Goal: Task Accomplishment & Management: Use online tool/utility

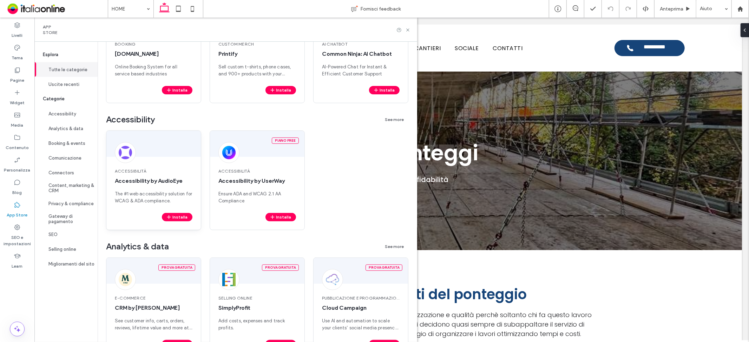
scroll to position [117, 0]
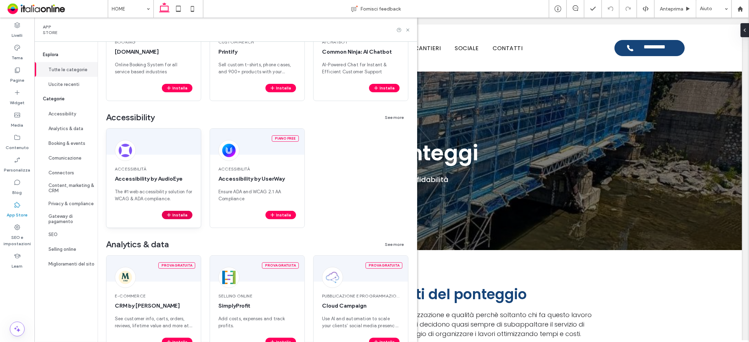
click at [186, 213] on button "Installa" at bounding box center [177, 215] width 31 height 8
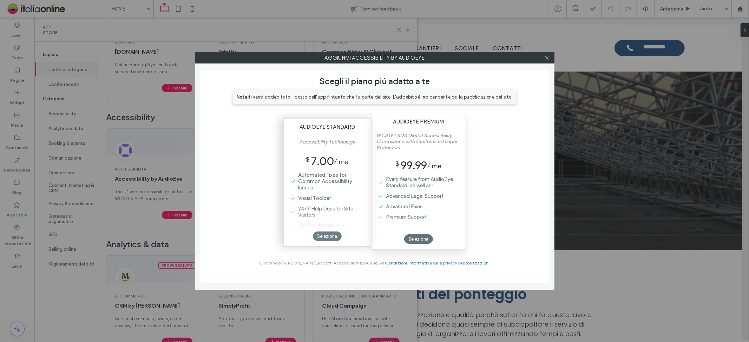
click at [319, 237] on div "Seleziona" at bounding box center [327, 236] width 29 height 9
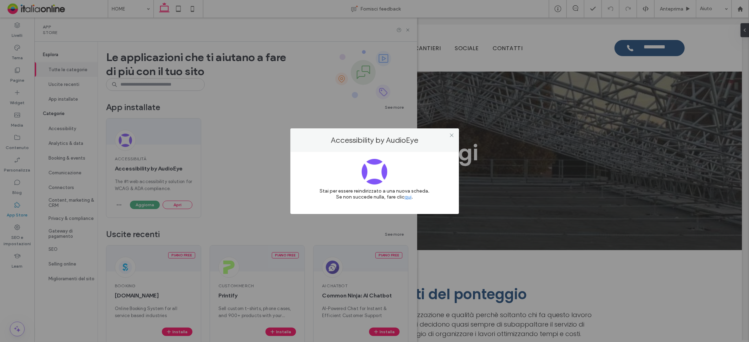
scroll to position [0, 0]
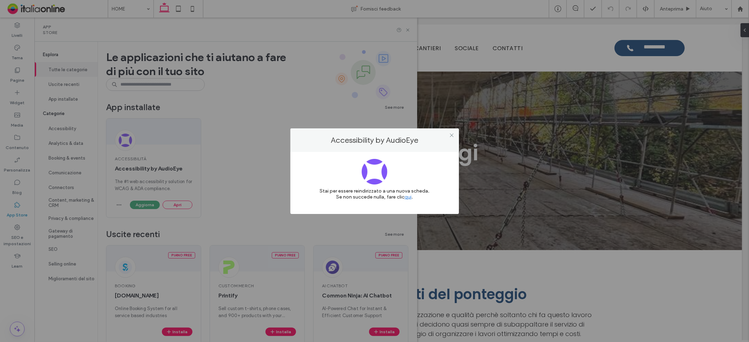
drag, startPoint x: 452, startPoint y: 136, endPoint x: 408, endPoint y: 73, distance: 76.9
click at [452, 136] on icon at bounding box center [451, 135] width 5 height 5
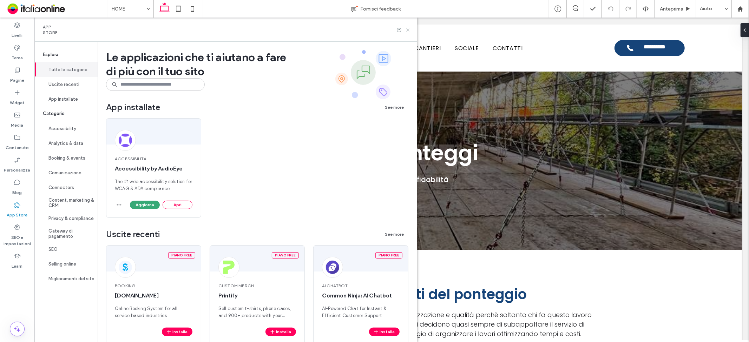
click at [410, 29] on icon at bounding box center [407, 29] width 5 height 5
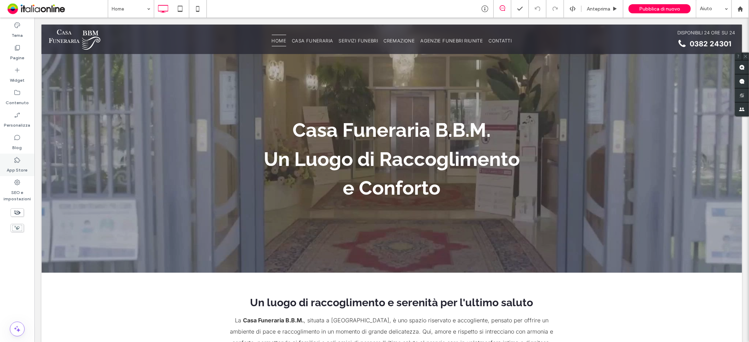
click at [18, 160] on icon at bounding box center [17, 160] width 7 height 7
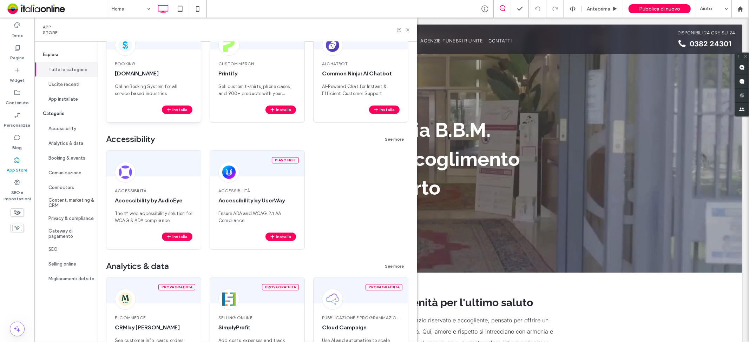
scroll to position [234, 0]
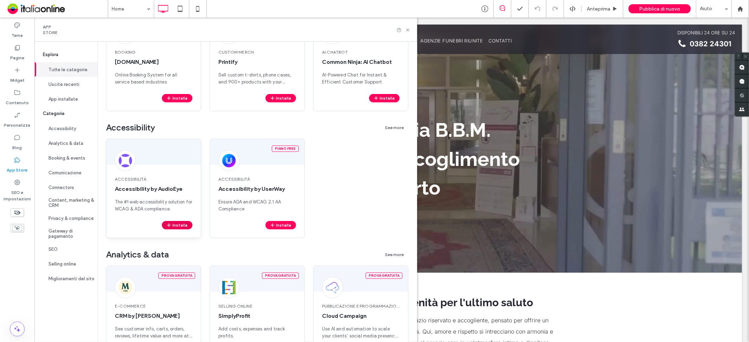
click at [187, 221] on button "Installa" at bounding box center [177, 225] width 31 height 8
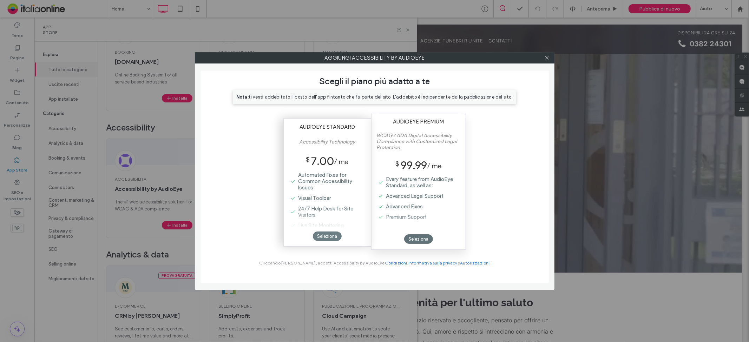
click at [323, 238] on div "Seleziona" at bounding box center [327, 236] width 29 height 9
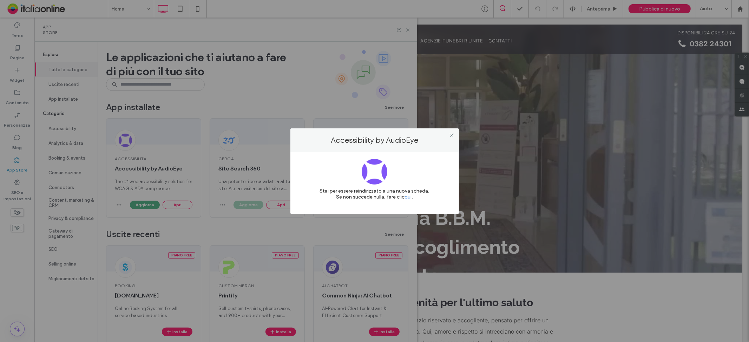
scroll to position [0, 0]
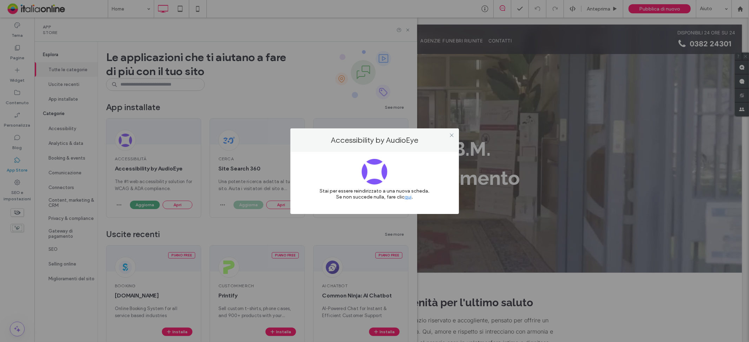
drag, startPoint x: 453, startPoint y: 135, endPoint x: 429, endPoint y: 103, distance: 39.9
click at [453, 135] on icon at bounding box center [451, 135] width 5 height 5
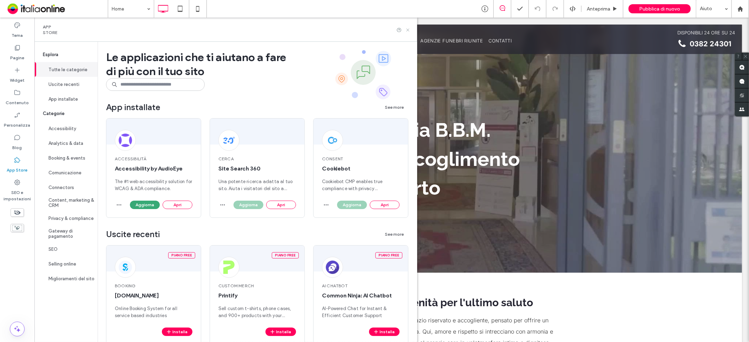
click at [410, 29] on icon at bounding box center [407, 29] width 5 height 5
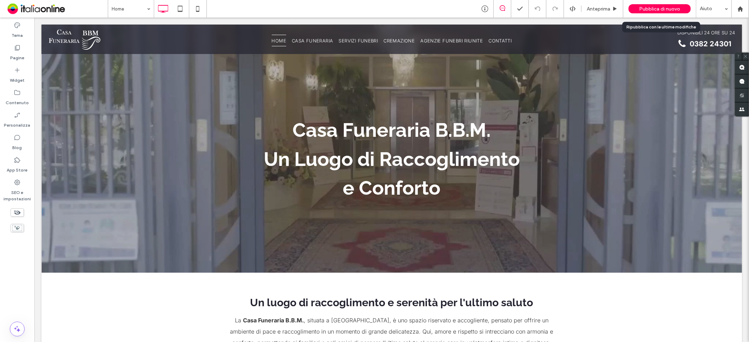
click at [666, 12] on div "Pubblica di nuovo" at bounding box center [659, 8] width 62 height 9
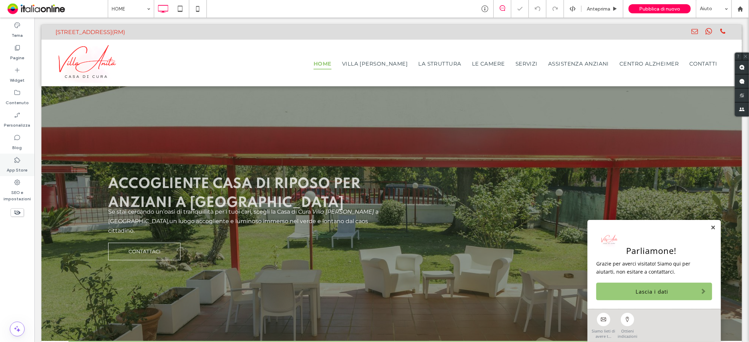
click at [18, 165] on label "App Store" at bounding box center [17, 169] width 21 height 10
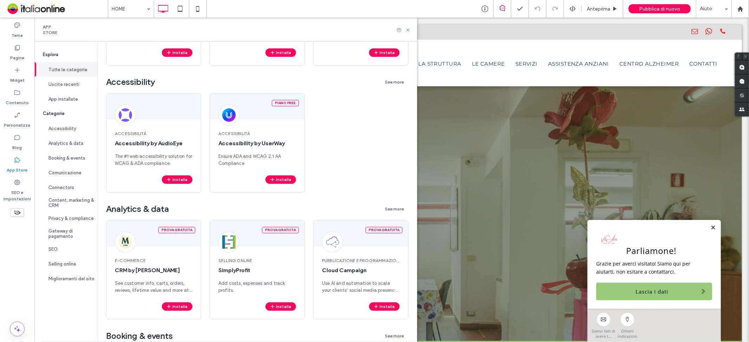
scroll to position [234, 0]
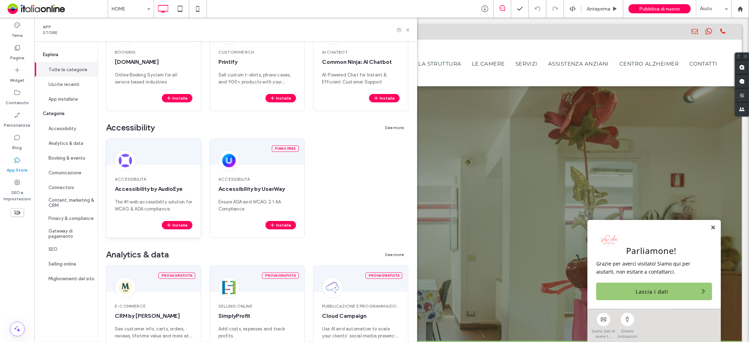
click at [171, 219] on div "Accessibilità Accessibility by AudioEye The #1 web accessibility solution for W…" at bounding box center [153, 194] width 94 height 53
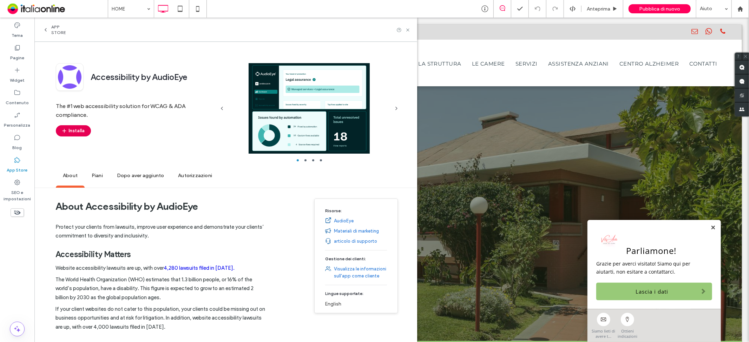
click at [85, 132] on button "Installa" at bounding box center [73, 130] width 35 height 11
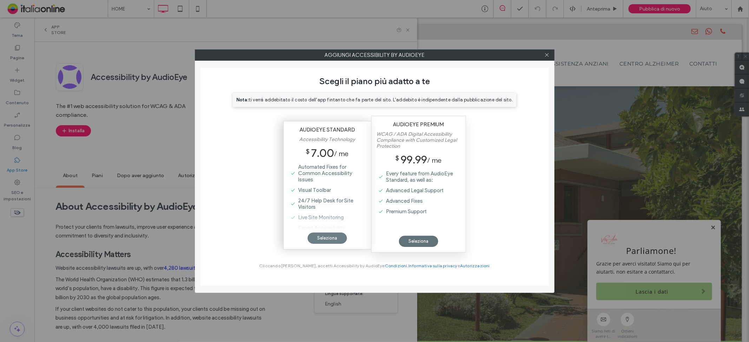
click at [334, 239] on div "Seleziona" at bounding box center [326, 238] width 39 height 11
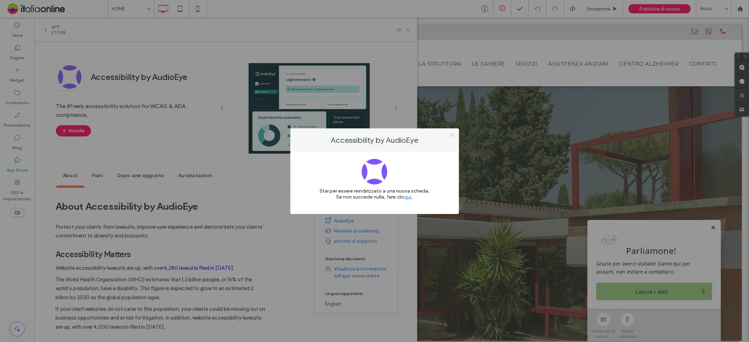
click at [451, 135] on icon at bounding box center [451, 135] width 5 height 5
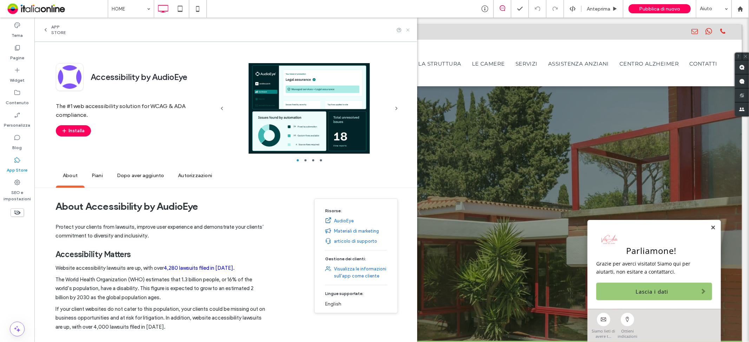
click at [410, 31] on icon at bounding box center [407, 29] width 5 height 5
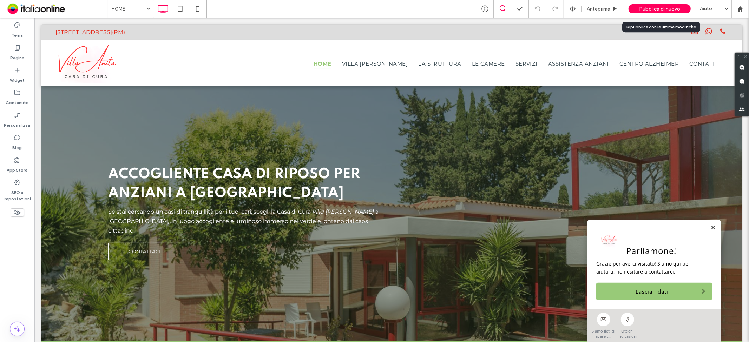
click at [662, 8] on span "Pubblica di nuovo" at bounding box center [659, 9] width 41 height 6
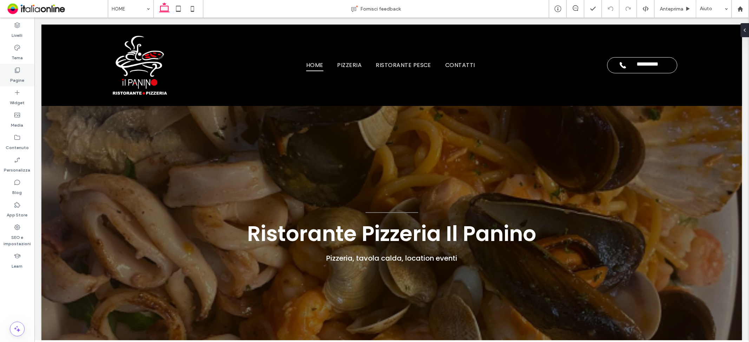
click at [18, 77] on label "Pagine" at bounding box center [17, 79] width 14 height 10
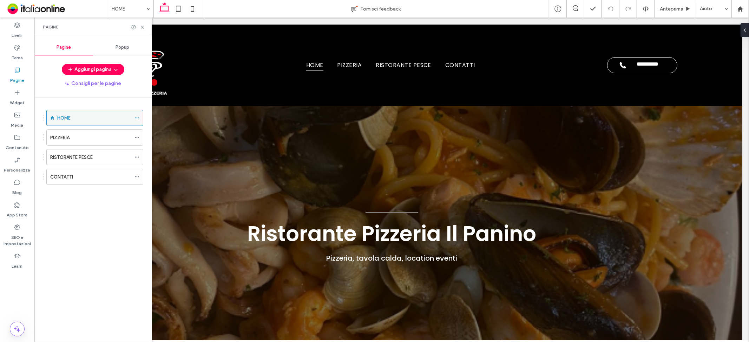
click at [136, 119] on icon at bounding box center [136, 117] width 5 height 5
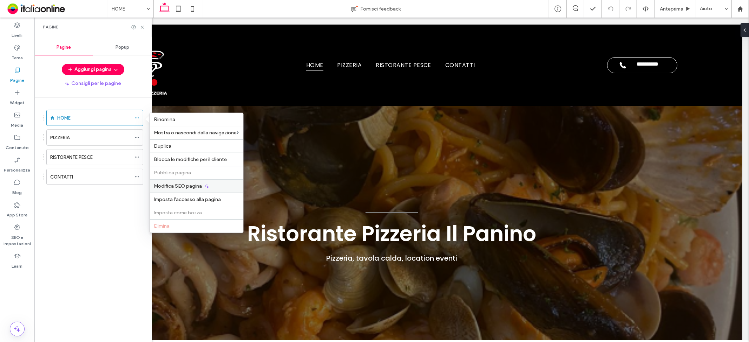
click at [159, 184] on span "Modifica SEO pagina" at bounding box center [178, 186] width 48 height 6
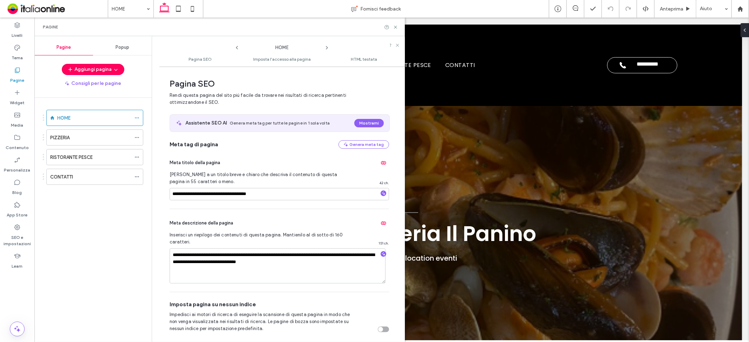
drag, startPoint x: 138, startPoint y: 135, endPoint x: 144, endPoint y: 137, distance: 6.6
click at [138, 136] on icon at bounding box center [136, 137] width 5 height 5
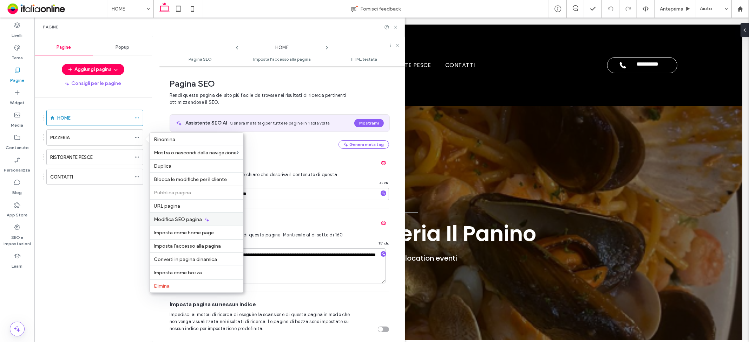
click at [168, 219] on span "Modifica SEO pagina" at bounding box center [178, 220] width 48 height 6
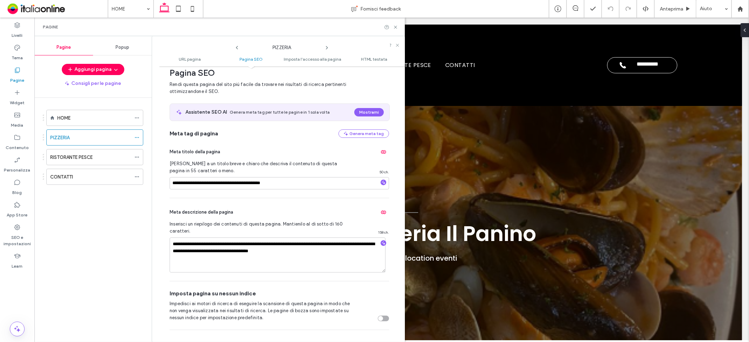
scroll to position [117, 0]
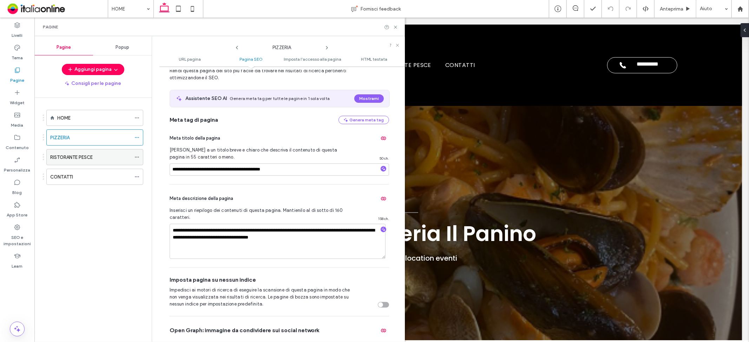
click at [138, 157] on icon at bounding box center [136, 157] width 5 height 5
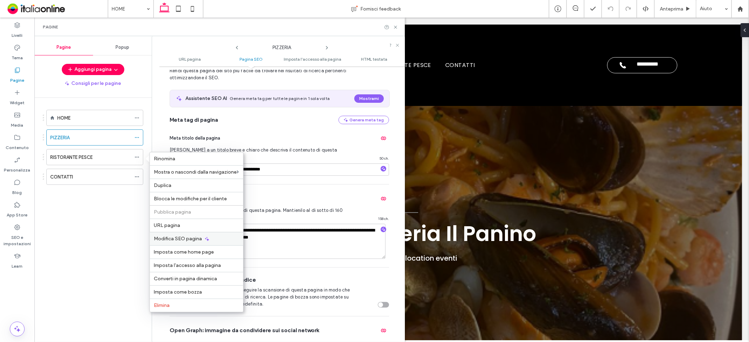
click at [170, 234] on div "Modifica SEO pagina" at bounding box center [196, 238] width 93 height 13
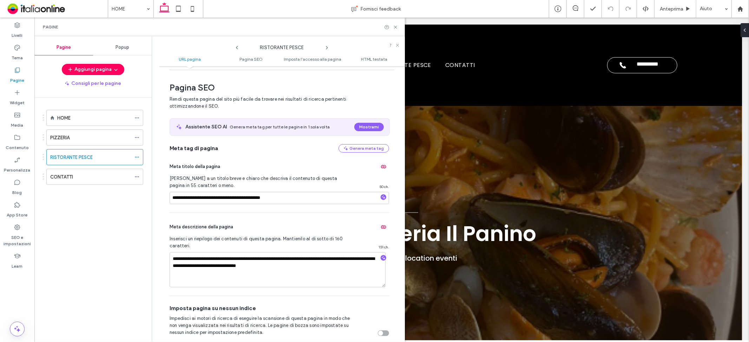
scroll to position [78, 0]
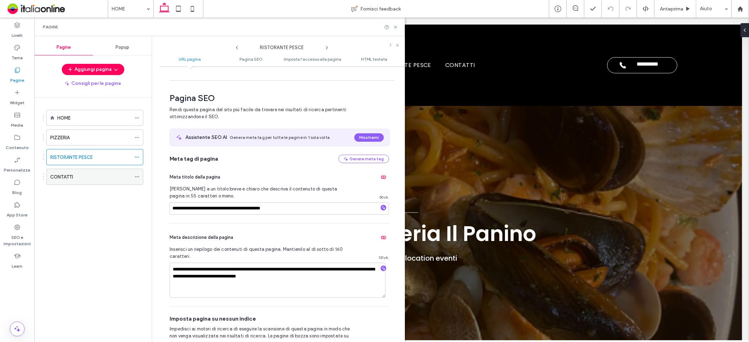
click at [137, 177] on use at bounding box center [137, 177] width 4 height 1
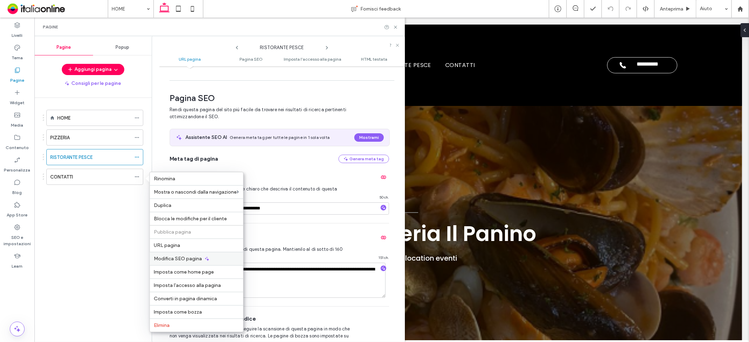
click at [170, 258] on span "Modifica SEO pagina" at bounding box center [178, 259] width 48 height 6
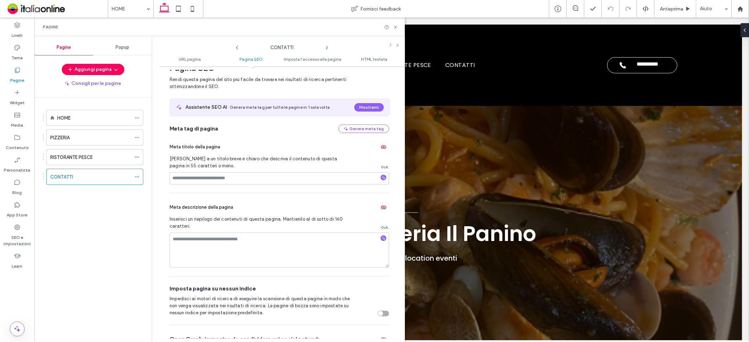
scroll to position [117, 0]
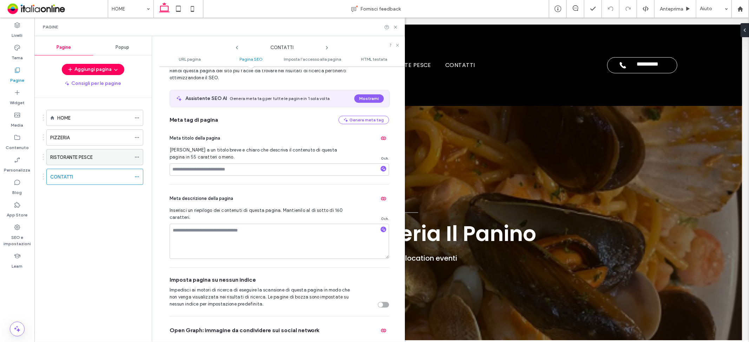
click at [136, 155] on icon at bounding box center [136, 157] width 5 height 5
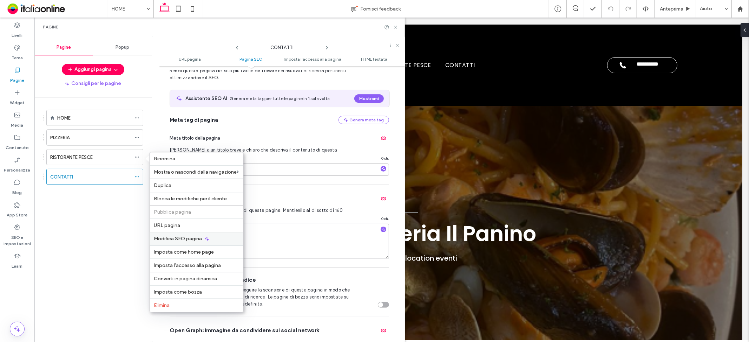
click at [173, 240] on span "Modifica SEO pagina" at bounding box center [178, 239] width 48 height 6
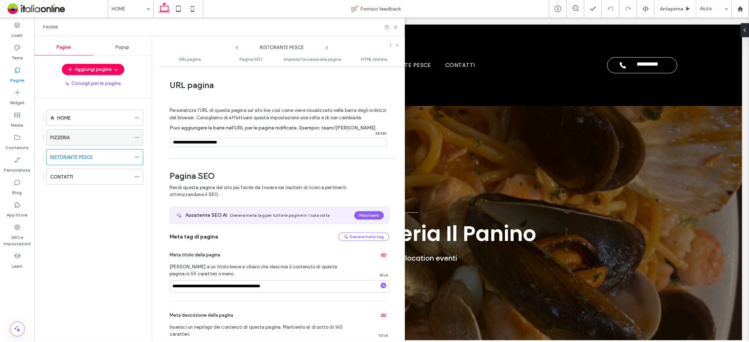
click at [138, 136] on icon at bounding box center [136, 137] width 5 height 5
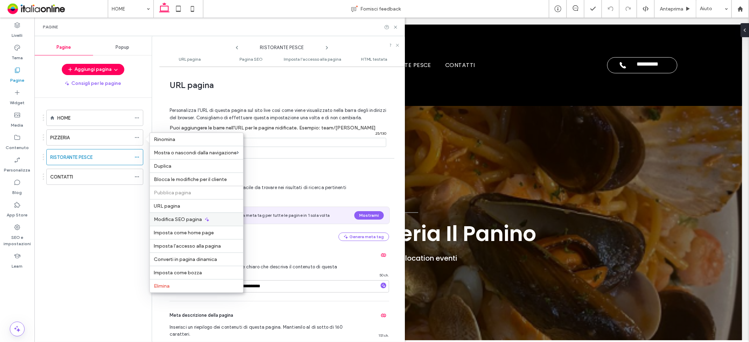
click at [163, 222] on div "Modifica SEO pagina" at bounding box center [196, 219] width 93 height 13
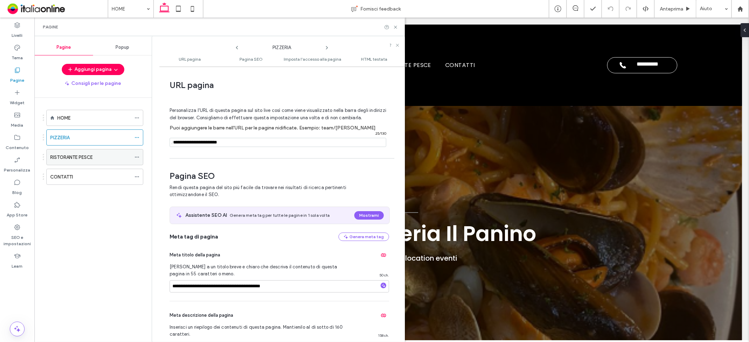
click at [137, 159] on icon at bounding box center [136, 157] width 5 height 5
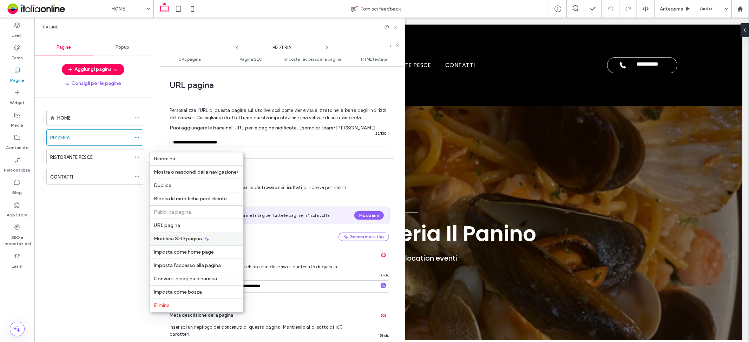
click at [162, 238] on span "Modifica SEO pagina" at bounding box center [178, 239] width 48 height 6
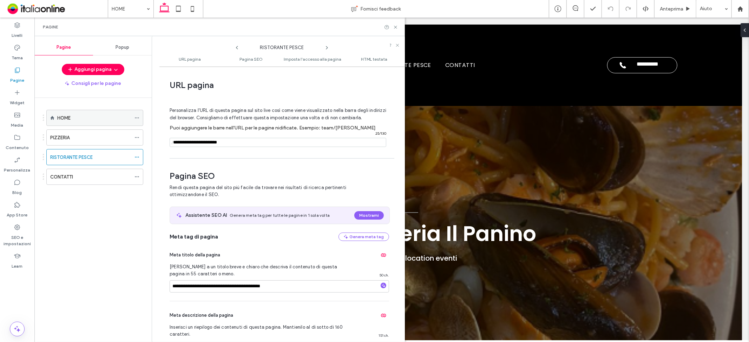
click at [138, 117] on icon at bounding box center [136, 117] width 5 height 5
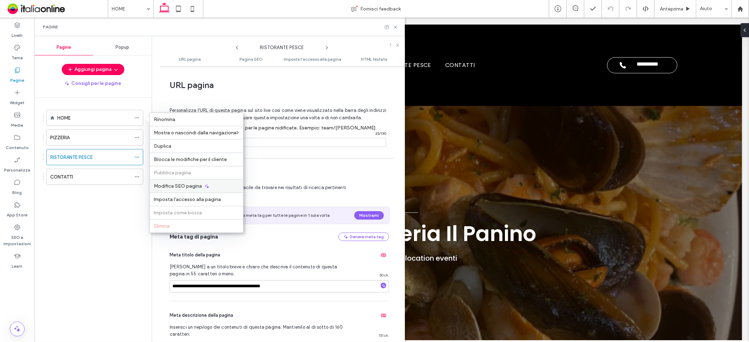
click at [167, 187] on span "Modifica SEO pagina" at bounding box center [178, 186] width 48 height 6
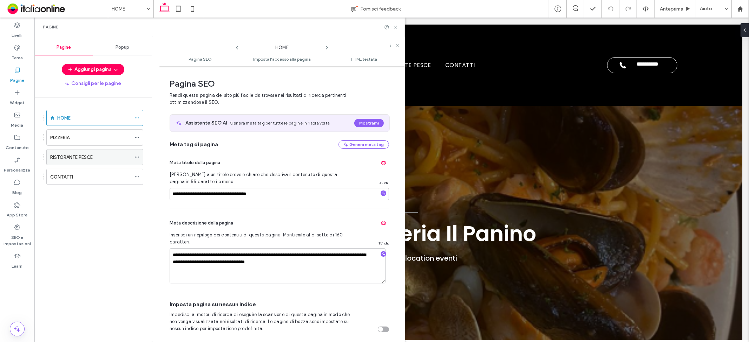
click at [140, 157] on div at bounding box center [138, 157] width 8 height 11
drag, startPoint x: 137, startPoint y: 157, endPoint x: 141, endPoint y: 160, distance: 5.0
click at [137, 157] on use at bounding box center [137, 157] width 4 height 1
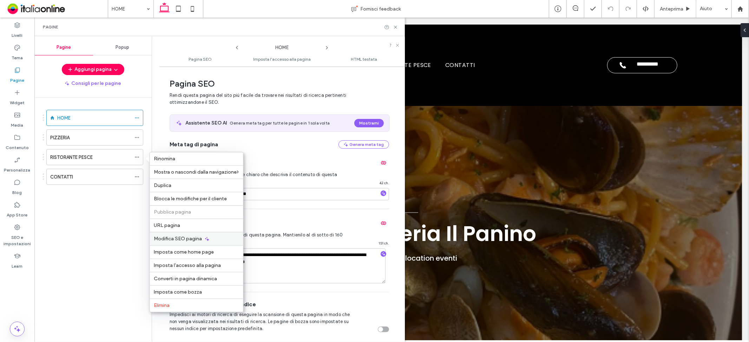
click at [168, 237] on span "Modifica SEO pagina" at bounding box center [178, 239] width 48 height 6
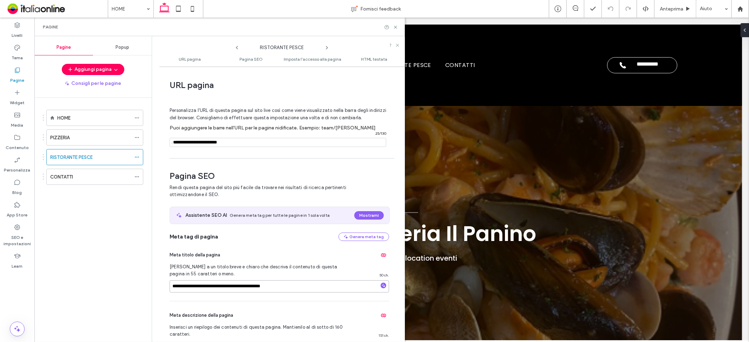
click at [198, 285] on input "**********" at bounding box center [279, 286] width 219 height 12
click at [140, 177] on div at bounding box center [138, 177] width 8 height 11
click at [139, 177] on icon at bounding box center [136, 176] width 5 height 5
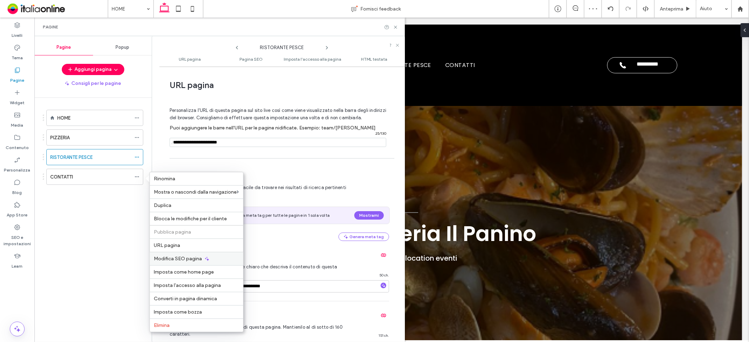
click at [179, 260] on span "Modifica SEO pagina" at bounding box center [178, 259] width 48 height 6
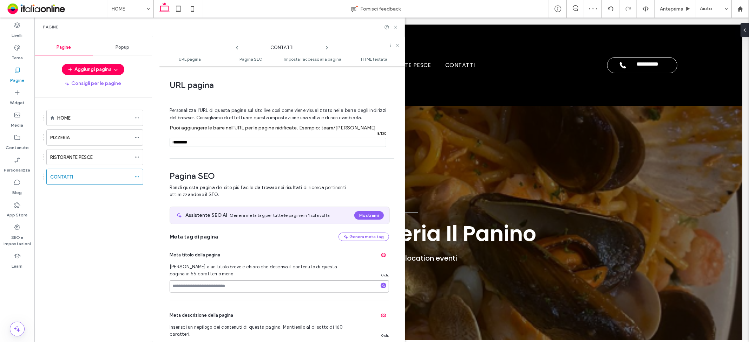
drag, startPoint x: 203, startPoint y: 289, endPoint x: 221, endPoint y: 281, distance: 19.8
click at [203, 289] on input at bounding box center [279, 286] width 219 height 12
paste input "**********"
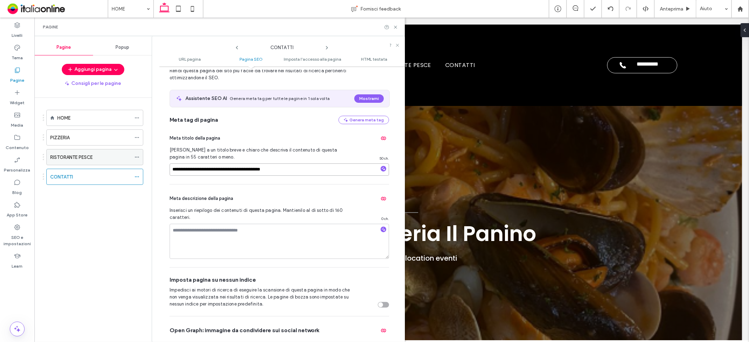
drag, startPoint x: 226, startPoint y: 168, endPoint x: 89, endPoint y: 160, distance: 137.1
click at [89, 160] on div "**********" at bounding box center [219, 189] width 370 height 306
type input "**********"
click at [139, 158] on icon at bounding box center [136, 157] width 5 height 5
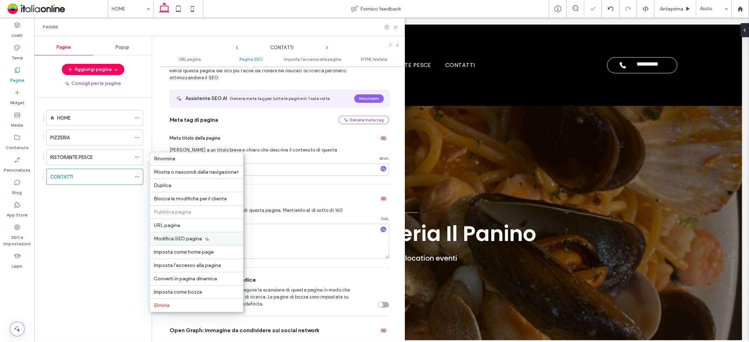
click at [171, 239] on span "Modifica SEO pagina" at bounding box center [178, 239] width 48 height 6
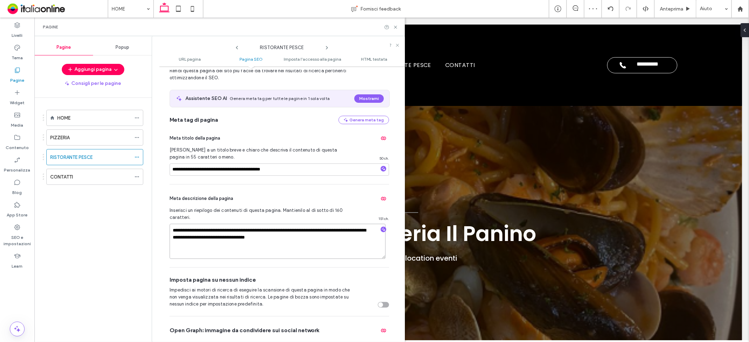
click at [198, 237] on textarea "**********" at bounding box center [278, 241] width 216 height 35
click at [137, 176] on icon at bounding box center [136, 176] width 5 height 5
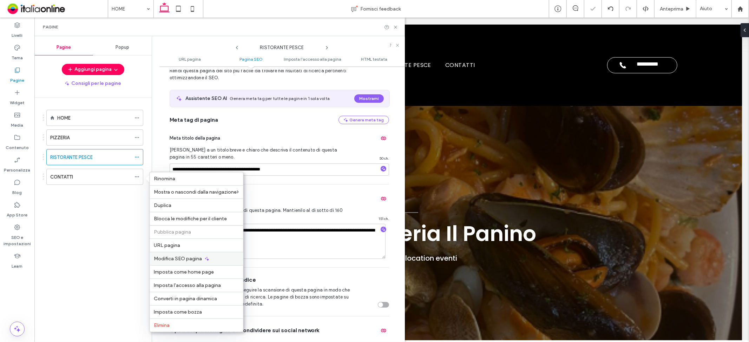
click at [171, 253] on div "Modifica SEO pagina" at bounding box center [196, 258] width 93 height 13
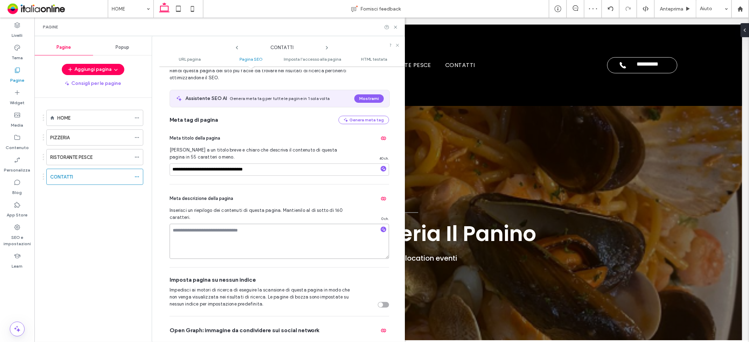
click at [191, 232] on textarea at bounding box center [279, 241] width 219 height 35
paste textarea "**********"
drag, startPoint x: 224, startPoint y: 232, endPoint x: 243, endPoint y: 234, distance: 18.7
click at [243, 234] on textarea "**********" at bounding box center [279, 241] width 219 height 35
click at [287, 232] on textarea "**********" at bounding box center [279, 241] width 219 height 35
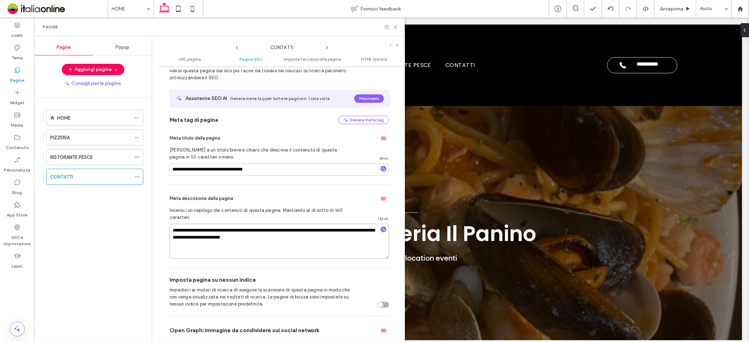
drag, startPoint x: 294, startPoint y: 229, endPoint x: 313, endPoint y: 232, distance: 19.5
click at [313, 232] on textarea "**********" at bounding box center [279, 241] width 219 height 35
drag, startPoint x: 348, startPoint y: 230, endPoint x: 360, endPoint y: 222, distance: 13.5
click at [358, 230] on textarea "**********" at bounding box center [279, 241] width 219 height 35
drag, startPoint x: 192, startPoint y: 238, endPoint x: 162, endPoint y: 239, distance: 29.8
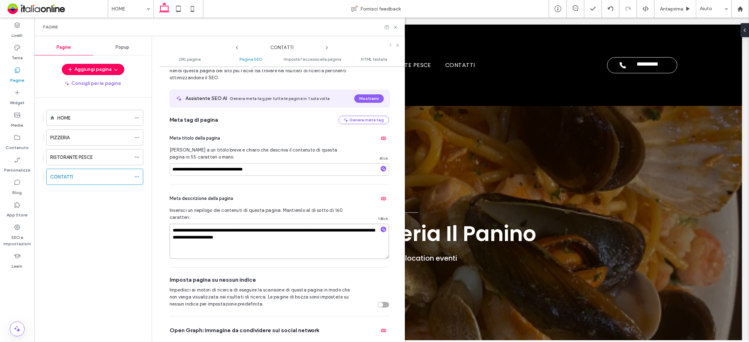
click at [162, 239] on div "**********" at bounding box center [282, 204] width 246 height 269
drag, startPoint x: 186, startPoint y: 239, endPoint x: 296, endPoint y: 246, distance: 110.1
click at [296, 246] on textarea "**********" at bounding box center [279, 241] width 219 height 35
type textarea "**********"
drag, startPoint x: 206, startPoint y: 171, endPoint x: 147, endPoint y: 167, distance: 59.1
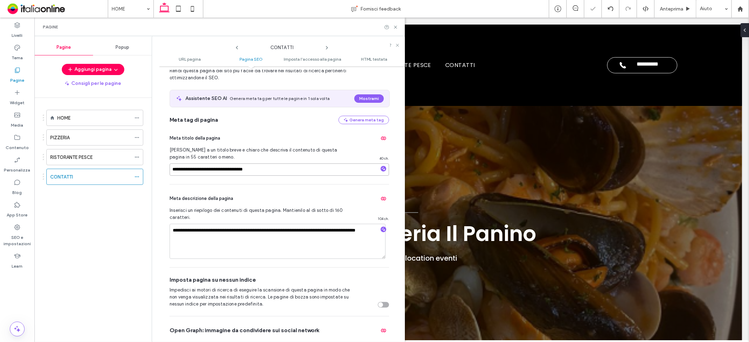
click at [147, 167] on div "**********" at bounding box center [219, 189] width 370 height 306
paste textarea "**********"
click at [254, 241] on textarea "**********" at bounding box center [278, 241] width 216 height 35
type textarea "**********"
click at [295, 190] on div "**********" at bounding box center [279, 226] width 219 height 83
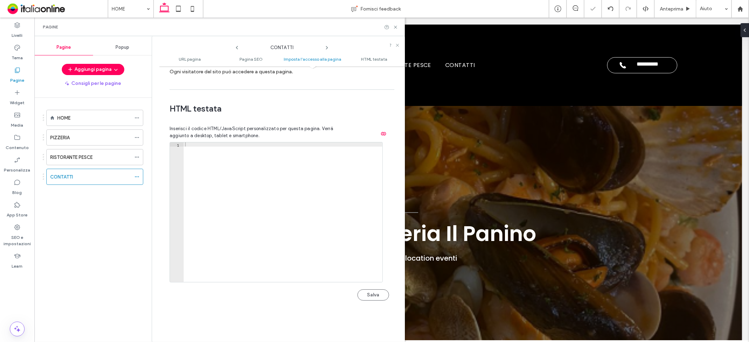
scroll to position [683, 0]
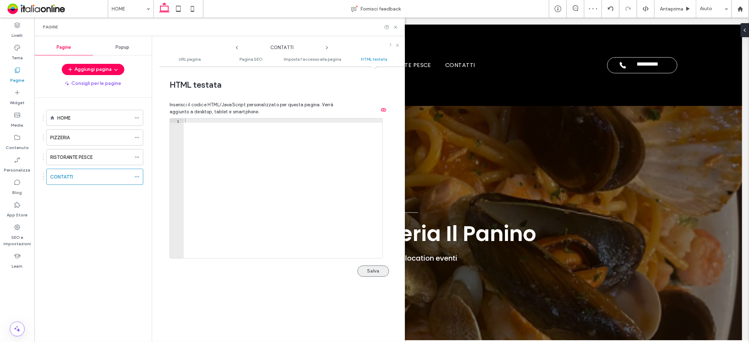
click at [371, 274] on button "Salva" at bounding box center [373, 271] width 32 height 11
click at [395, 27] on icon at bounding box center [395, 27] width 5 height 5
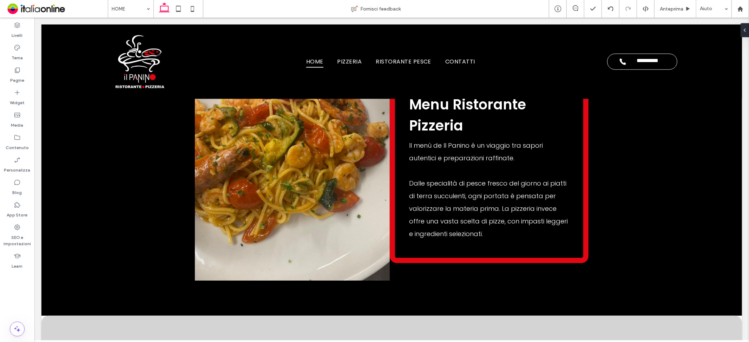
scroll to position [578, 0]
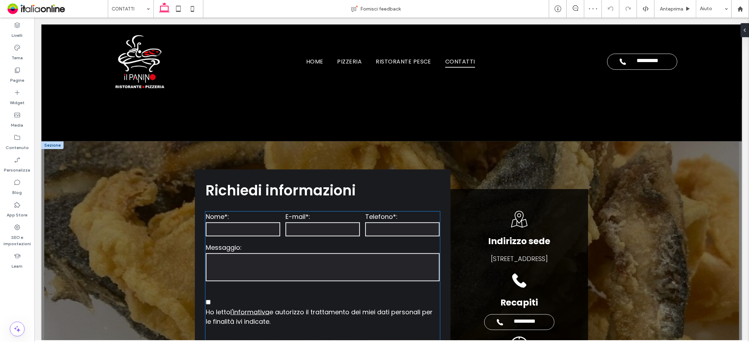
scroll to position [500, 0]
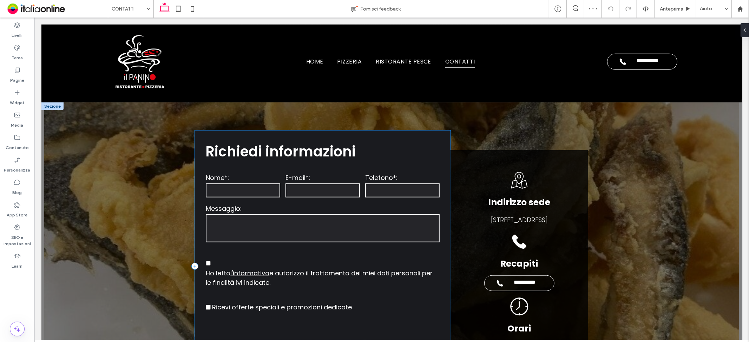
click at [372, 134] on div "**********" at bounding box center [321, 266] width 255 height 272
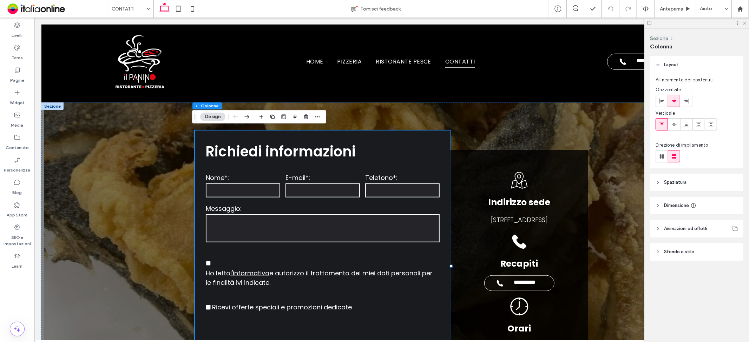
click at [700, 253] on header "Sfondo e stile" at bounding box center [696, 252] width 93 height 18
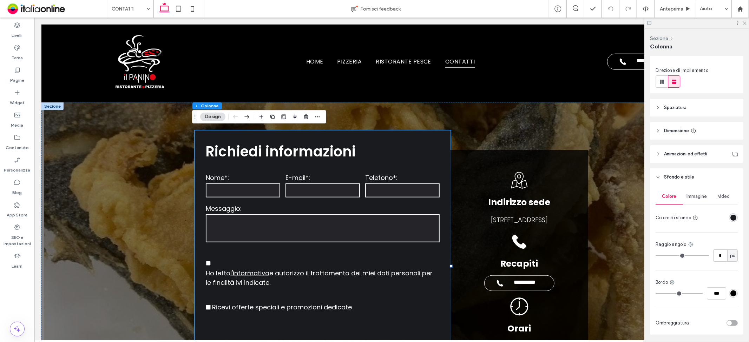
scroll to position [78, 0]
click at [729, 218] on div "rgba(26, 27, 31, 1)" at bounding box center [733, 214] width 9 height 9
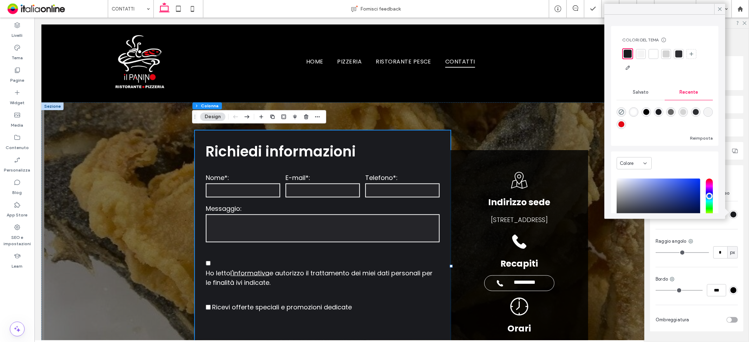
click at [649, 114] on div "rgba(0, 0, 0, 1)" at bounding box center [646, 112] width 6 height 6
type input "*******"
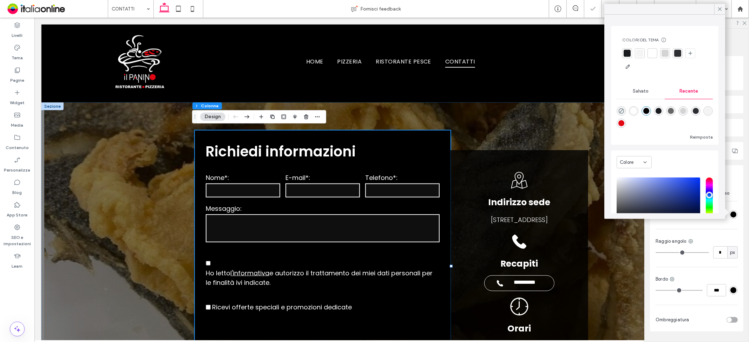
drag, startPoint x: 721, startPoint y: 9, endPoint x: 612, endPoint y: 0, distance: 108.9
click at [721, 9] on icon at bounding box center [719, 9] width 6 height 6
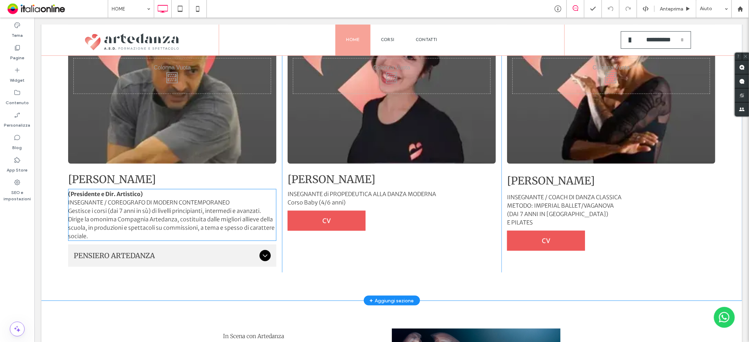
scroll to position [780, 0]
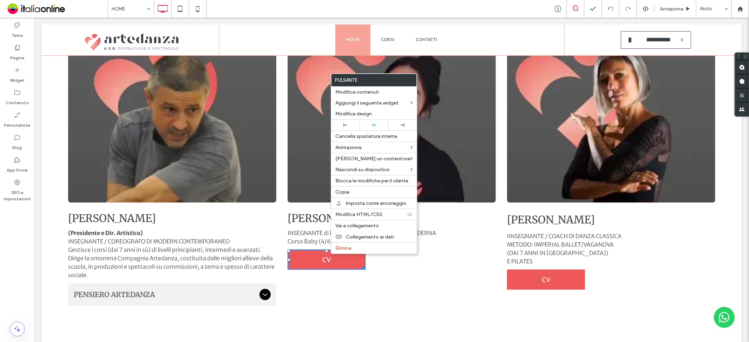
drag, startPoint x: 344, startPoint y: 190, endPoint x: 247, endPoint y: 218, distance: 101.3
click at [344, 190] on span "Copia" at bounding box center [342, 192] width 14 height 6
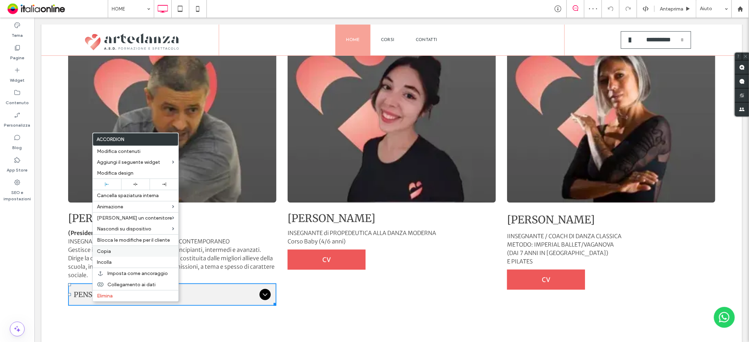
click at [110, 259] on span "Incolla" at bounding box center [104, 262] width 15 height 6
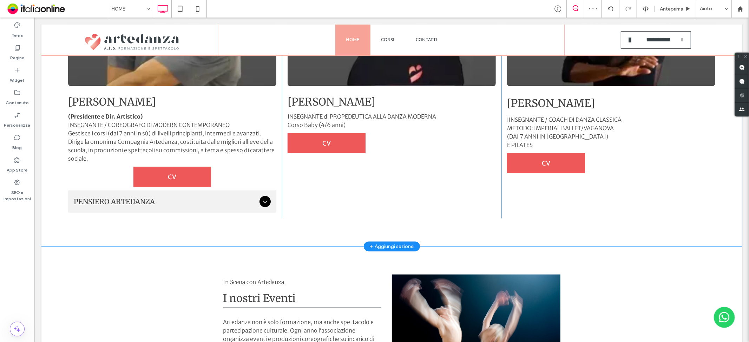
scroll to position [897, 0]
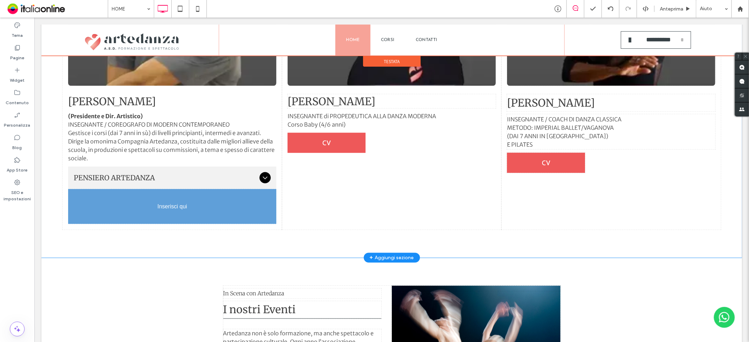
drag, startPoint x: 159, startPoint y: 177, endPoint x: 120, endPoint y: 193, distance: 41.5
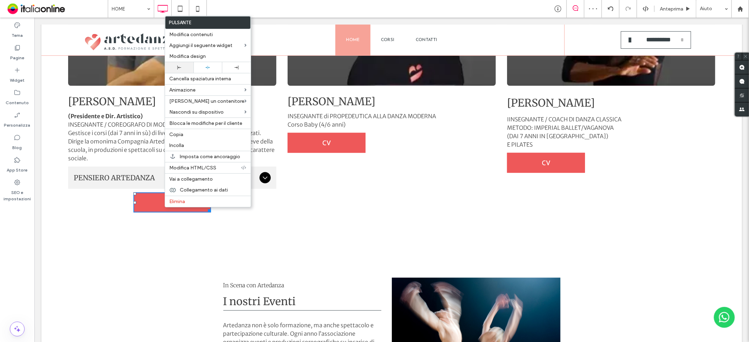
click at [179, 66] on icon at bounding box center [179, 68] width 4 height 4
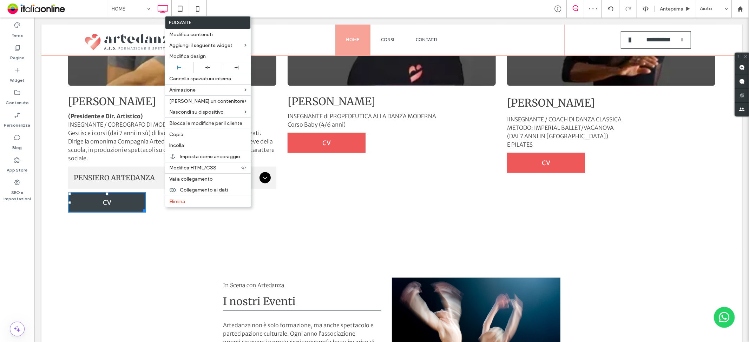
click at [124, 195] on link "CV" at bounding box center [107, 202] width 78 height 20
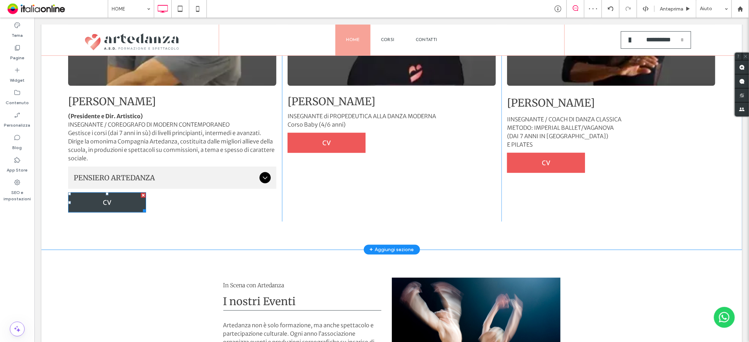
click at [124, 195] on link "CV" at bounding box center [107, 202] width 78 height 20
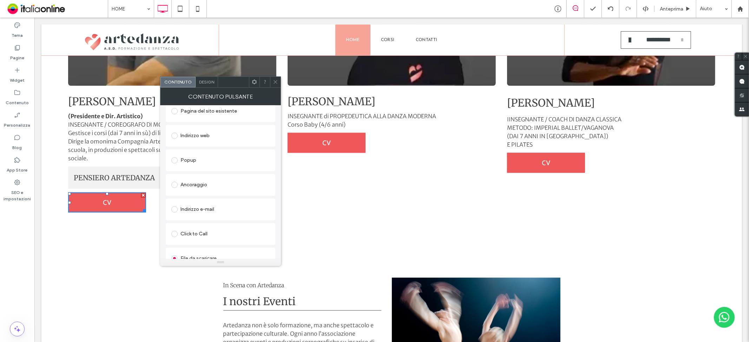
scroll to position [117, 0]
click at [187, 251] on div "Modifica file" at bounding box center [183, 252] width 24 height 5
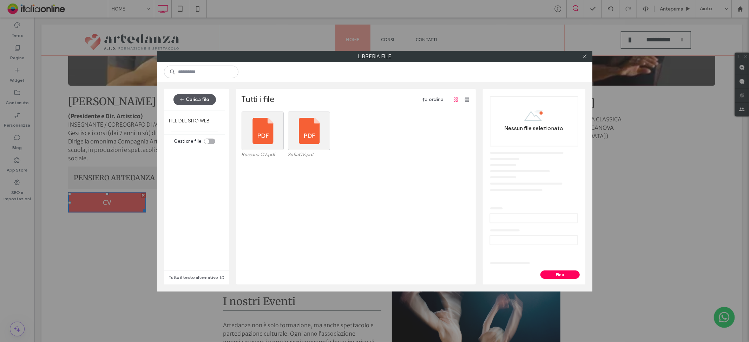
click at [206, 97] on button "Carica file" at bounding box center [194, 99] width 42 height 11
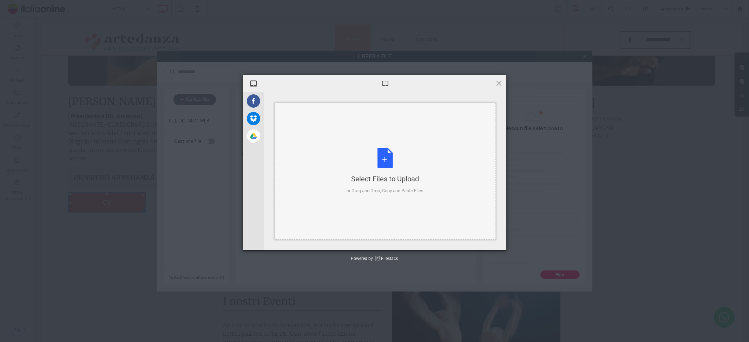
click at [397, 162] on div "Select Files to Upload or Drag and Drop, Copy and Paste Files" at bounding box center [384, 171] width 77 height 47
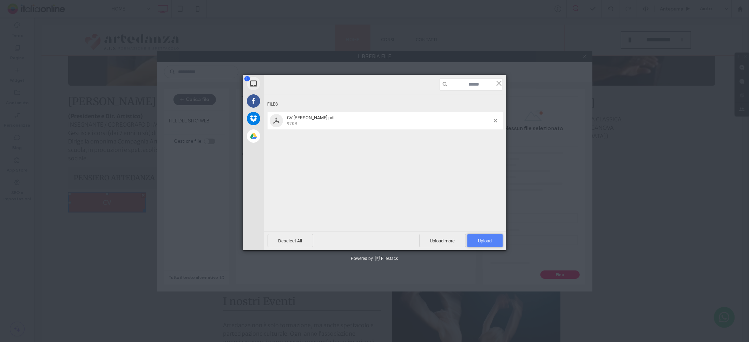
click at [494, 237] on span "Upload 1" at bounding box center [484, 240] width 35 height 13
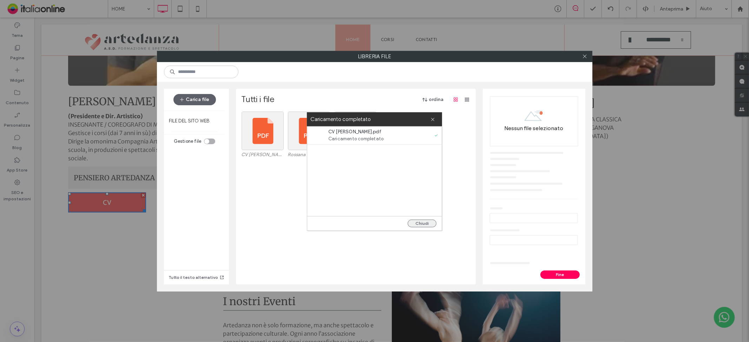
click at [427, 223] on button "Chiudi" at bounding box center [421, 224] width 29 height 8
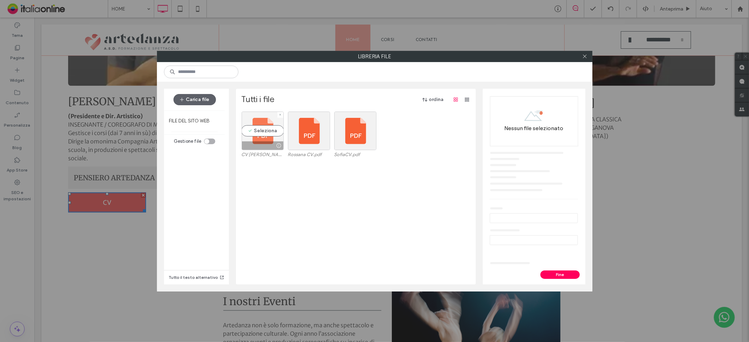
click at [257, 131] on div "Seleziona" at bounding box center [262, 131] width 42 height 39
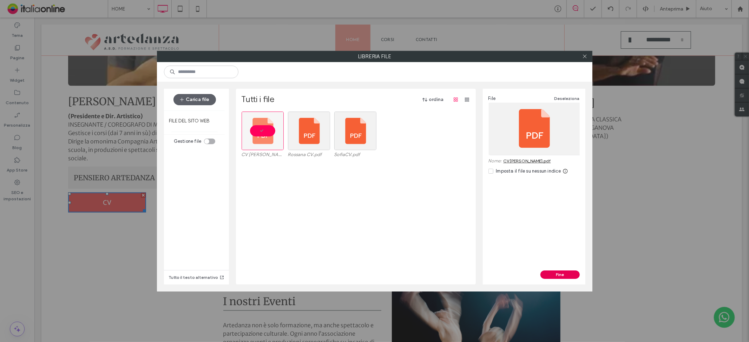
click at [550, 276] on button "Fine" at bounding box center [559, 275] width 39 height 8
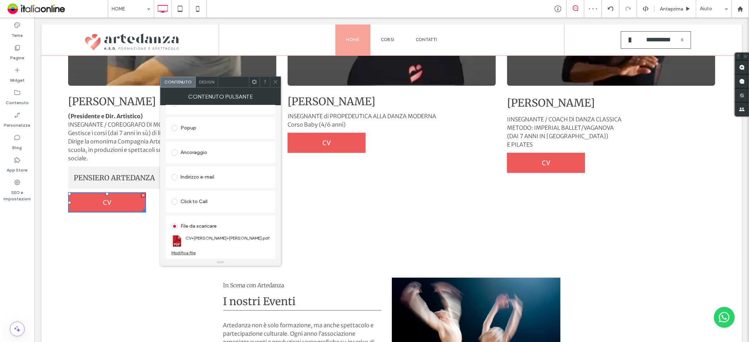
click at [274, 82] on icon at bounding box center [275, 81] width 5 height 5
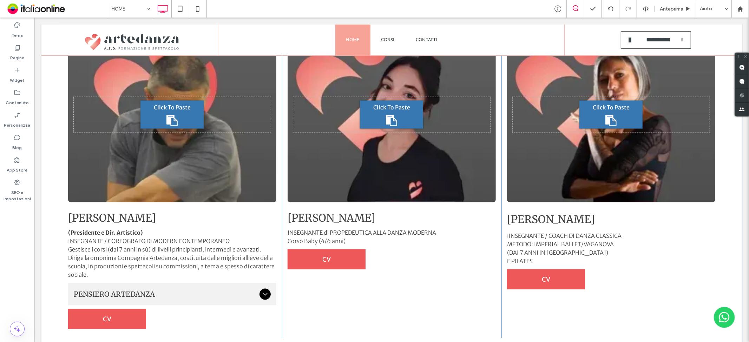
scroll to position [780, 0]
click at [148, 72] on div "Click To Paste" at bounding box center [172, 114] width 208 height 175
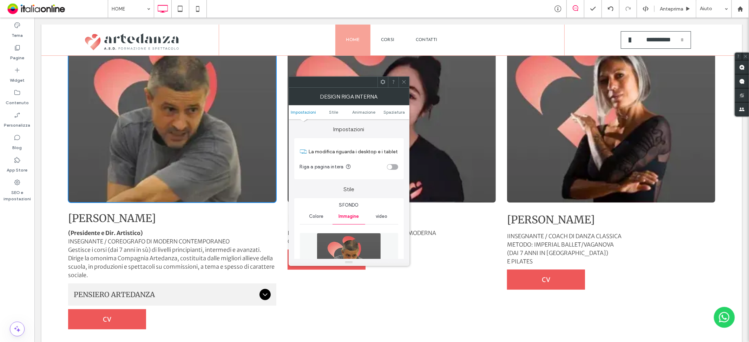
type input "*"
drag, startPoint x: 338, startPoint y: 245, endPoint x: 345, endPoint y: 241, distance: 8.0
click at [338, 245] on img at bounding box center [349, 257] width 64 height 48
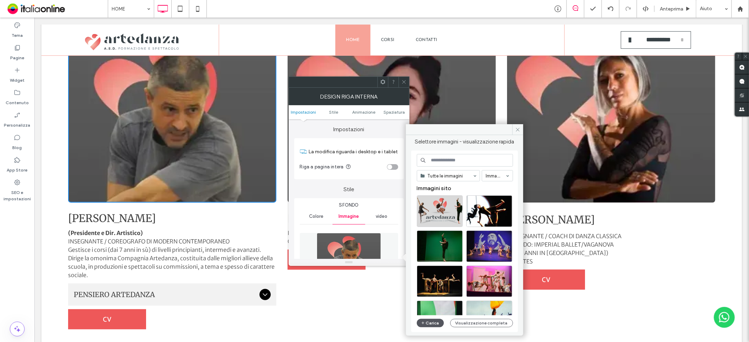
click at [427, 319] on button "Carica" at bounding box center [430, 323] width 27 height 8
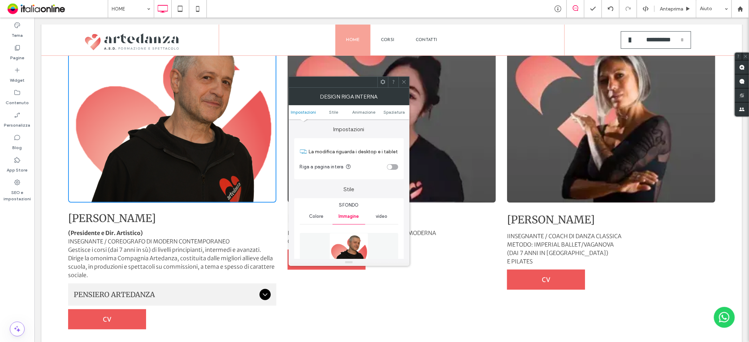
click at [402, 78] on span at bounding box center [403, 82] width 5 height 11
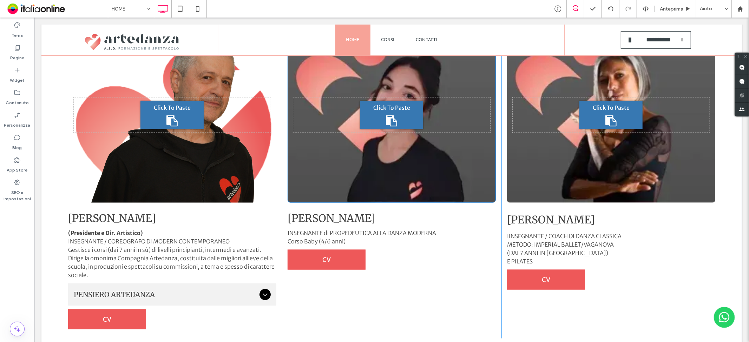
click at [376, 174] on div "Click To Paste" at bounding box center [391, 114] width 208 height 175
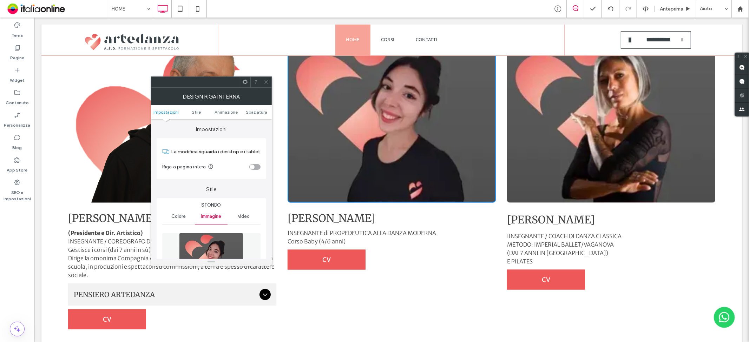
click at [202, 240] on img at bounding box center [211, 257] width 64 height 48
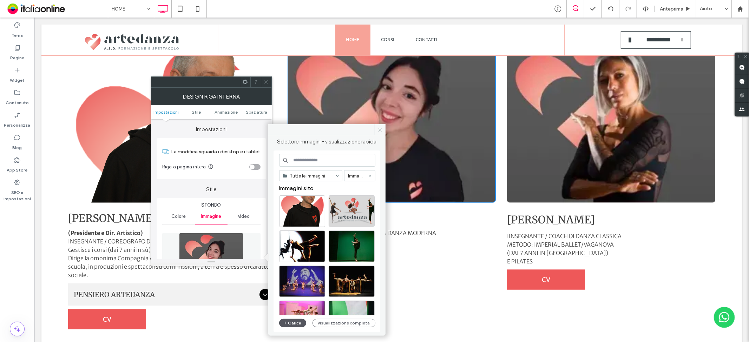
click at [299, 323] on button "Carica" at bounding box center [292, 323] width 27 height 8
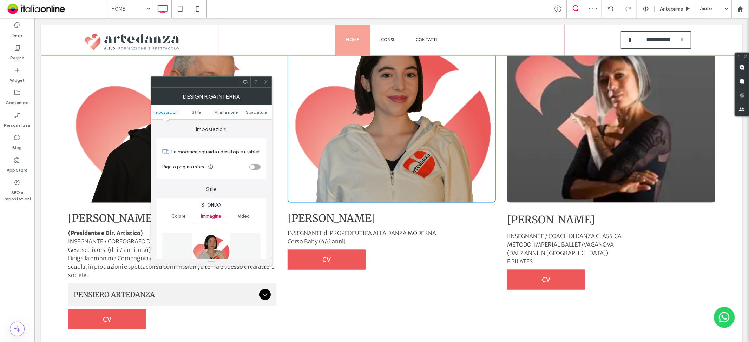
click at [264, 81] on icon at bounding box center [266, 81] width 5 height 5
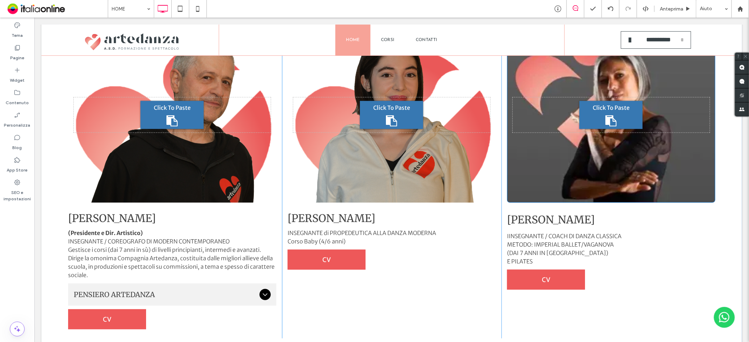
click at [582, 154] on div "Click To Paste" at bounding box center [610, 114] width 208 height 175
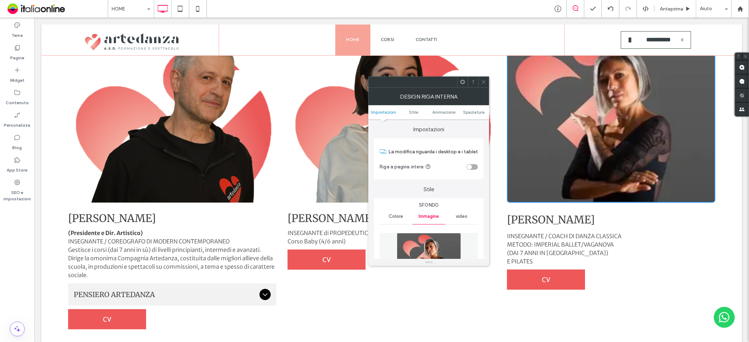
click at [430, 248] on img at bounding box center [429, 257] width 64 height 48
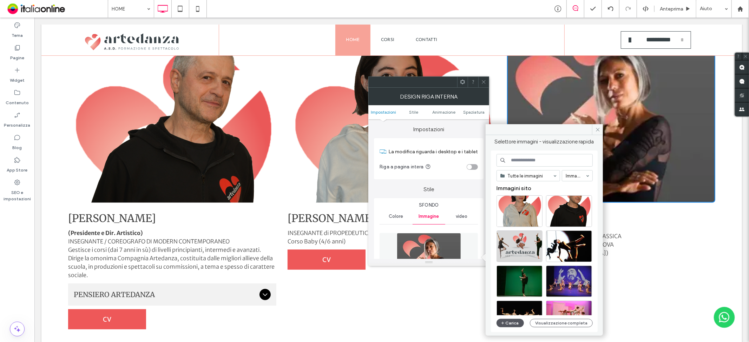
click at [514, 323] on button "Carica" at bounding box center [509, 323] width 27 height 8
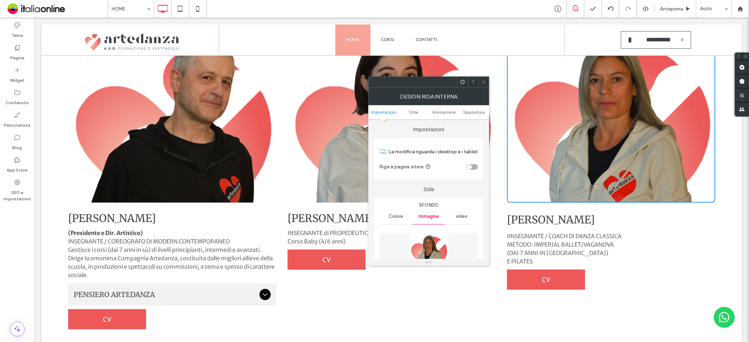
drag, startPoint x: 481, startPoint y: 82, endPoint x: 377, endPoint y: 106, distance: 106.6
click at [481, 82] on icon at bounding box center [483, 81] width 5 height 5
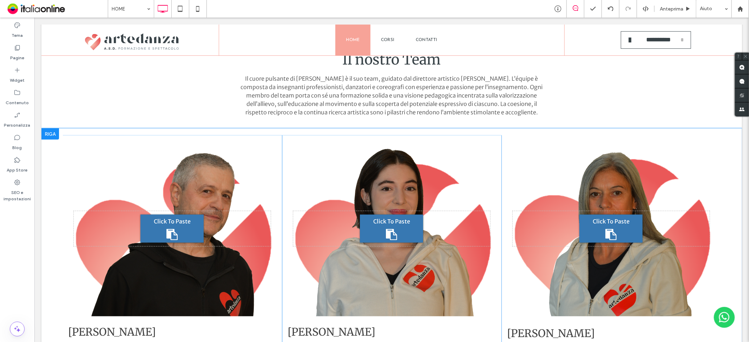
scroll to position [663, 0]
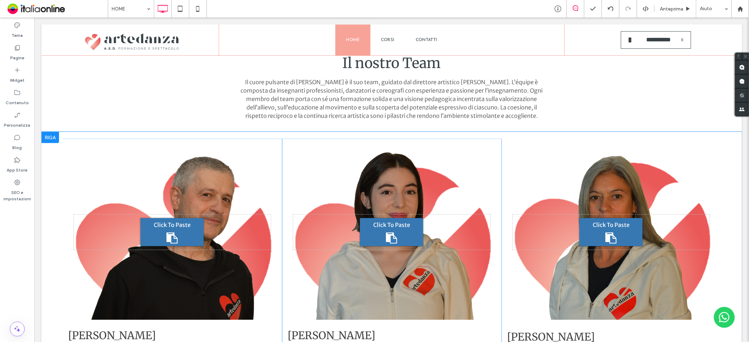
click at [276, 164] on div "Click To Paste [PERSON_NAME] (Presidente e Dir. Artistico) INSEGNANTE / COREOGR…" at bounding box center [171, 297] width 219 height 317
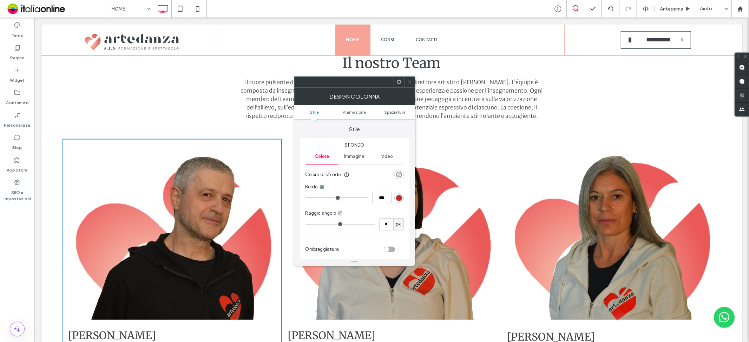
click at [411, 82] on icon at bounding box center [409, 81] width 5 height 5
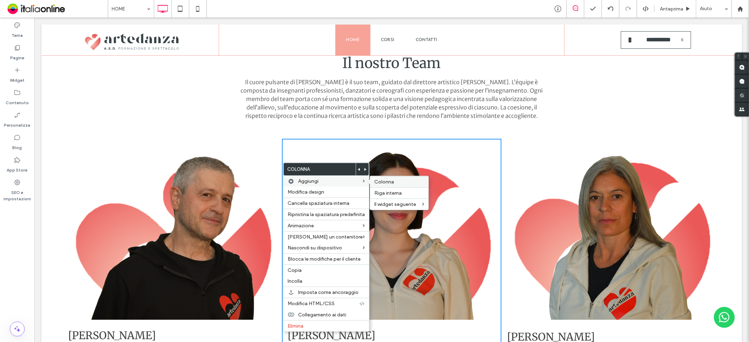
click at [385, 181] on span "Colonna" at bounding box center [384, 182] width 20 height 6
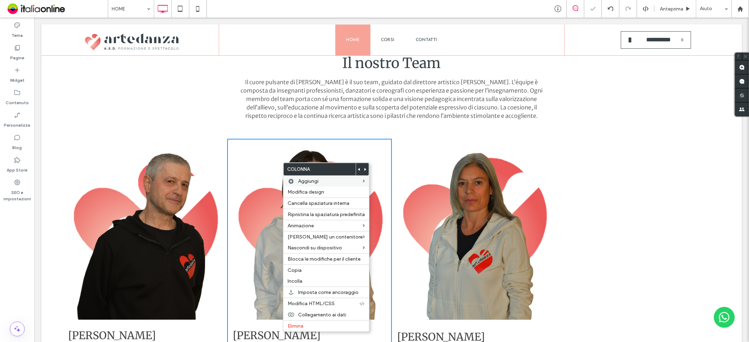
click at [602, 231] on div "Click To Paste Click To Paste" at bounding box center [638, 306] width 165 height 334
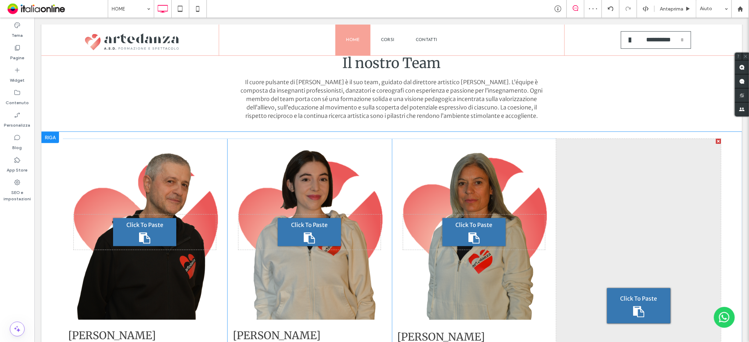
click at [546, 141] on div "Click To Paste [PERSON_NAME] IINSEGNANTE / COACH DI DANZA CLASSICA METODO: IMPE…" at bounding box center [473, 306] width 165 height 334
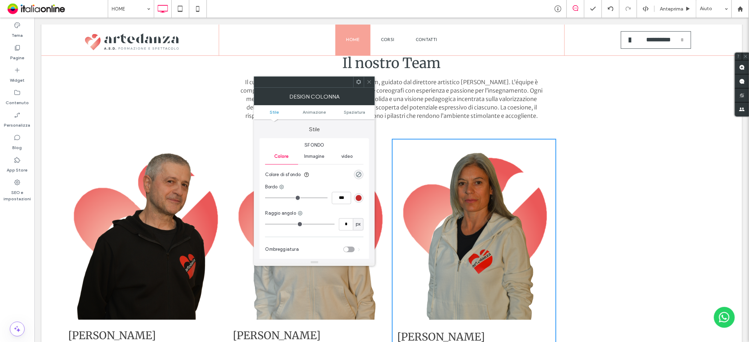
drag, startPoint x: 369, startPoint y: 79, endPoint x: 357, endPoint y: 113, distance: 35.3
click at [369, 79] on icon at bounding box center [368, 81] width 5 height 5
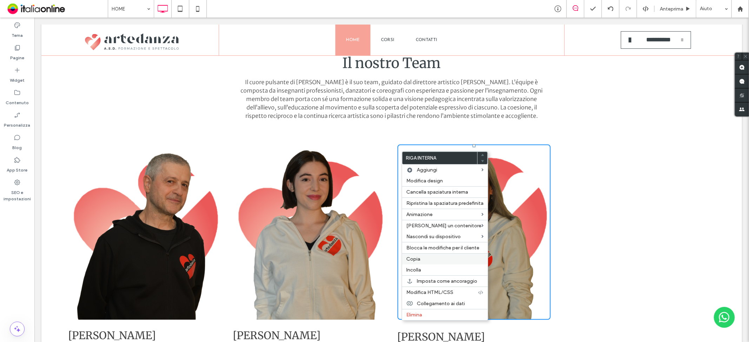
drag, startPoint x: 424, startPoint y: 257, endPoint x: 465, endPoint y: 257, distance: 41.4
click at [424, 257] on label "Copia" at bounding box center [444, 259] width 77 height 6
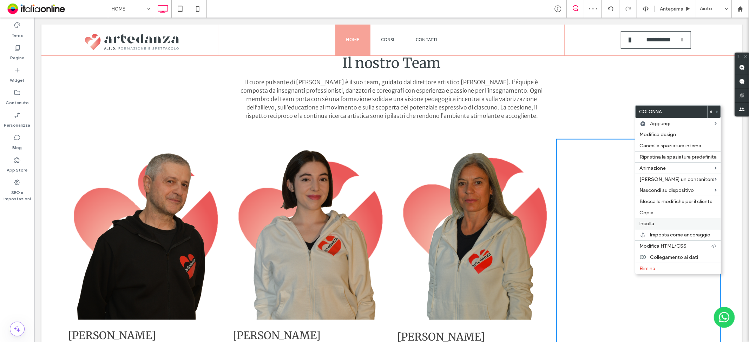
click at [650, 222] on span "Incolla" at bounding box center [646, 224] width 15 height 6
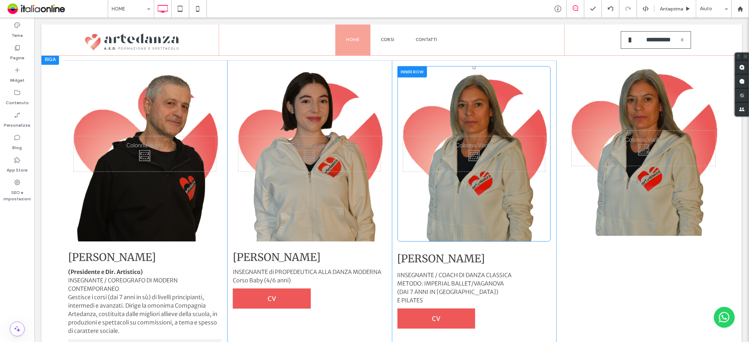
scroll to position [702, 0]
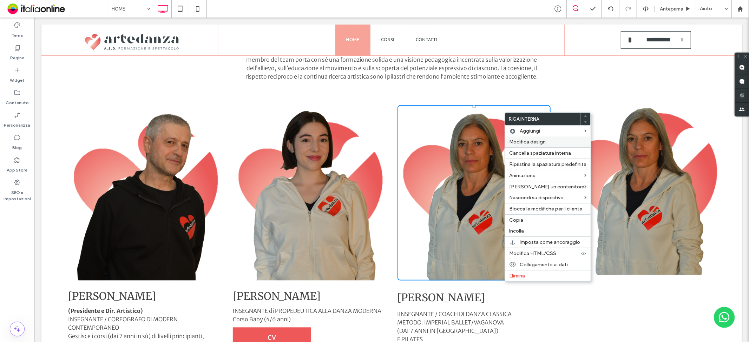
drag, startPoint x: 532, startPoint y: 145, endPoint x: 520, endPoint y: 140, distance: 12.3
click at [532, 145] on span "Modifica design" at bounding box center [527, 142] width 36 height 6
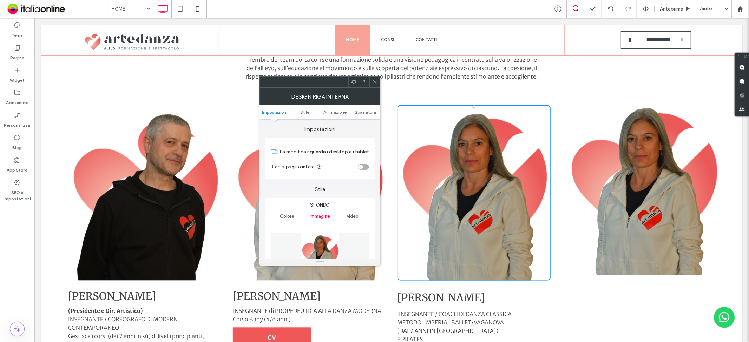
click at [368, 111] on span "Spaziatura" at bounding box center [364, 111] width 21 height 5
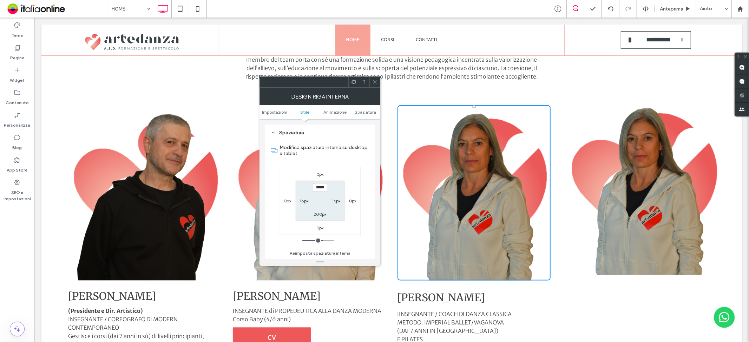
scroll to position [469, 0]
click at [370, 81] on div at bounding box center [374, 82] width 11 height 11
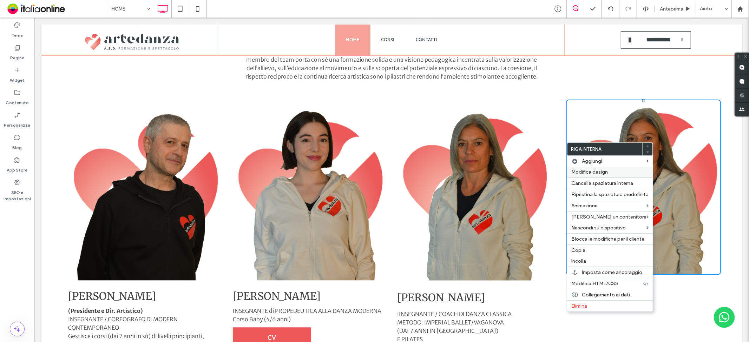
click at [580, 170] on span "Modifica design" at bounding box center [589, 172] width 36 height 6
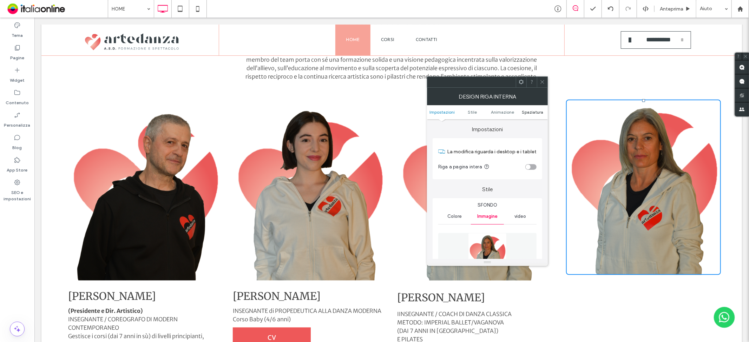
click at [531, 111] on span "Spaziatura" at bounding box center [532, 111] width 21 height 5
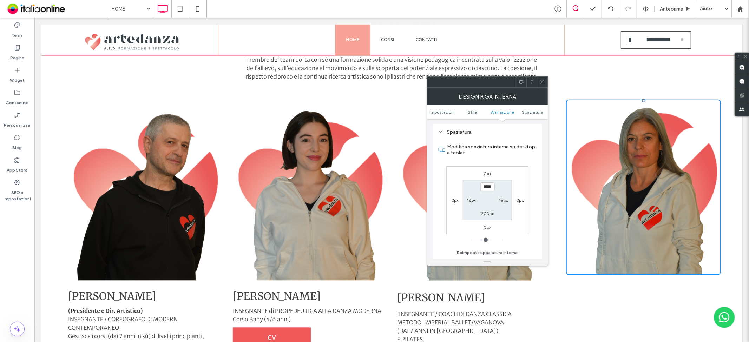
click at [545, 82] on div at bounding box center [542, 82] width 11 height 11
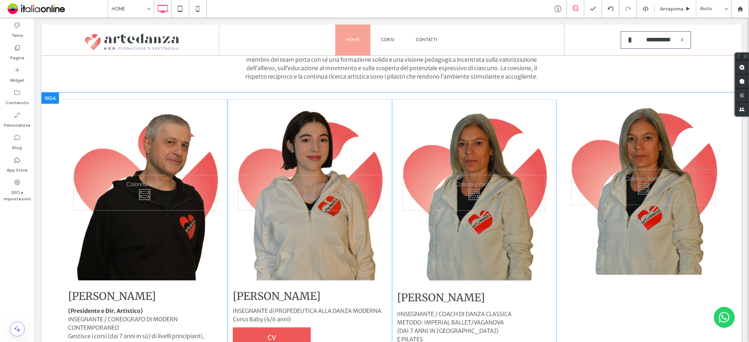
click at [556, 121] on div "Click To Paste Click To Paste Click To Paste Click To Paste" at bounding box center [638, 266] width 165 height 334
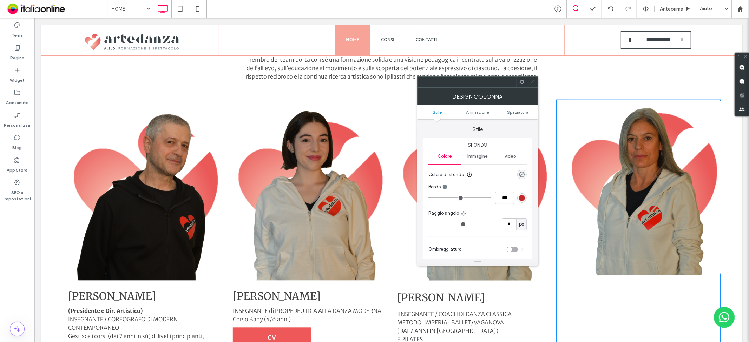
click at [523, 109] on ul "Stile Animazione Spaziatura" at bounding box center [477, 112] width 121 height 14
click at [534, 78] on span at bounding box center [532, 82] width 5 height 11
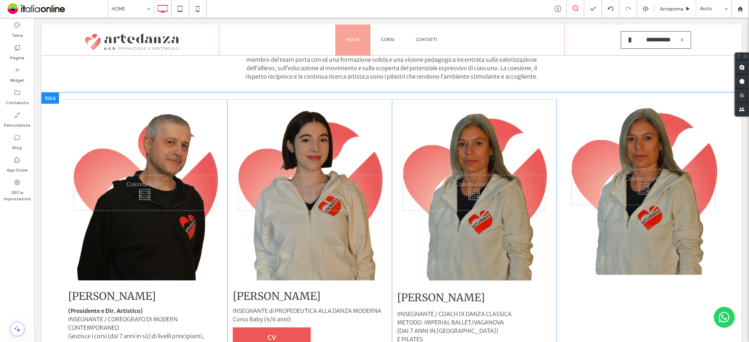
click at [543, 102] on div "Click To Paste [PERSON_NAME] IINSEGNANTE / COACH DI DANZA CLASSICA METODO: IMPE…" at bounding box center [473, 266] width 165 height 334
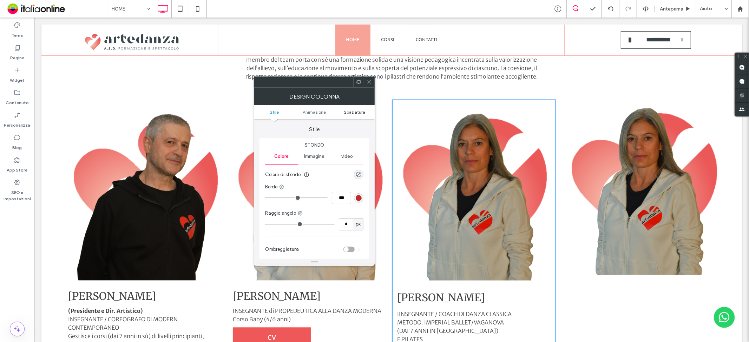
click at [357, 113] on span "Spaziatura" at bounding box center [354, 111] width 21 height 5
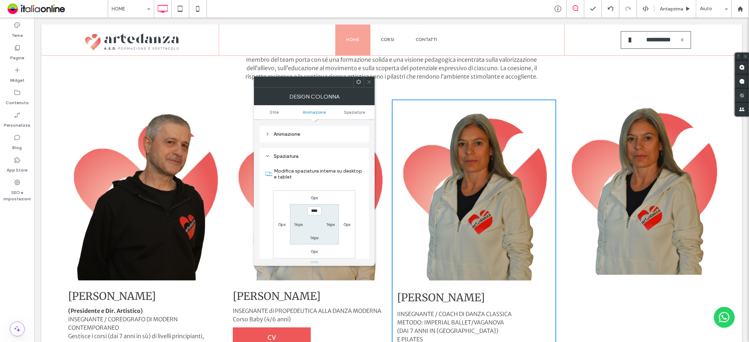
scroll to position [164, 0]
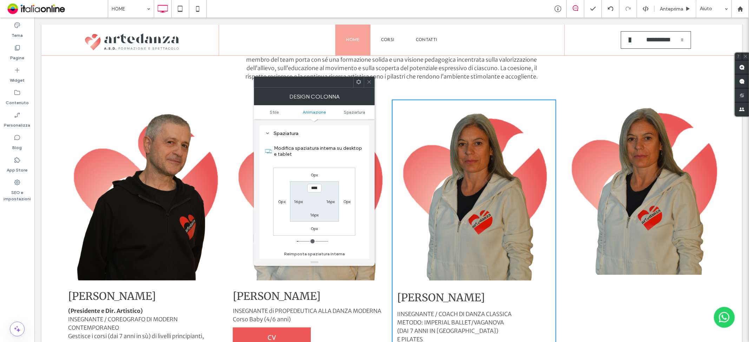
click at [368, 84] on icon at bounding box center [368, 81] width 5 height 5
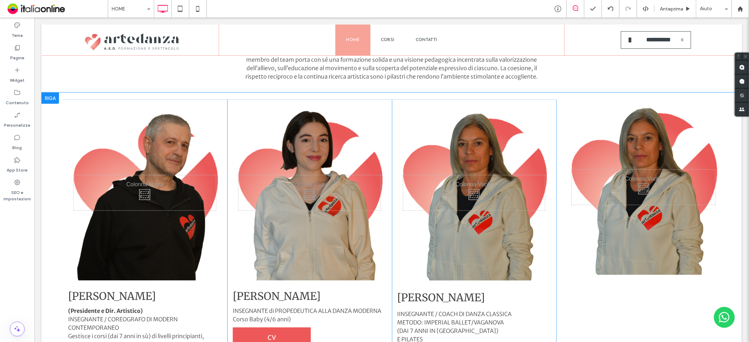
click at [556, 106] on div "Click To Paste Click To Paste Click To Paste Click To Paste" at bounding box center [638, 266] width 165 height 334
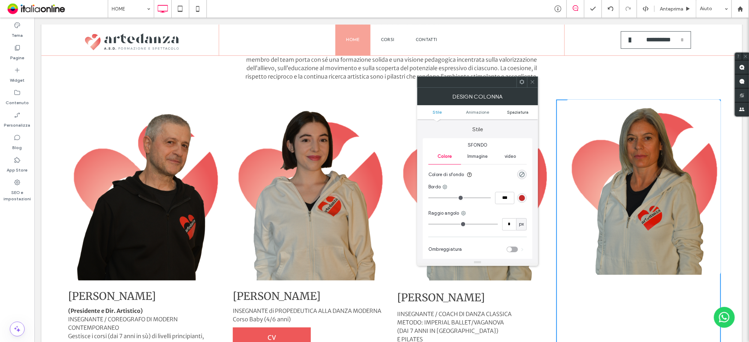
click at [519, 113] on span "Spaziatura" at bounding box center [517, 111] width 21 height 5
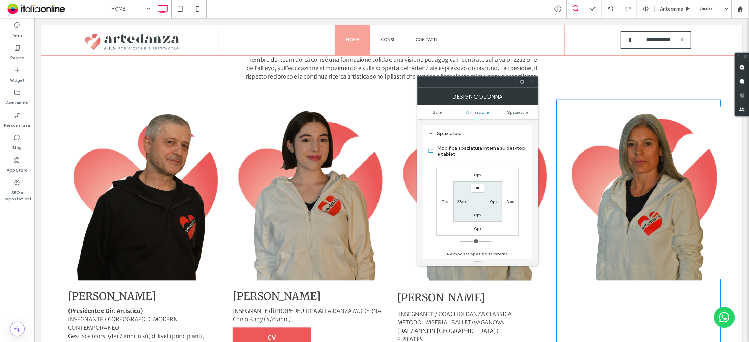
type input "****"
click at [477, 216] on label "0px" at bounding box center [477, 214] width 7 height 5
type input "*"
type input "**"
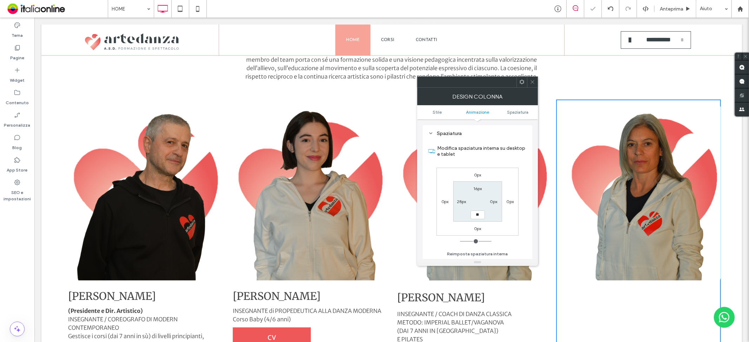
type input "****"
click at [493, 218] on section "16px 0px **** 28px" at bounding box center [477, 201] width 49 height 40
click at [459, 201] on label "28px" at bounding box center [461, 201] width 9 height 5
type input "**"
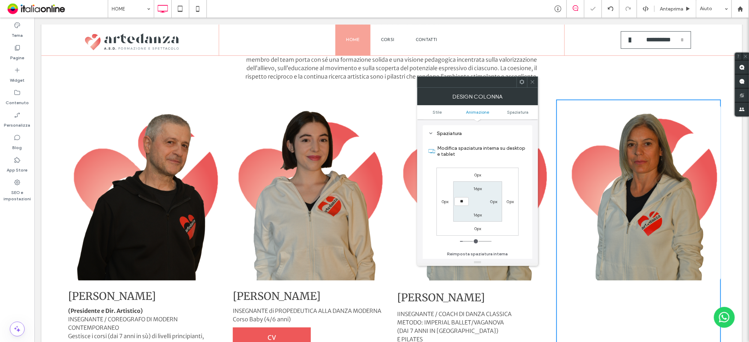
type input "**"
type input "****"
click at [494, 200] on label "0px" at bounding box center [493, 201] width 7 height 5
type input "*"
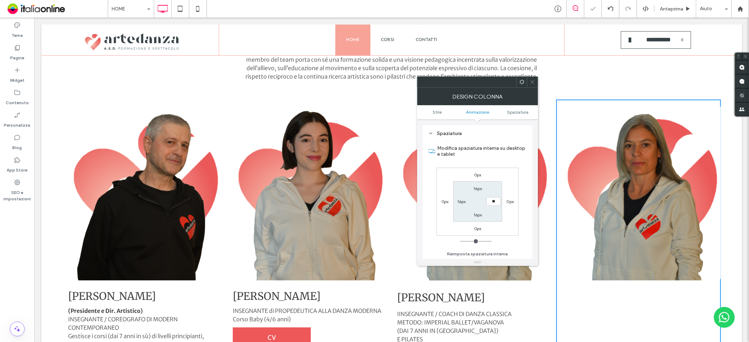
type input "**"
type input "****"
click at [493, 212] on section "16px **** 16px 16px" at bounding box center [477, 201] width 49 height 40
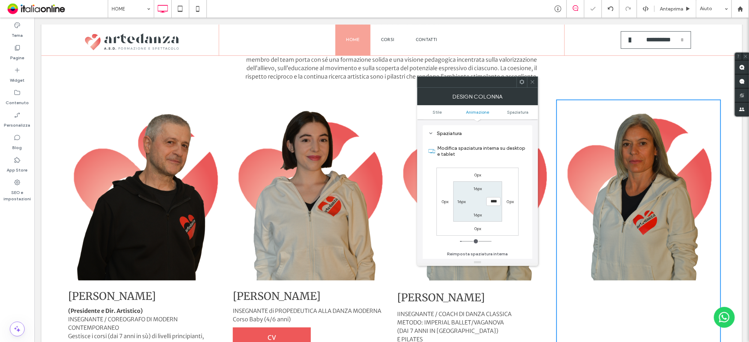
drag, startPoint x: 530, startPoint y: 78, endPoint x: 536, endPoint y: 81, distance: 6.8
click at [530, 78] on span at bounding box center [532, 82] width 5 height 11
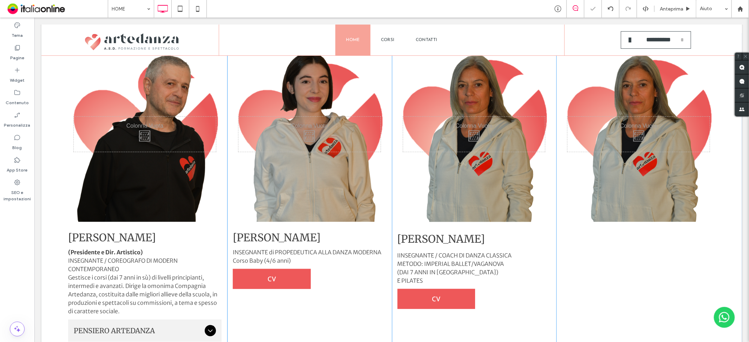
scroll to position [780, 0]
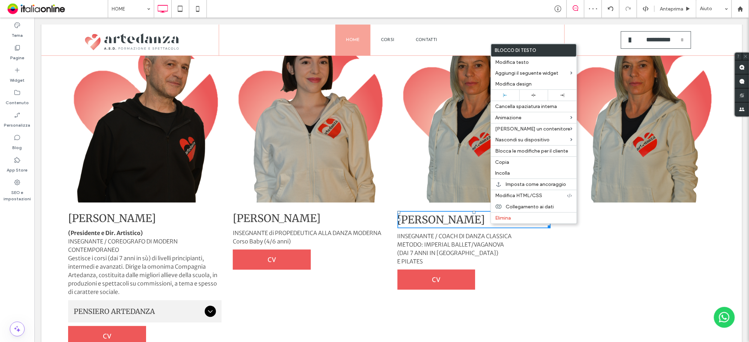
drag, startPoint x: 518, startPoint y: 161, endPoint x: 585, endPoint y: 185, distance: 71.4
click at [518, 162] on label "Copia" at bounding box center [533, 162] width 77 height 6
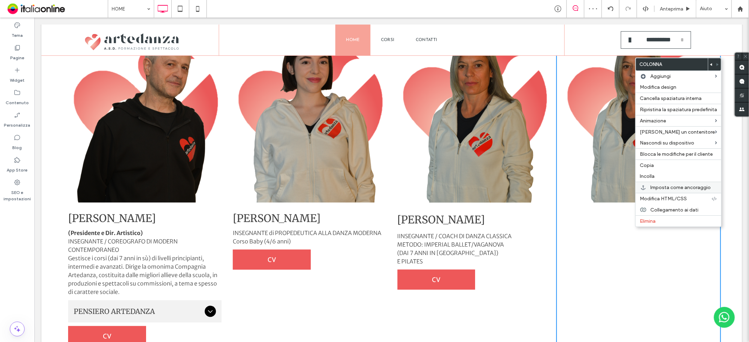
drag, startPoint x: 653, startPoint y: 177, endPoint x: 664, endPoint y: 181, distance: 11.4
click at [653, 177] on span "Incolla" at bounding box center [646, 176] width 15 height 6
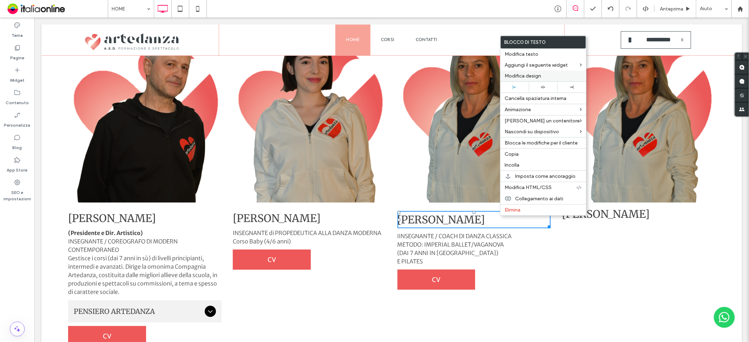
click at [527, 73] on span "Modifica design" at bounding box center [522, 76] width 36 height 6
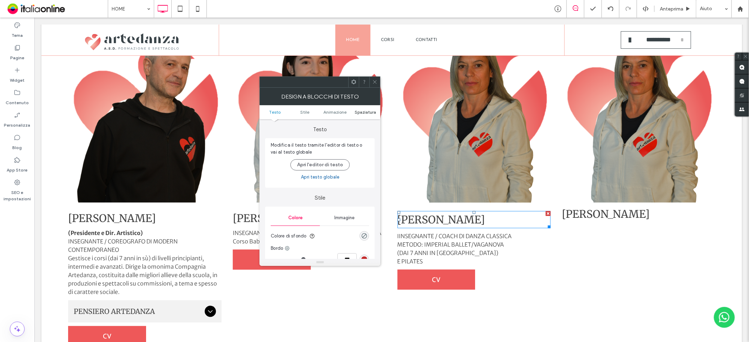
click at [358, 113] on span "Spaziatura" at bounding box center [364, 111] width 21 height 5
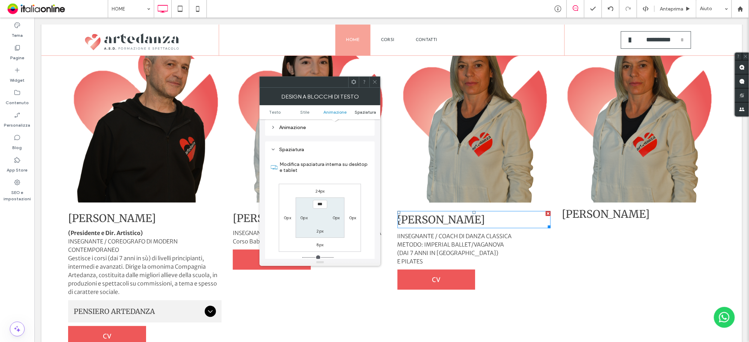
scroll to position [201, 0]
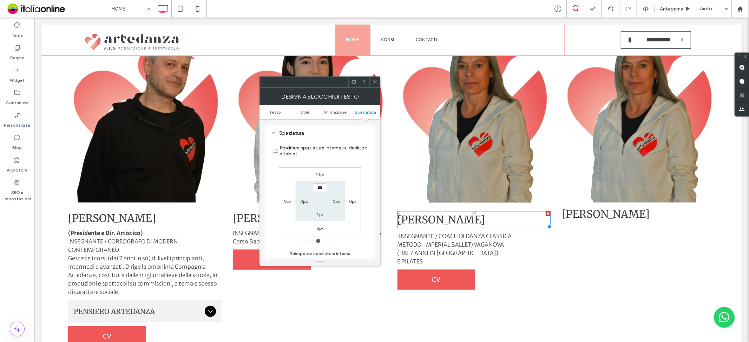
drag, startPoint x: 431, startPoint y: 92, endPoint x: 378, endPoint y: 83, distance: 53.1
click at [373, 83] on use at bounding box center [375, 82] width 4 height 4
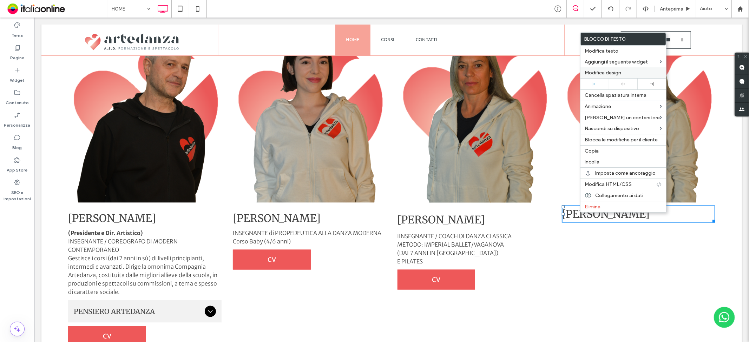
click at [613, 76] on div "Modifica design" at bounding box center [623, 72] width 86 height 11
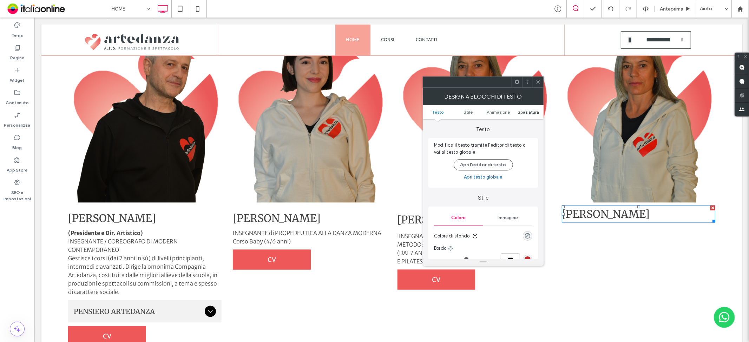
click at [525, 114] on span "Spaziatura" at bounding box center [528, 111] width 21 height 5
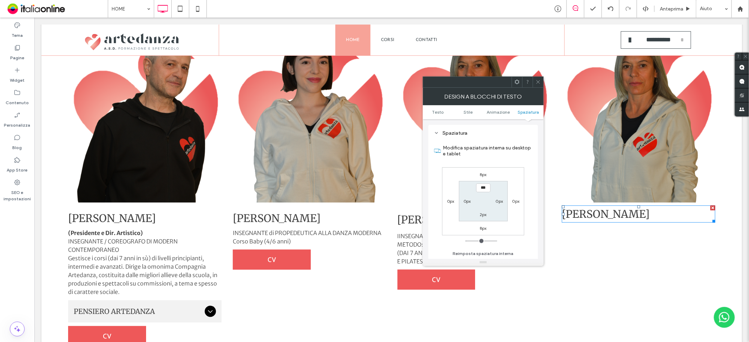
click at [484, 174] on label "8px" at bounding box center [482, 174] width 7 height 5
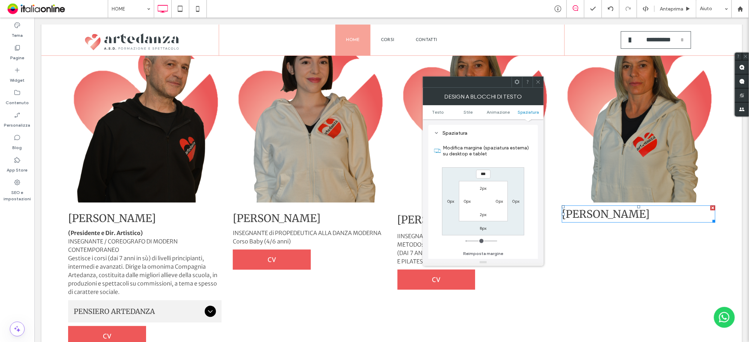
type input "*"
type input "**"
type input "****"
click at [504, 220] on section "2px 0px 2px 0px" at bounding box center [483, 201] width 49 height 40
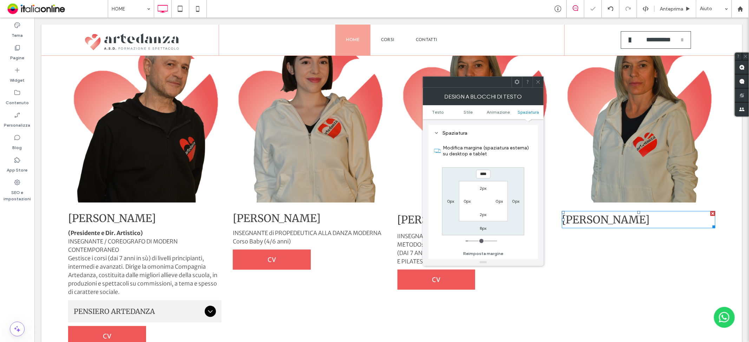
click at [534, 83] on div at bounding box center [537, 82] width 11 height 11
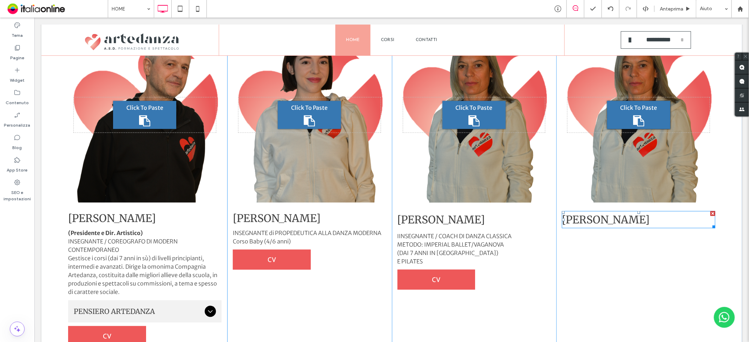
click at [579, 215] on strong "[PERSON_NAME]" at bounding box center [605, 219] width 88 height 13
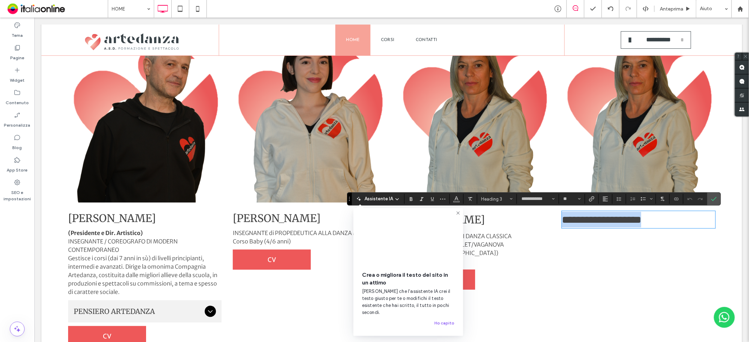
drag, startPoint x: 570, startPoint y: 216, endPoint x: 566, endPoint y: 215, distance: 3.5
click at [570, 216] on strong "**********" at bounding box center [600, 219] width 79 height 10
drag, startPoint x: 562, startPoint y: 218, endPoint x: 737, endPoint y: 214, distance: 175.2
click at [748, 217] on html "**********" at bounding box center [391, 185] width 714 height 1896
drag, startPoint x: 565, startPoint y: 219, endPoint x: 537, endPoint y: 219, distance: 28.1
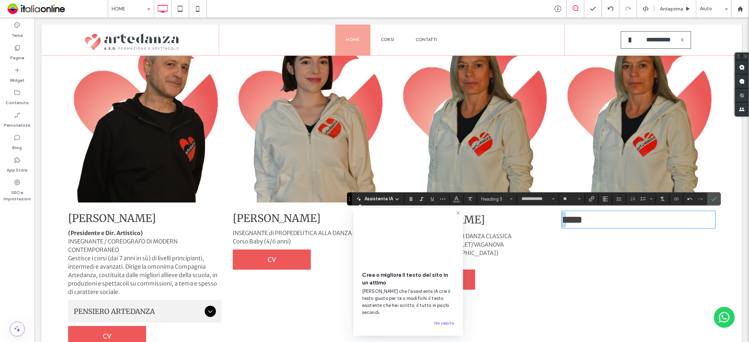
click at [537, 219] on div "Click To Paste [PERSON_NAME] (Presidente e Dir. Artistico) INSEGNANTE / COREOGR…" at bounding box center [391, 188] width 658 height 334
drag, startPoint x: 655, startPoint y: 187, endPoint x: 713, endPoint y: 198, distance: 58.6
click at [713, 198] on icon "Conferma" at bounding box center [714, 199] width 6 height 6
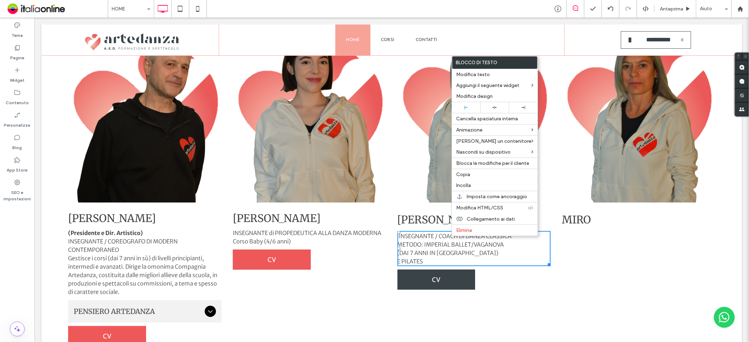
click at [422, 281] on link "CV" at bounding box center [436, 280] width 78 height 20
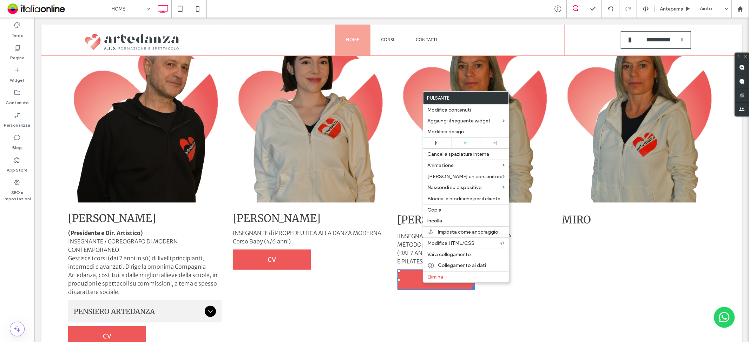
drag, startPoint x: 447, startPoint y: 208, endPoint x: 531, endPoint y: 239, distance: 89.1
click at [447, 208] on label "Copia" at bounding box center [465, 210] width 77 height 6
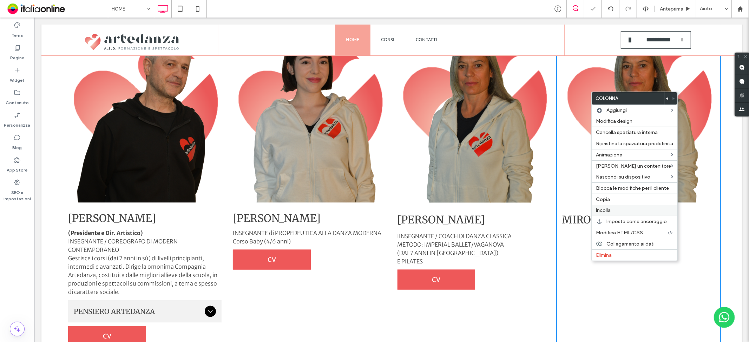
click at [612, 211] on label "Incolla" at bounding box center [634, 210] width 77 height 6
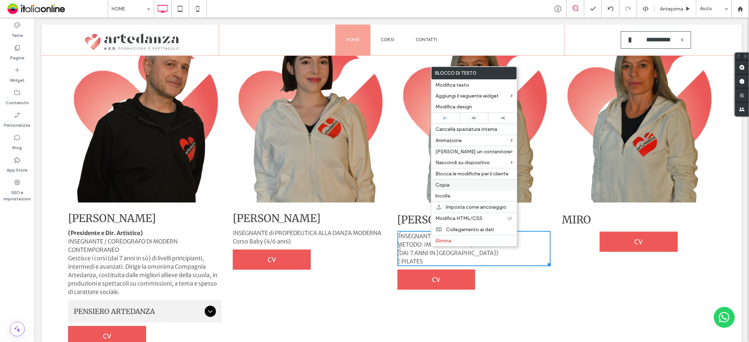
click at [459, 186] on label "Copia" at bounding box center [473, 185] width 77 height 6
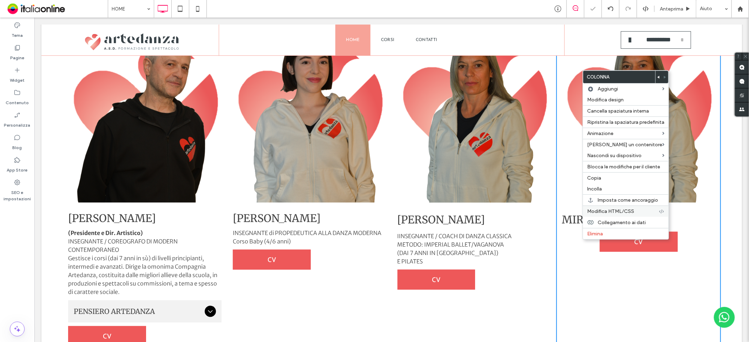
drag, startPoint x: 604, startPoint y: 191, endPoint x: 633, endPoint y: 211, distance: 35.2
click at [604, 191] on label "Incolla" at bounding box center [625, 189] width 77 height 6
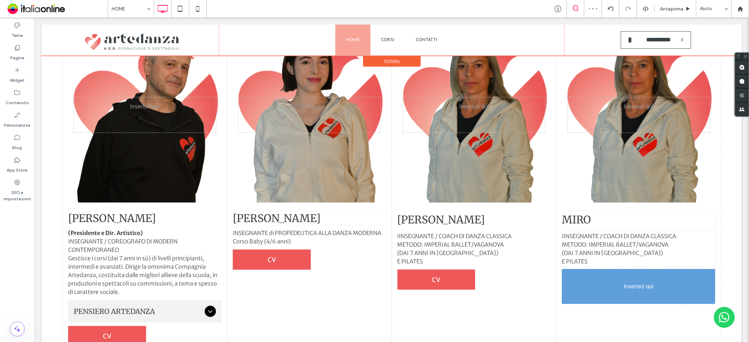
drag, startPoint x: 632, startPoint y: 242, endPoint x: 611, endPoint y: 299, distance: 60.5
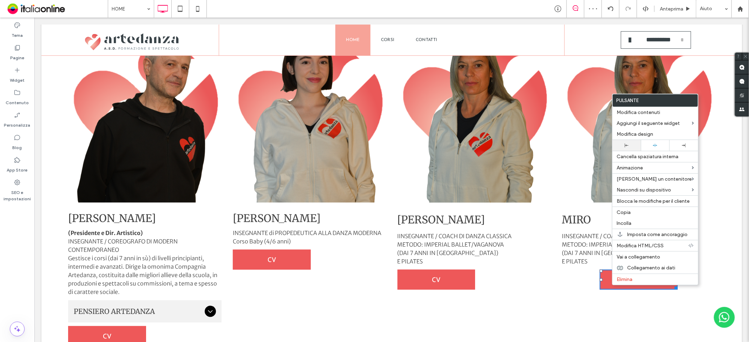
click at [629, 144] on div at bounding box center [626, 146] width 21 height 4
click at [123, 214] on strong "[PERSON_NAME]" at bounding box center [112, 217] width 88 height 13
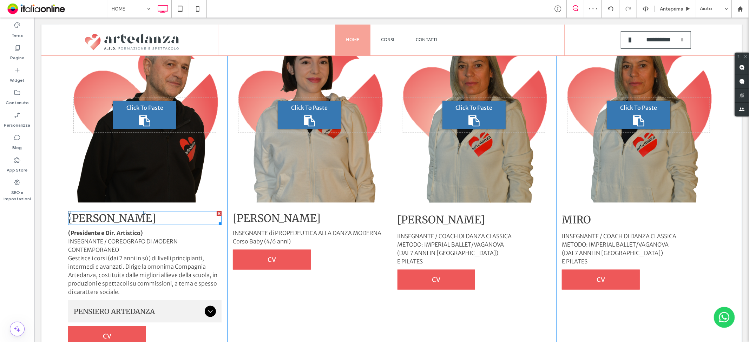
click at [122, 214] on strong "[PERSON_NAME]" at bounding box center [112, 217] width 88 height 13
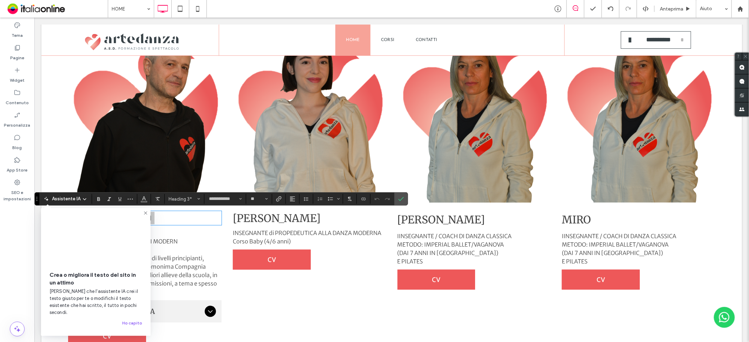
drag, startPoint x: 88, startPoint y: 197, endPoint x: 118, endPoint y: 214, distance: 34.4
click at [118, 214] on div "Crea o migliora il testo del sito in un [PERSON_NAME] che l'assistente IA crei …" at bounding box center [95, 272] width 109 height 128
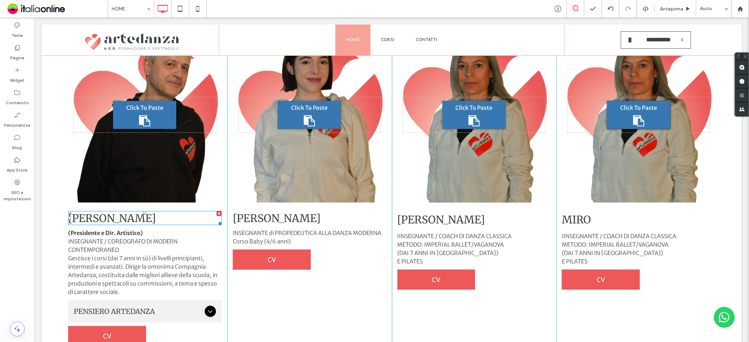
click at [122, 215] on strong "[PERSON_NAME]" at bounding box center [112, 217] width 88 height 13
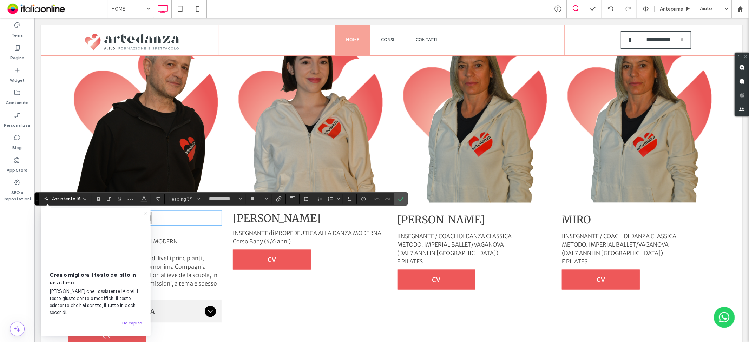
click at [120, 217] on video at bounding box center [95, 240] width 93 height 46
click at [145, 212] on use at bounding box center [145, 213] width 3 height 3
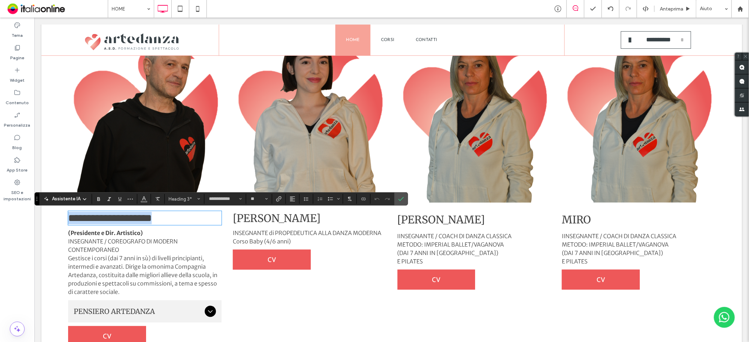
click at [120, 216] on strong "**********" at bounding box center [110, 218] width 84 height 10
drag, startPoint x: 123, startPoint y: 218, endPoint x: 291, endPoint y: 226, distance: 168.3
click at [286, 226] on div "**********" at bounding box center [391, 188] width 658 height 334
click at [587, 216] on h3 "MIRO" at bounding box center [637, 220] width 153 height 16
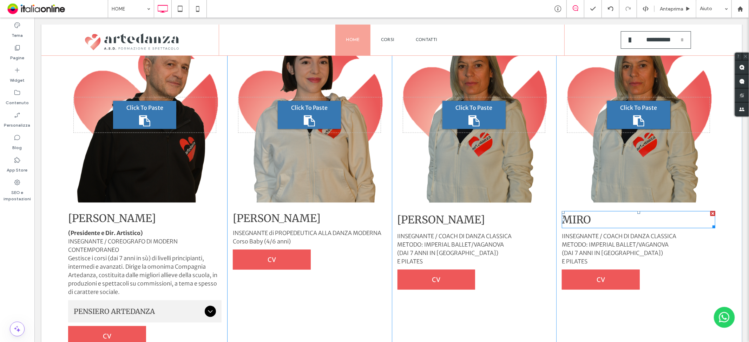
click at [587, 216] on h3 "MIRO" at bounding box center [637, 220] width 153 height 16
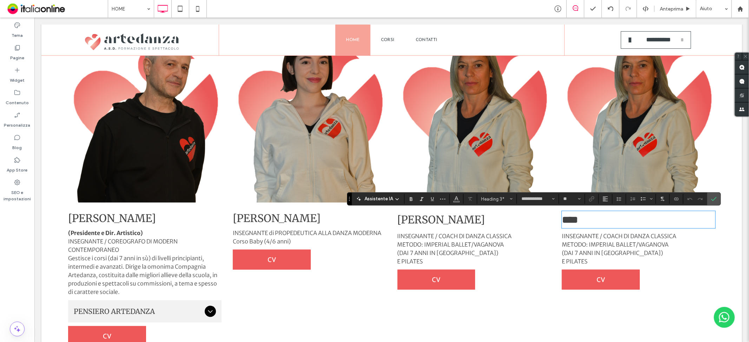
click at [587, 216] on h3 "****" at bounding box center [637, 220] width 153 height 16
type input "**********"
type input "**"
click at [716, 199] on label "Conferma" at bounding box center [713, 199] width 11 height 13
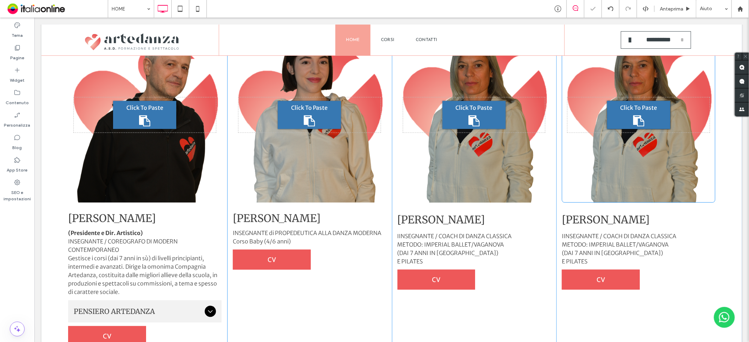
click at [631, 153] on div "Click To Paste Click To Paste" at bounding box center [637, 114] width 153 height 175
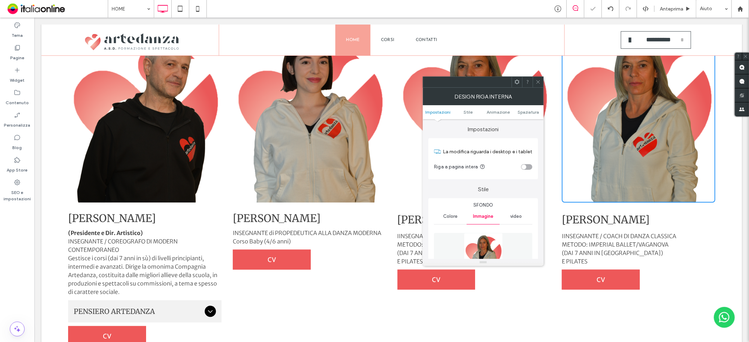
click at [490, 244] on img at bounding box center [483, 257] width 39 height 48
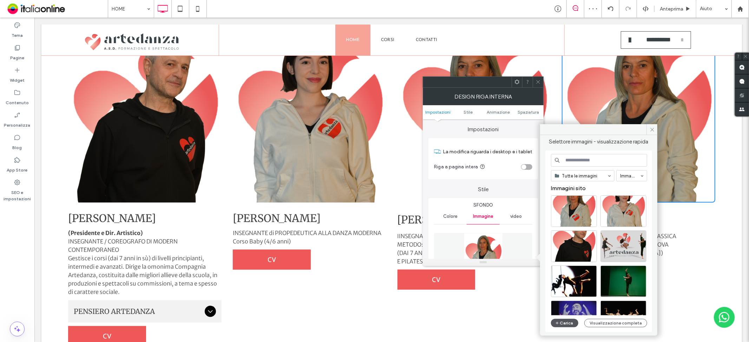
click at [562, 324] on button "Carica" at bounding box center [564, 323] width 27 height 8
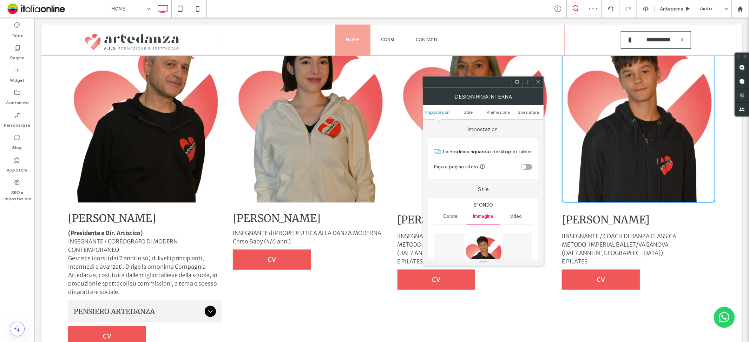
click at [538, 82] on icon at bounding box center [537, 81] width 5 height 5
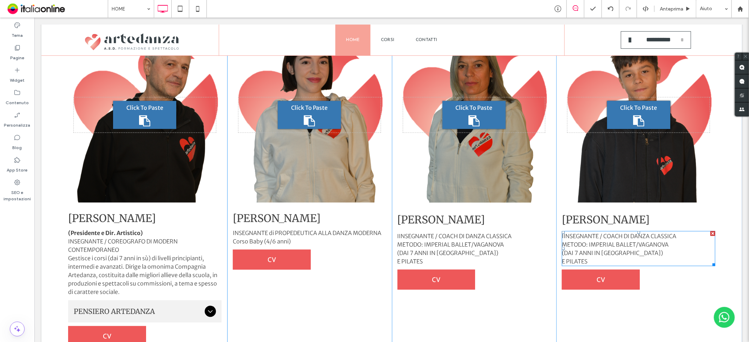
click at [573, 243] on span "METODO: IMPERIAL BALLET/VAGANOVA" at bounding box center [614, 244] width 107 height 7
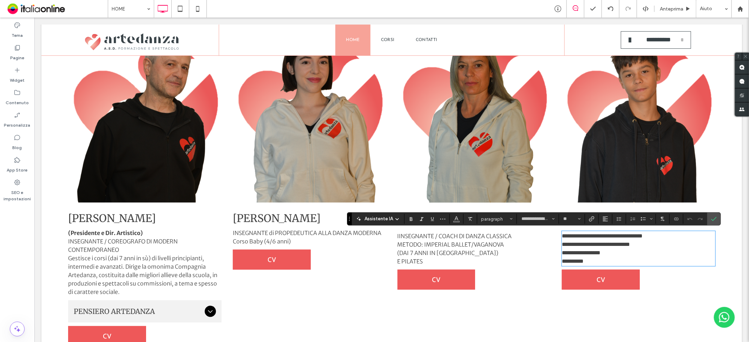
click at [403, 239] on span "IINSEGNANTE / COACH DI DANZA CLASSICA" at bounding box center [454, 235] width 114 height 7
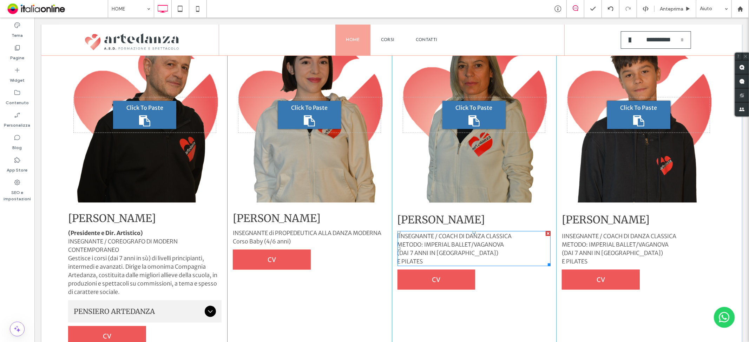
click at [403, 237] on span "IINSEGNANTE / COACH DI DANZA CLASSICA" at bounding box center [454, 235] width 114 height 7
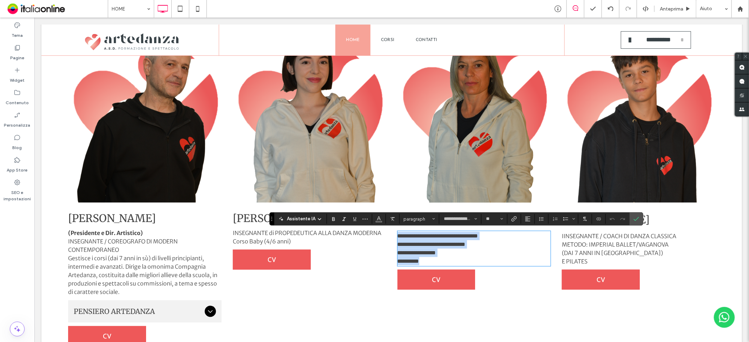
click at [398, 236] on span "**********" at bounding box center [437, 235] width 81 height 5
click at [574, 237] on span "IINSEGNANTE / COACH DI DANZA CLASSICA" at bounding box center [618, 235] width 114 height 7
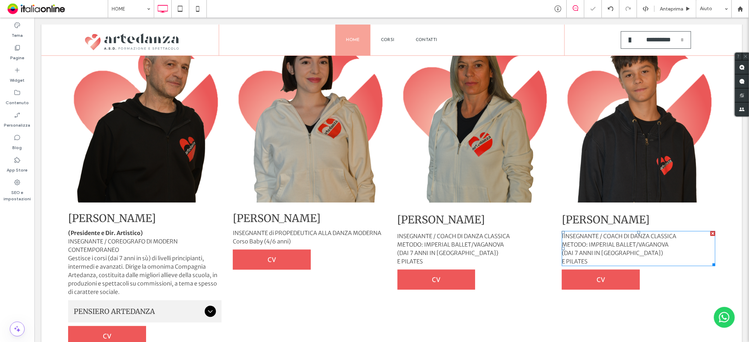
click at [569, 237] on span "IINSEGNANTE / COACH DI DANZA CLASSICA" at bounding box center [618, 235] width 114 height 7
type input "**********"
type input "**"
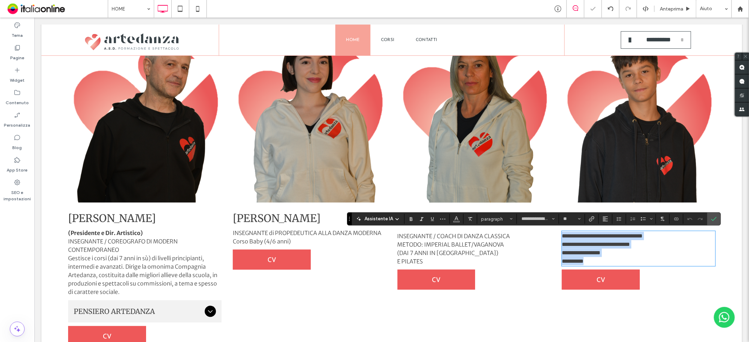
click at [562, 235] on span "**********" at bounding box center [601, 235] width 81 height 5
drag, startPoint x: 558, startPoint y: 235, endPoint x: 622, endPoint y: 273, distance: 74.2
click at [622, 273] on div "**********" at bounding box center [638, 188] width 165 height 334
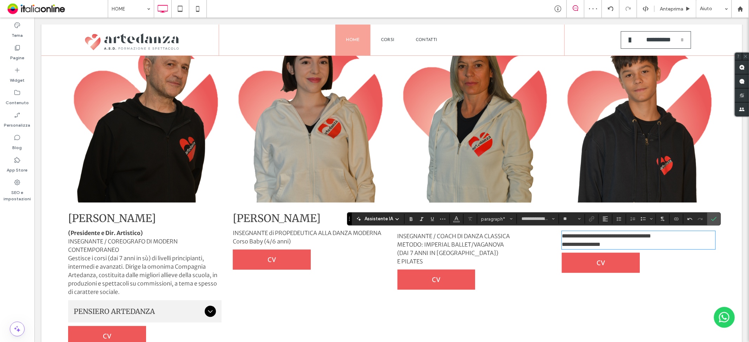
scroll to position [0, 0]
click at [561, 233] on span "**********" at bounding box center [605, 235] width 89 height 5
click at [593, 233] on span "**********" at bounding box center [631, 235] width 140 height 5
click at [561, 234] on span "**********" at bounding box center [632, 235] width 142 height 5
click at [604, 236] on span "**********" at bounding box center [633, 235] width 144 height 5
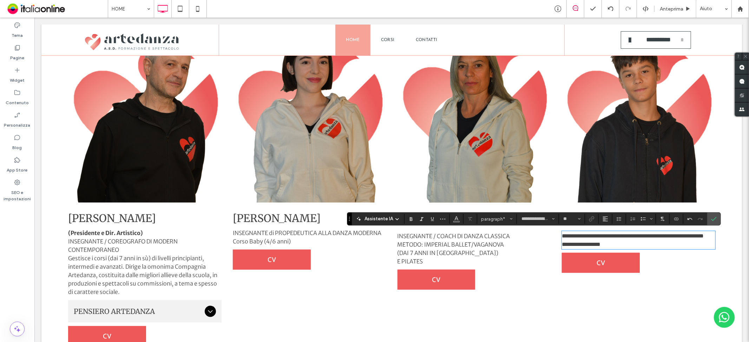
click at [636, 234] on span "**********" at bounding box center [632, 235] width 142 height 5
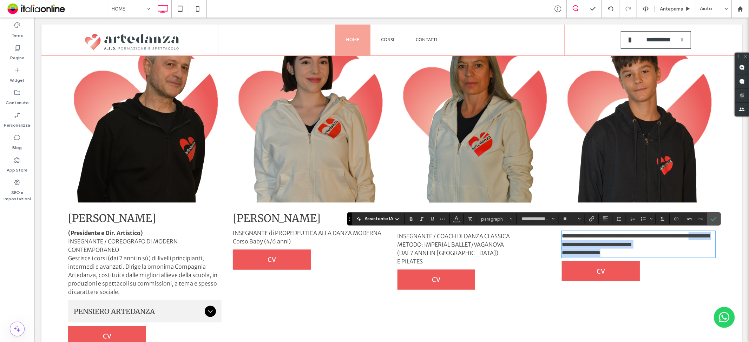
drag, startPoint x: 620, startPoint y: 244, endPoint x: 668, endPoint y: 273, distance: 55.9
click at [668, 273] on div "**********" at bounding box center [638, 188] width 165 height 334
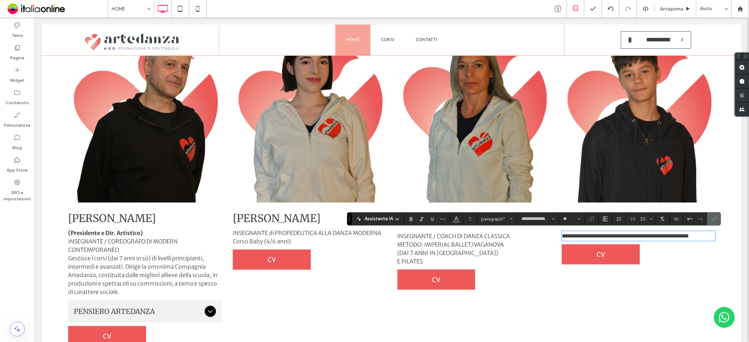
drag, startPoint x: 678, startPoint y: 204, endPoint x: 715, endPoint y: 220, distance: 39.9
click at [715, 220] on icon "Conferma" at bounding box center [714, 219] width 6 height 6
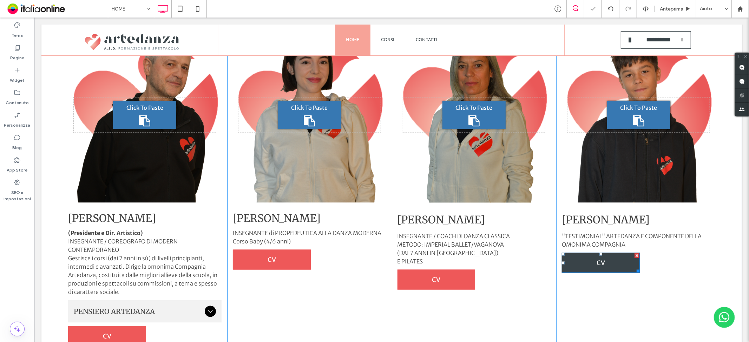
click at [609, 259] on link "CV" at bounding box center [600, 263] width 78 height 20
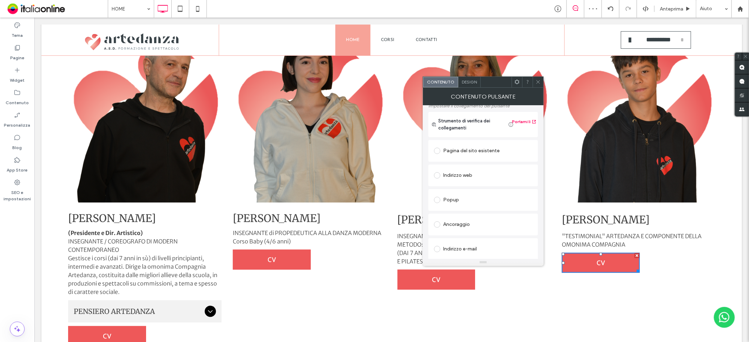
scroll to position [117, 0]
click at [451, 253] on div "Modifica file" at bounding box center [446, 252] width 24 height 5
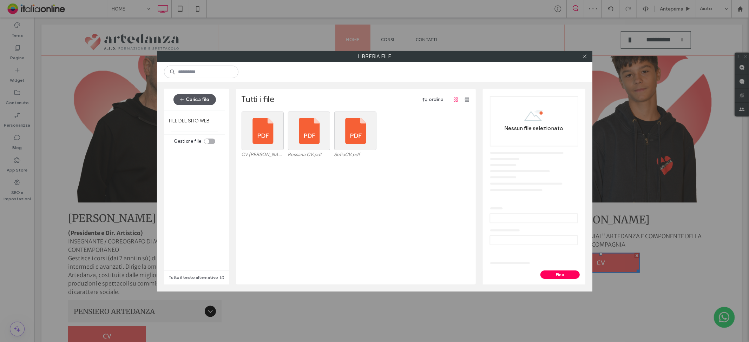
click at [195, 97] on button "Carica file" at bounding box center [194, 99] width 42 height 11
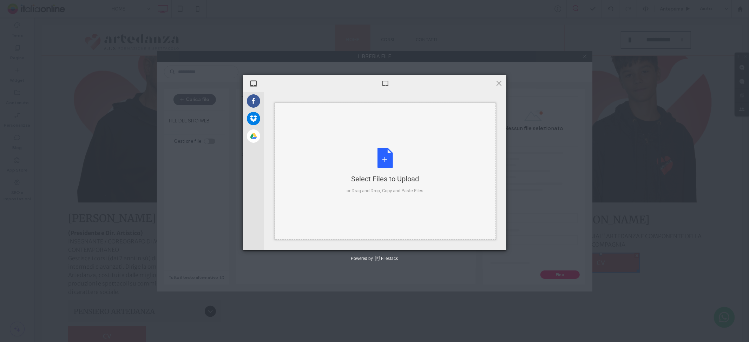
click at [390, 152] on div "Select Files to Upload or Drag and Drop, Copy and Paste Files" at bounding box center [384, 171] width 77 height 47
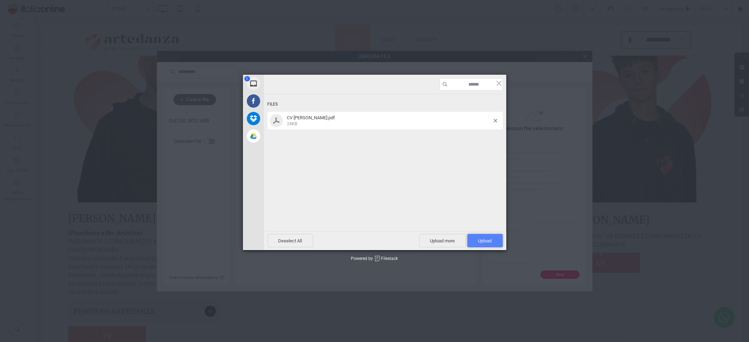
drag, startPoint x: 390, startPoint y: 152, endPoint x: 492, endPoint y: 241, distance: 135.6
click at [492, 241] on span "Upload 1" at bounding box center [484, 240] width 35 height 13
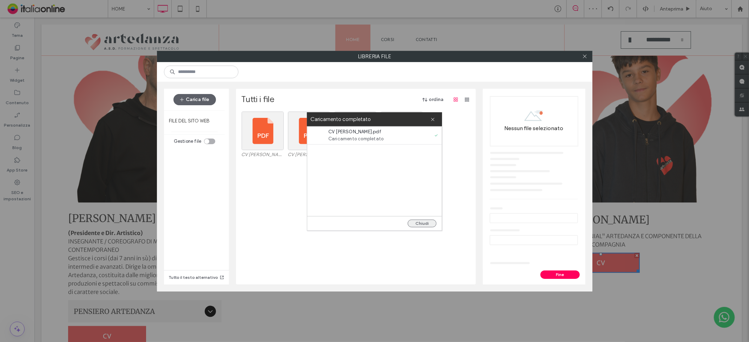
click at [432, 222] on button "Chiudi" at bounding box center [421, 224] width 29 height 8
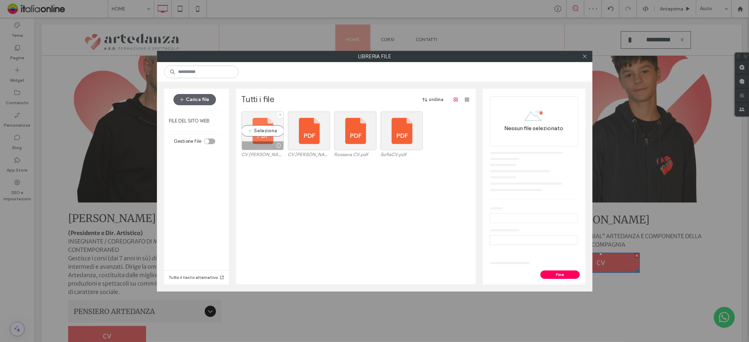
click at [261, 126] on div "Seleziona" at bounding box center [262, 131] width 42 height 39
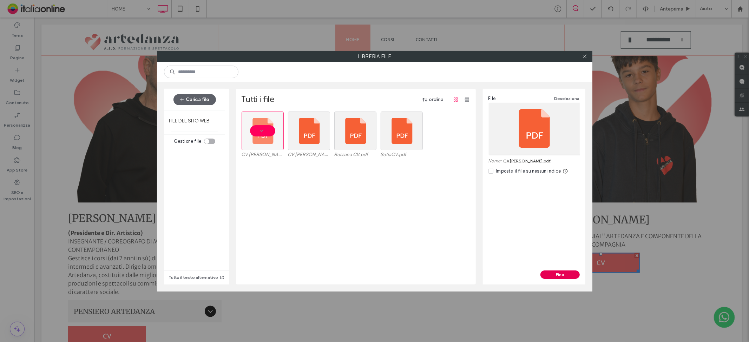
drag, startPoint x: 510, startPoint y: 237, endPoint x: 559, endPoint y: 278, distance: 64.3
click at [559, 278] on button "Fine" at bounding box center [559, 275] width 39 height 8
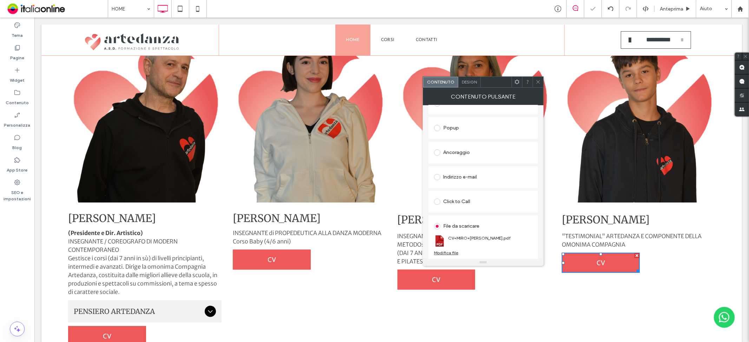
click at [536, 83] on icon at bounding box center [537, 81] width 5 height 5
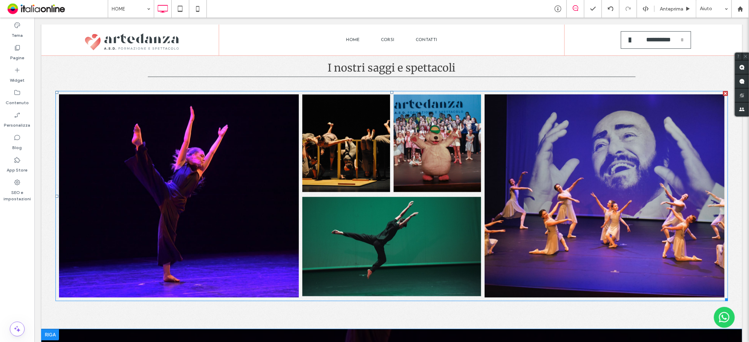
scroll to position [1326, 0]
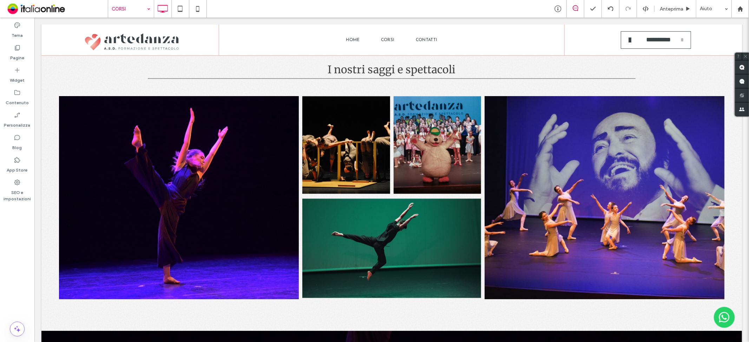
drag, startPoint x: 136, startPoint y: 34, endPoint x: 353, endPoint y: 95, distance: 225.9
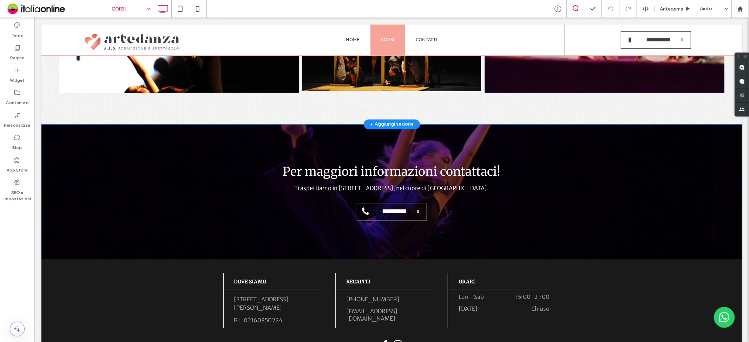
scroll to position [1248, 0]
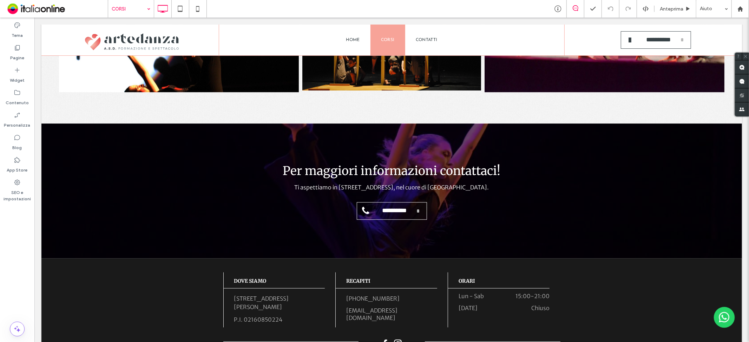
click at [114, 11] on input at bounding box center [129, 9] width 35 height 18
drag, startPoint x: 122, startPoint y: 24, endPoint x: 157, endPoint y: 20, distance: 35.3
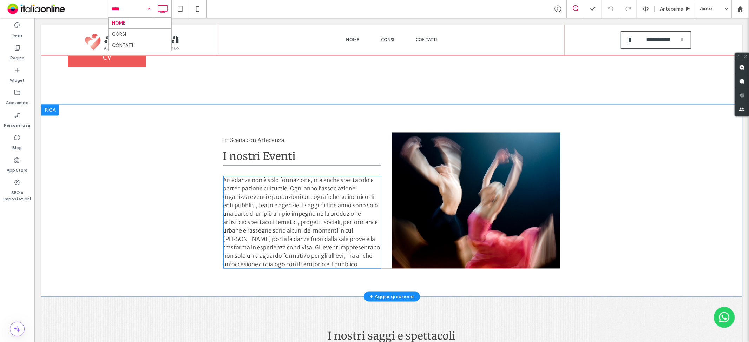
scroll to position [1287, 0]
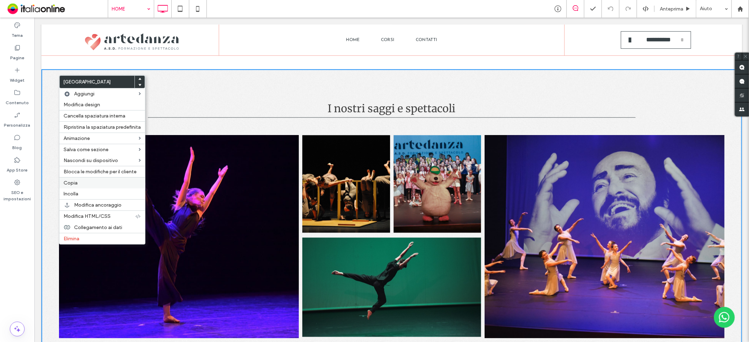
drag, startPoint x: 92, startPoint y: 180, endPoint x: 105, endPoint y: 180, distance: 12.6
click at [92, 180] on label "Copia" at bounding box center [102, 183] width 77 height 6
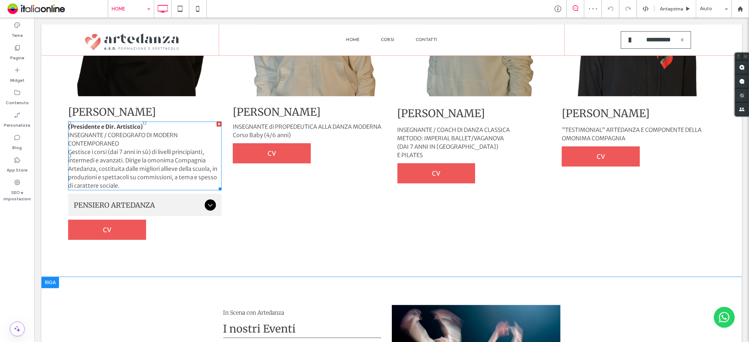
scroll to position [975, 0]
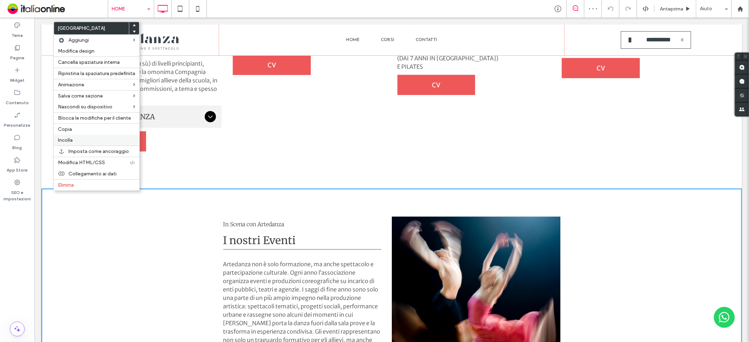
drag, startPoint x: 76, startPoint y: 139, endPoint x: 103, endPoint y: 139, distance: 26.7
click at [76, 139] on label "Incolla" at bounding box center [96, 140] width 77 height 6
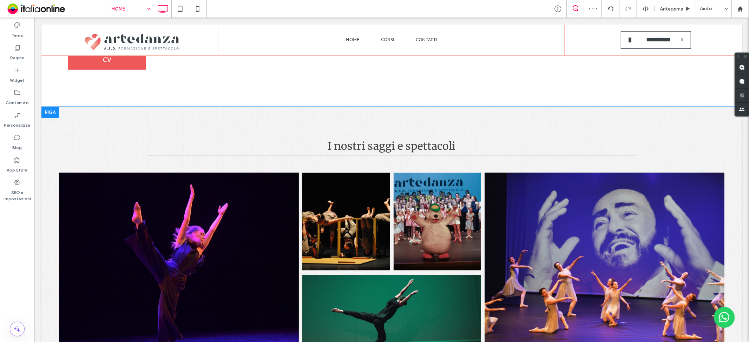
scroll to position [1053, 0]
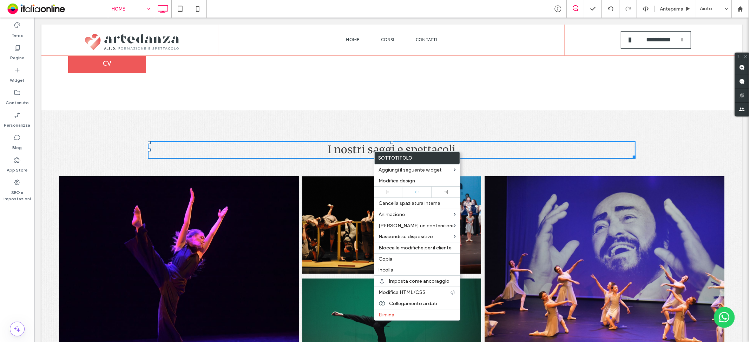
drag, startPoint x: 410, startPoint y: 311, endPoint x: 459, endPoint y: 306, distance: 49.3
click at [410, 311] on div "Elimina" at bounding box center [417, 314] width 86 height 11
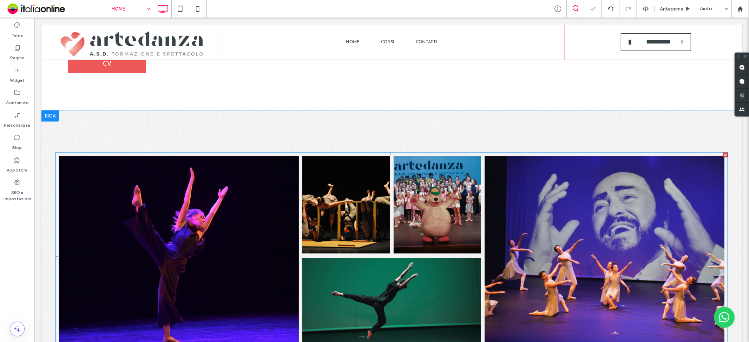
click at [179, 174] on link at bounding box center [179, 257] width 240 height 203
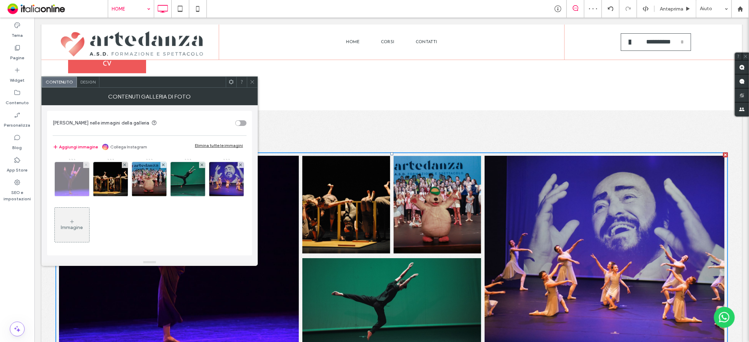
click at [86, 163] on span at bounding box center [86, 165] width 3 height 6
click at [87, 164] on span at bounding box center [86, 165] width 3 height 6
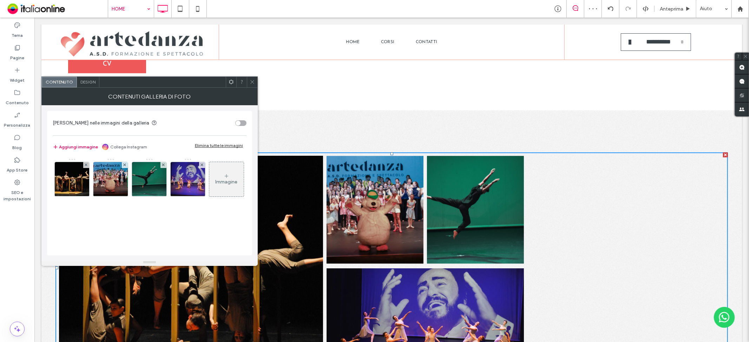
click at [87, 164] on icon at bounding box center [86, 165] width 3 height 3
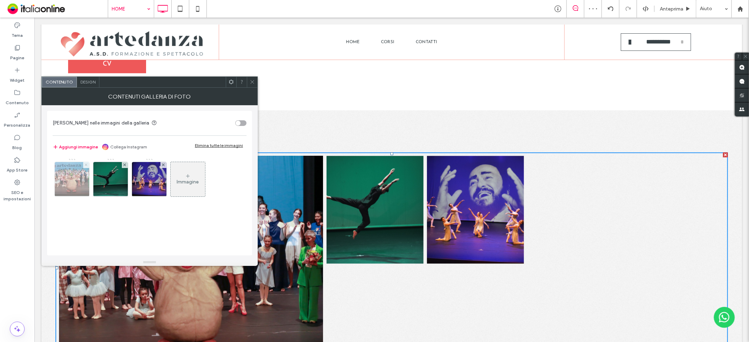
click at [87, 164] on icon at bounding box center [86, 165] width 3 height 3
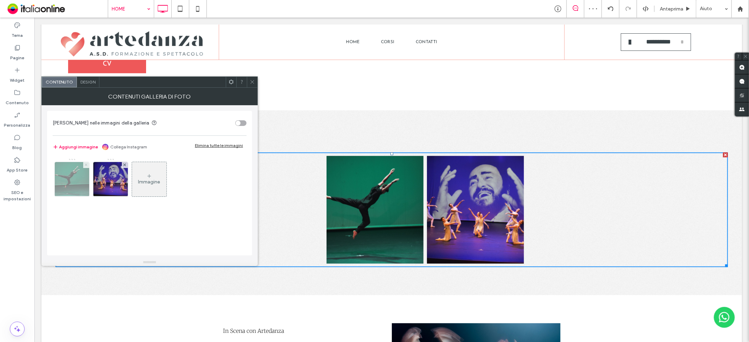
click at [87, 164] on icon at bounding box center [86, 165] width 3 height 3
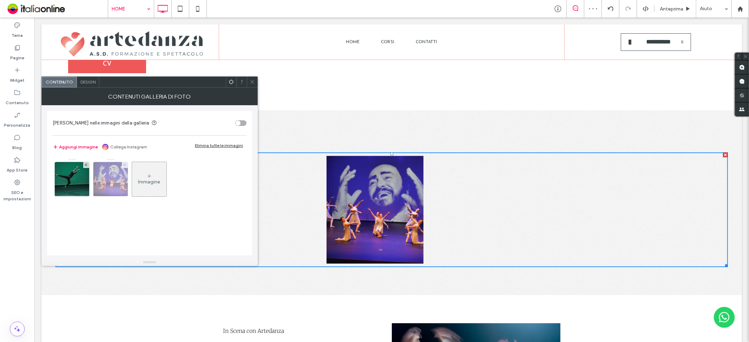
click at [87, 164] on icon at bounding box center [86, 165] width 3 height 3
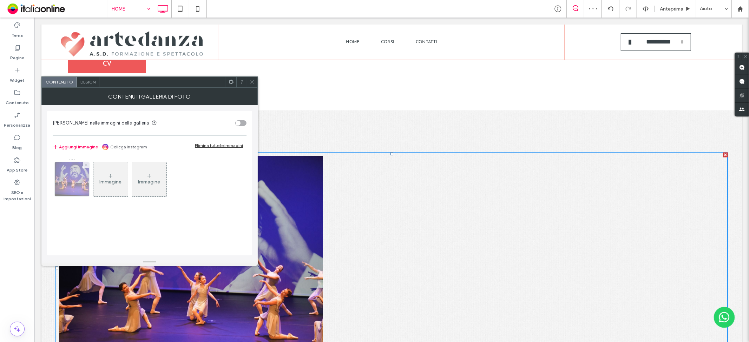
click at [87, 164] on icon at bounding box center [86, 165] width 3 height 3
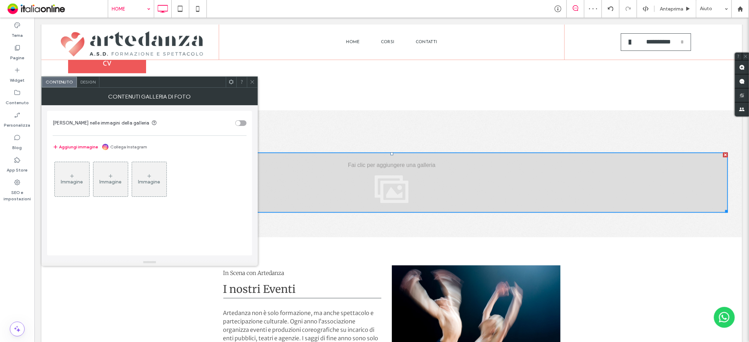
click at [87, 164] on div "Immagine" at bounding box center [72, 179] width 34 height 33
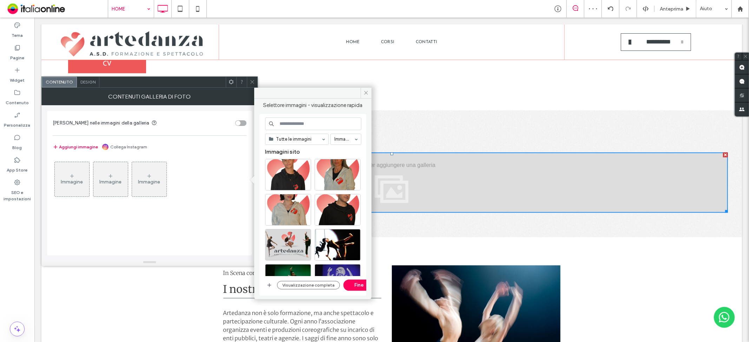
click at [274, 286] on div "Visualizzazione completa Fine" at bounding box center [313, 285] width 96 height 11
click at [270, 285] on use "button" at bounding box center [269, 285] width 4 height 4
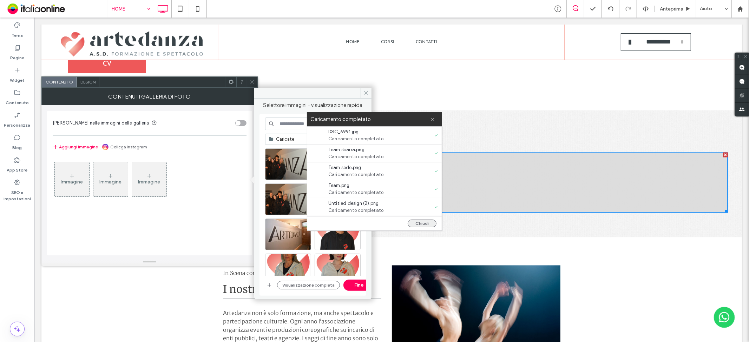
click at [428, 223] on button "Chiudi" at bounding box center [421, 224] width 29 height 8
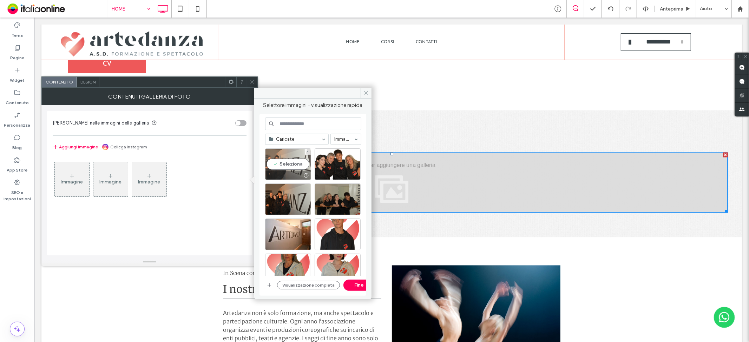
drag, startPoint x: 287, startPoint y: 161, endPoint x: 301, endPoint y: 164, distance: 14.0
click at [288, 161] on div "Seleziona" at bounding box center [288, 164] width 46 height 32
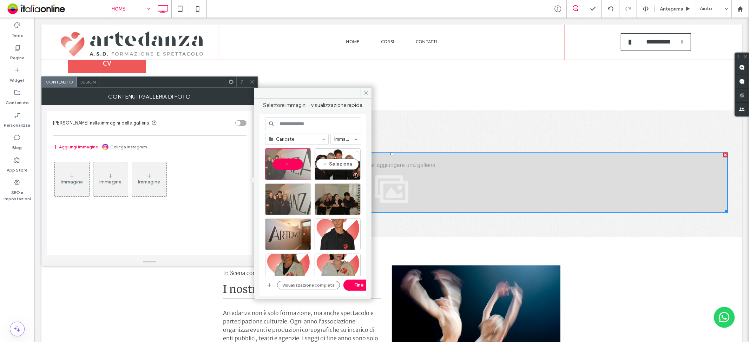
drag, startPoint x: 338, startPoint y: 167, endPoint x: 296, endPoint y: 189, distance: 47.3
click at [338, 167] on div "Seleziona" at bounding box center [337, 164] width 46 height 32
click at [288, 196] on div "Seleziona" at bounding box center [288, 200] width 46 height 32
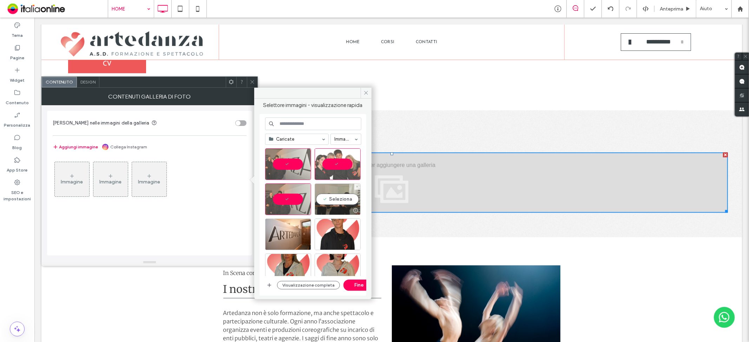
click at [337, 201] on div "Seleziona" at bounding box center [337, 200] width 46 height 32
click at [294, 231] on div "Seleziona" at bounding box center [288, 235] width 46 height 32
drag, startPoint x: 319, startPoint y: 271, endPoint x: 351, endPoint y: 288, distance: 36.7
click at [351, 288] on button "Fine" at bounding box center [359, 285] width 32 height 11
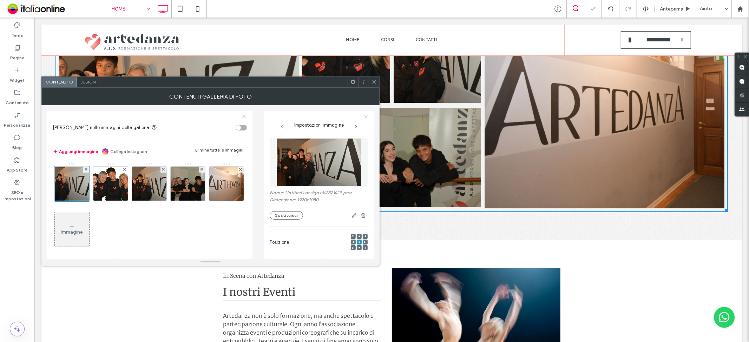
scroll to position [1209, 0]
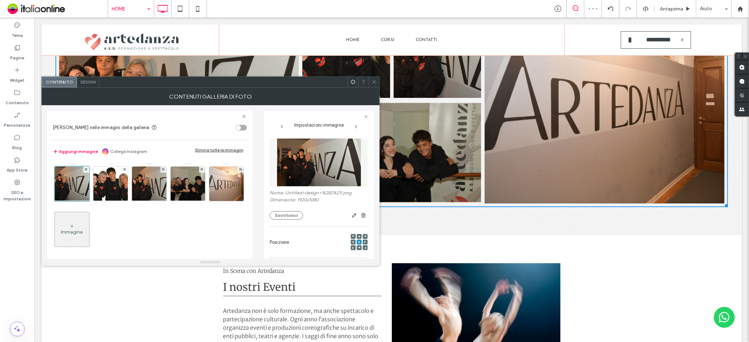
click at [376, 78] on span at bounding box center [373, 82] width 5 height 11
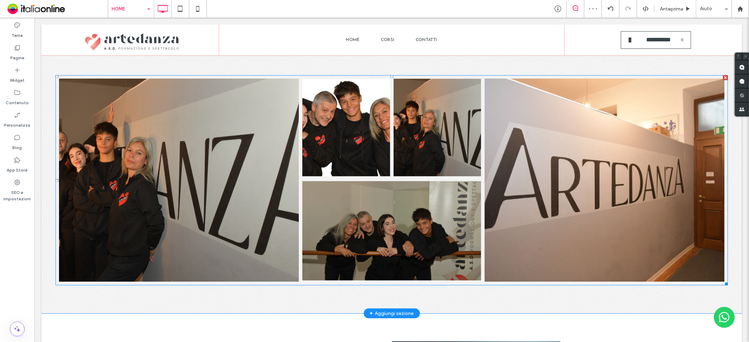
scroll to position [1092, 0]
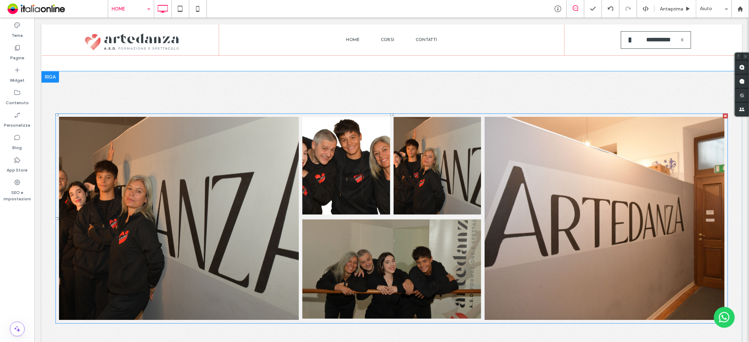
click at [404, 224] on link at bounding box center [391, 268] width 179 height 99
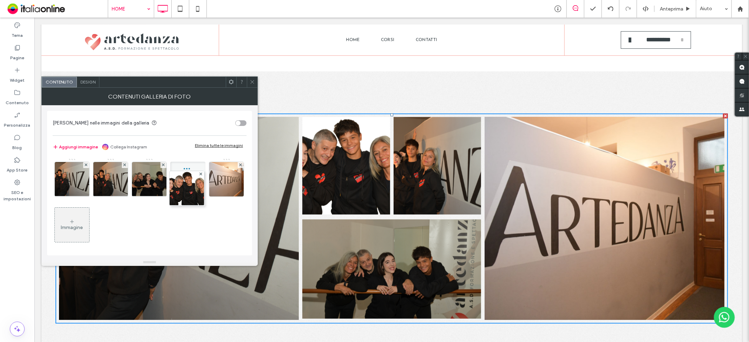
drag, startPoint x: 114, startPoint y: 182, endPoint x: 188, endPoint y: 191, distance: 74.2
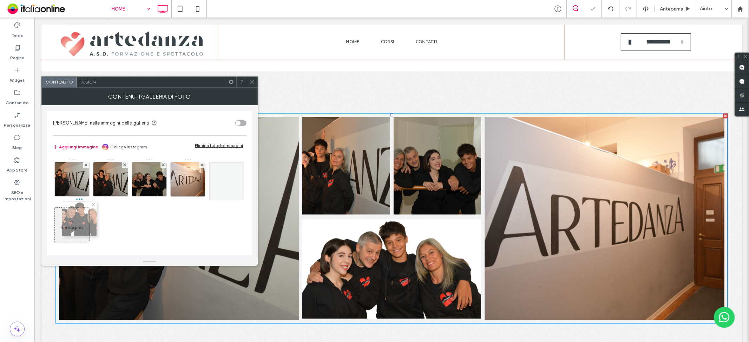
drag, startPoint x: 144, startPoint y: 201, endPoint x: 75, endPoint y: 223, distance: 72.3
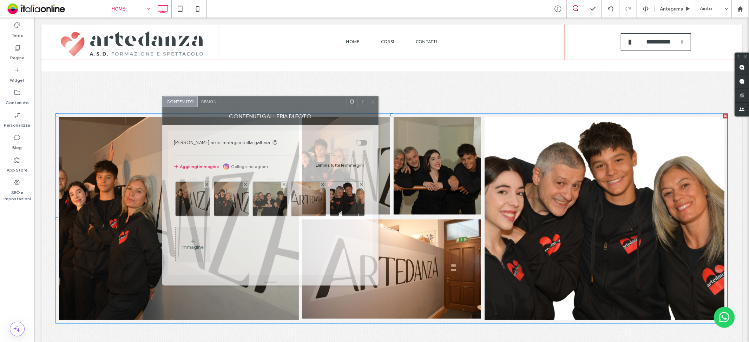
drag, startPoint x: 180, startPoint y: 81, endPoint x: 246, endPoint y: 106, distance: 70.0
click at [246, 106] on div at bounding box center [283, 102] width 126 height 11
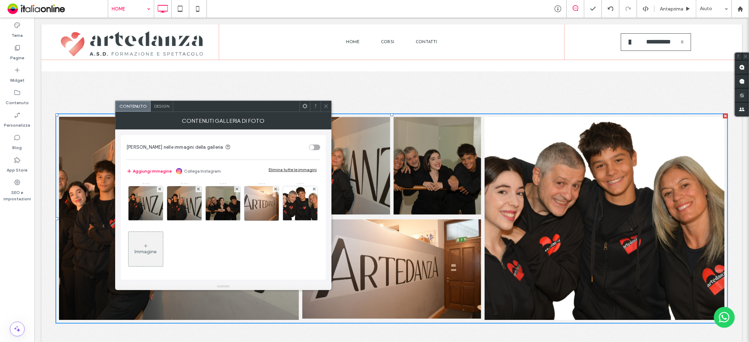
drag, startPoint x: 323, startPoint y: 106, endPoint x: 329, endPoint y: 106, distance: 6.3
click at [323, 106] on icon at bounding box center [325, 106] width 5 height 5
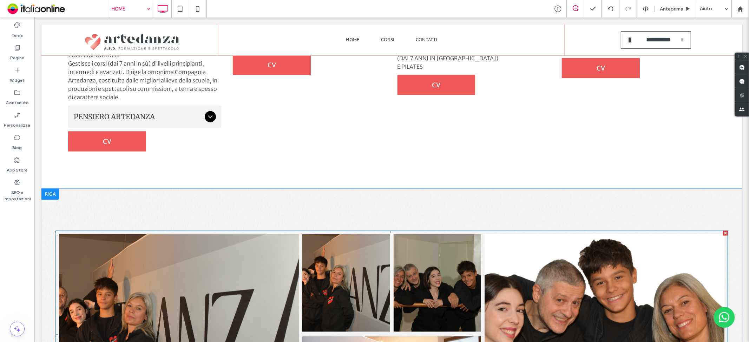
scroll to position [1248, 0]
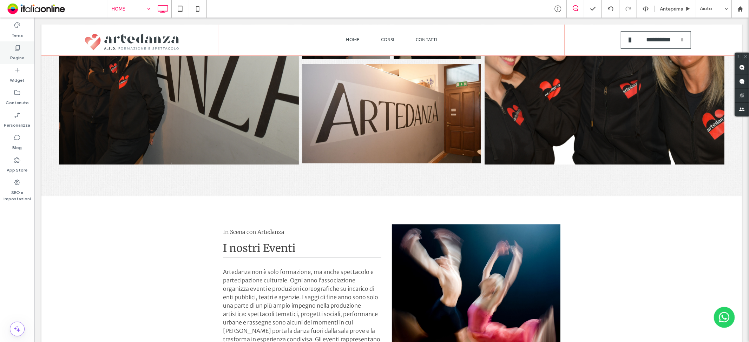
drag, startPoint x: 23, startPoint y: 54, endPoint x: 27, endPoint y: 55, distance: 3.8
click at [23, 54] on label "Pagine" at bounding box center [17, 56] width 14 height 10
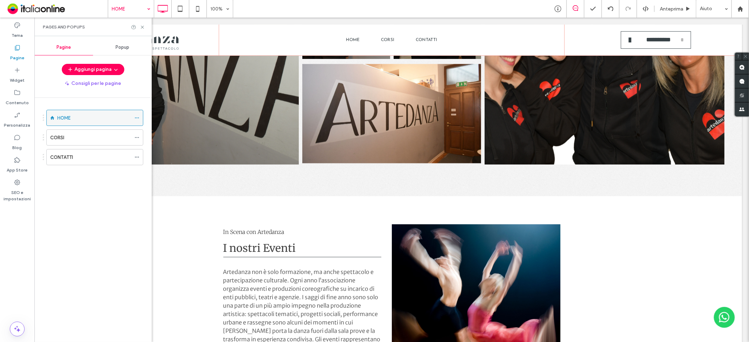
click at [136, 116] on icon at bounding box center [136, 117] width 5 height 5
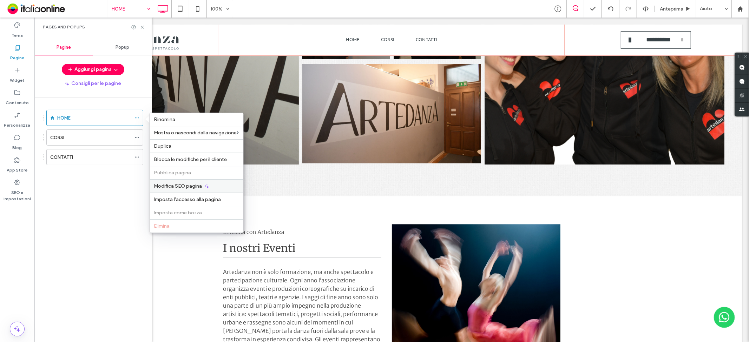
click at [167, 185] on span "Modifica SEO pagina" at bounding box center [178, 186] width 48 height 6
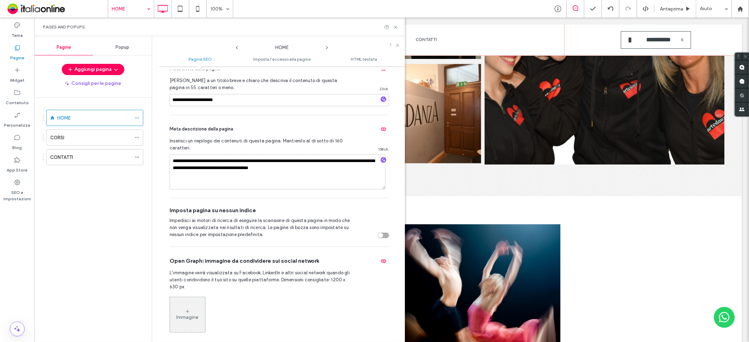
scroll to position [78, 0]
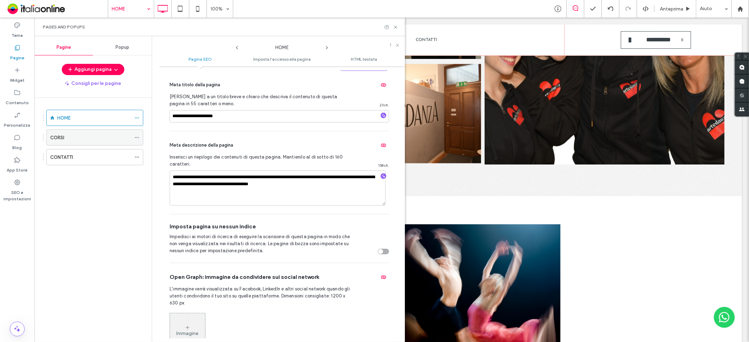
click at [134, 138] on div "CORSI" at bounding box center [94, 137] width 97 height 16
click at [137, 137] on icon at bounding box center [136, 137] width 5 height 5
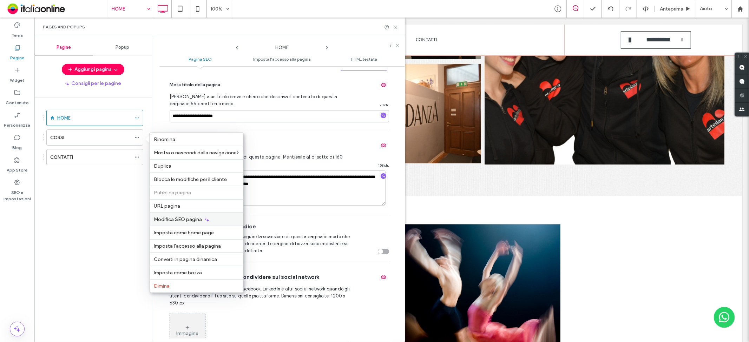
click at [164, 221] on span "Modifica SEO pagina" at bounding box center [178, 220] width 48 height 6
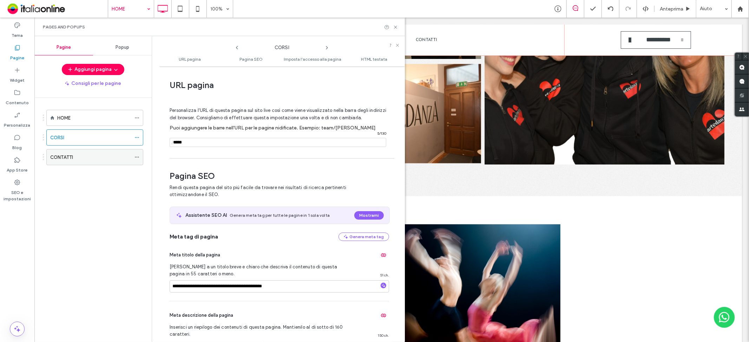
click at [138, 158] on icon at bounding box center [136, 157] width 5 height 5
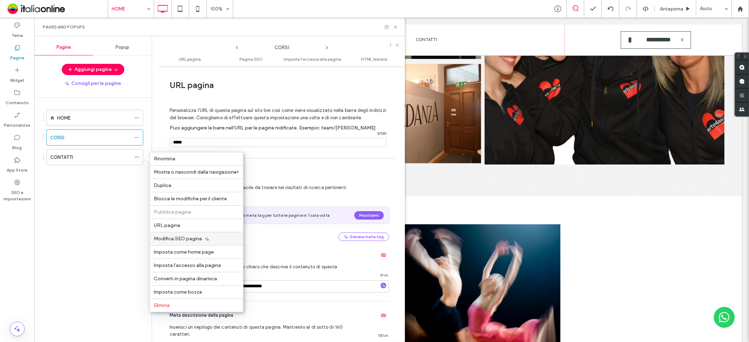
click at [178, 234] on div "Modifica SEO pagina" at bounding box center [196, 238] width 93 height 13
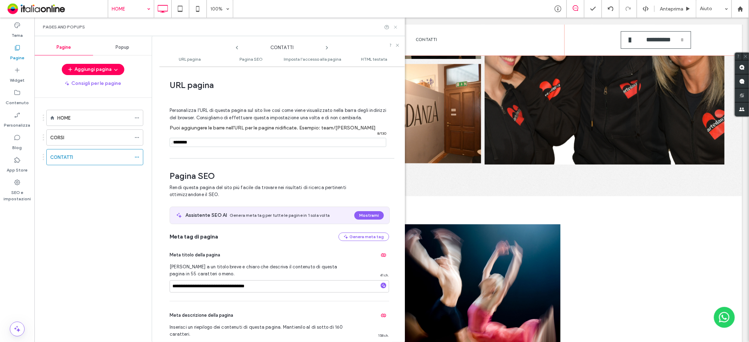
click at [397, 25] on icon at bounding box center [395, 27] width 5 height 5
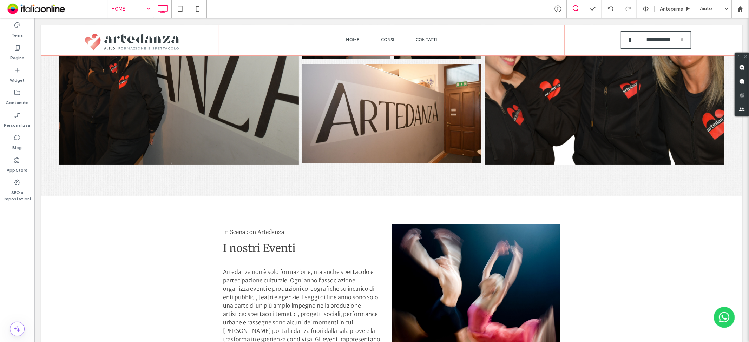
click at [128, 9] on div at bounding box center [374, 171] width 749 height 342
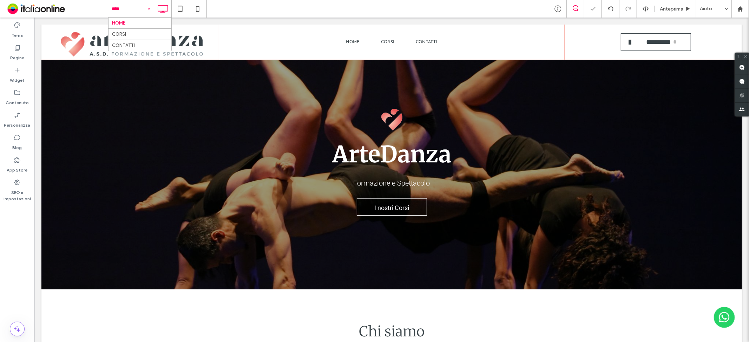
click at [119, 11] on input at bounding box center [129, 9] width 35 height 18
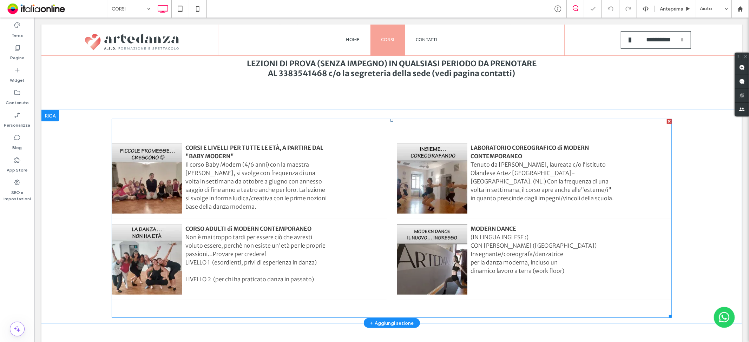
scroll to position [351, 0]
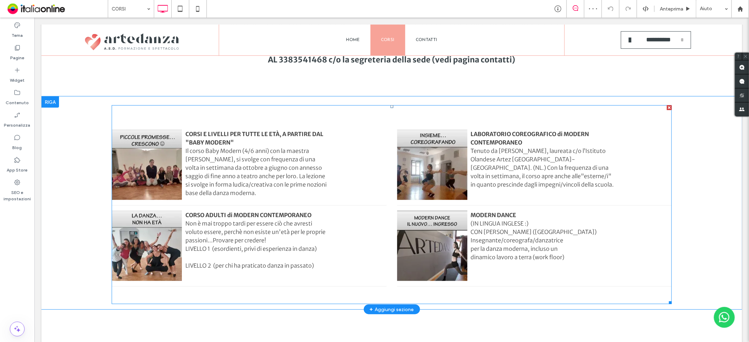
click at [429, 169] on span at bounding box center [432, 164] width 70 height 70
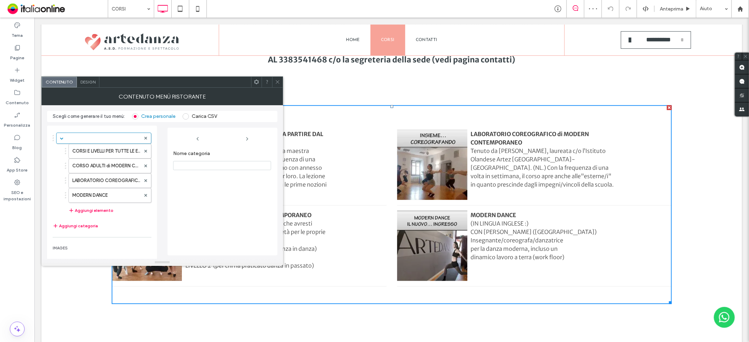
click at [75, 84] on div "Contenuto" at bounding box center [59, 82] width 35 height 11
click at [81, 82] on span "Design" at bounding box center [87, 81] width 15 height 5
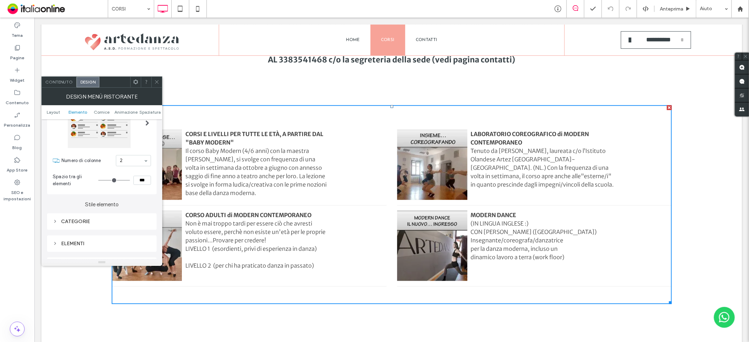
scroll to position [156, 0]
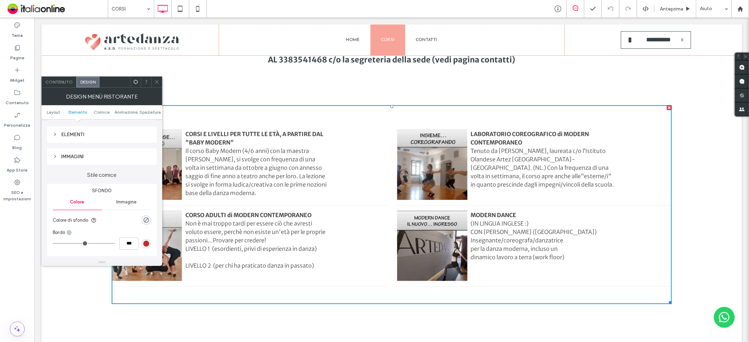
click at [104, 157] on div "IMMAGINI" at bounding box center [102, 157] width 98 height 6
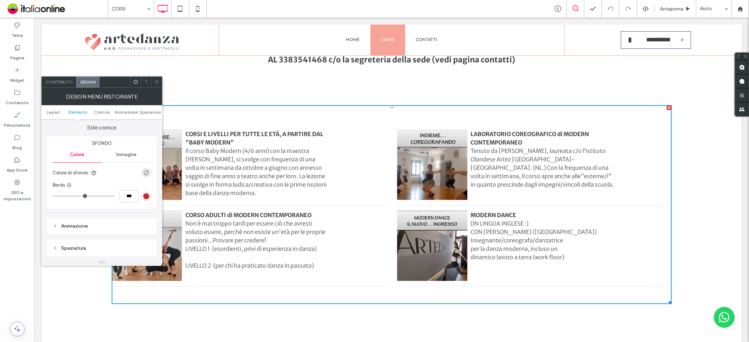
scroll to position [429, 0]
click at [57, 82] on span "Contenuto" at bounding box center [58, 81] width 27 height 5
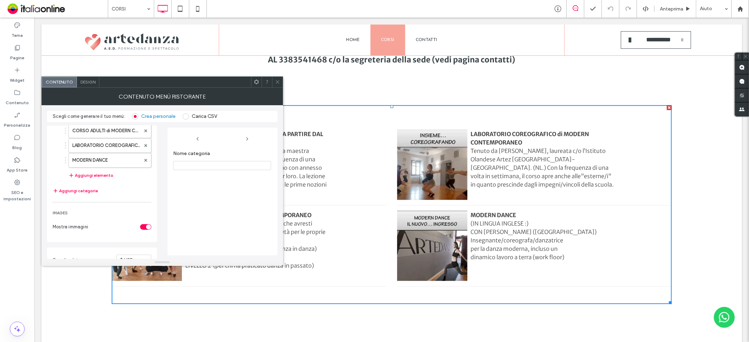
scroll to position [88, 0]
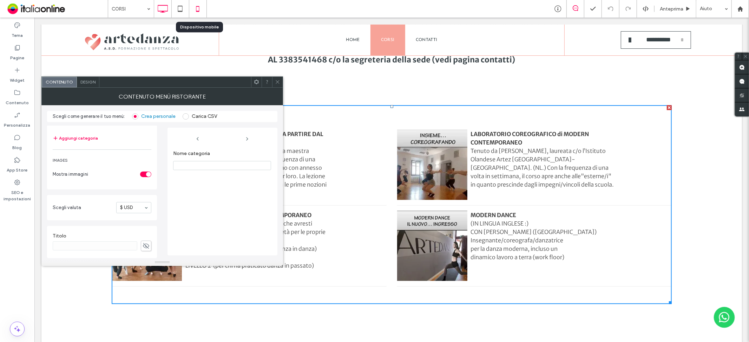
click at [198, 11] on use at bounding box center [197, 9] width 3 height 6
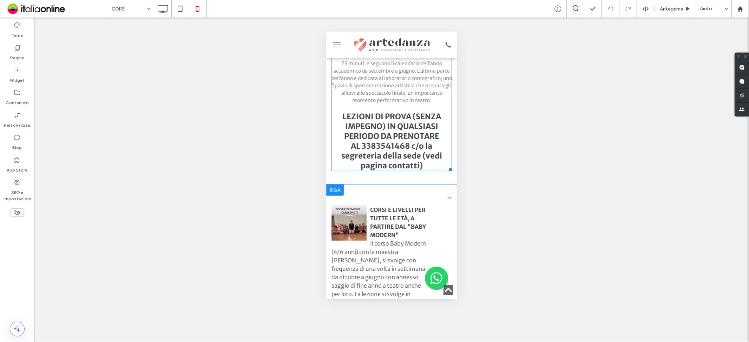
scroll to position [312, 0]
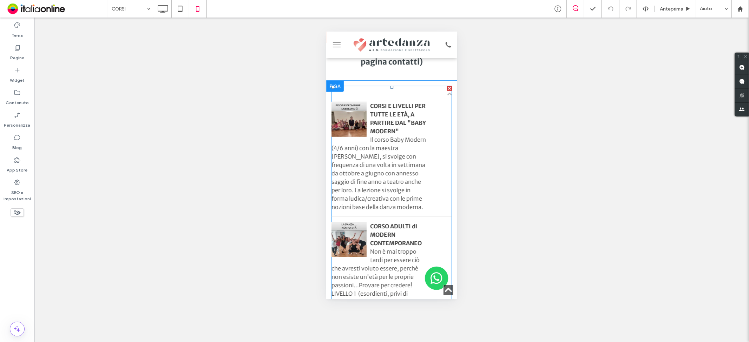
click at [373, 134] on div "CORSI E LIVELLI PER TUTTE LE ETÀ, A PARTIRE DAL "BABY MODERN"" at bounding box center [378, 118] width 95 height 34
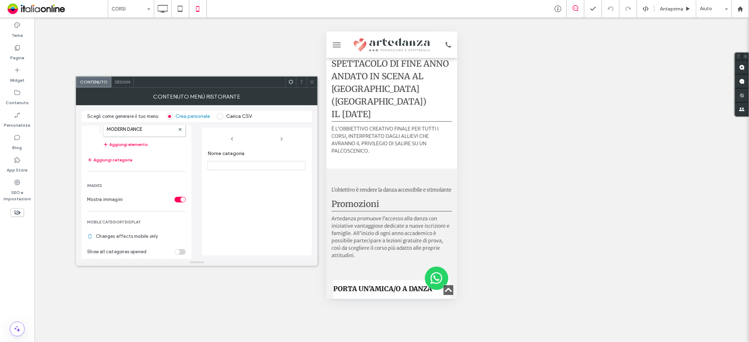
scroll to position [78, 0]
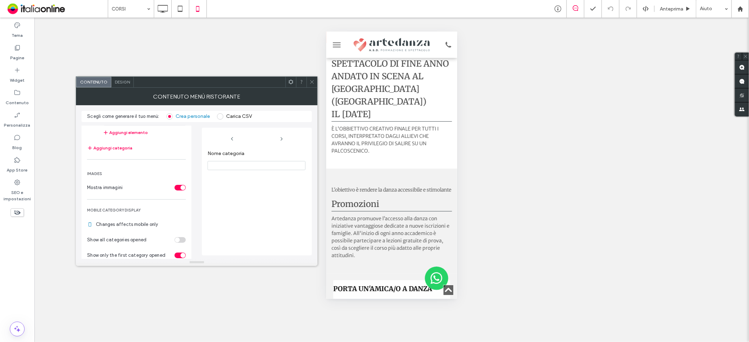
drag, startPoint x: 116, startPoint y: 82, endPoint x: 316, endPoint y: 129, distance: 205.8
click at [116, 82] on span "Design" at bounding box center [122, 81] width 15 height 5
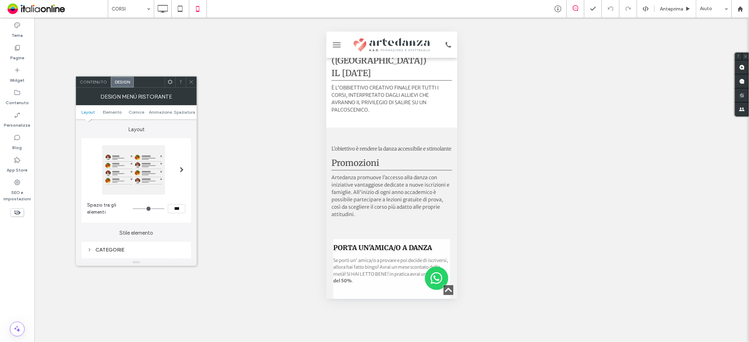
scroll to position [546, 0]
click at [13, 215] on icon at bounding box center [17, 213] width 8 height 8
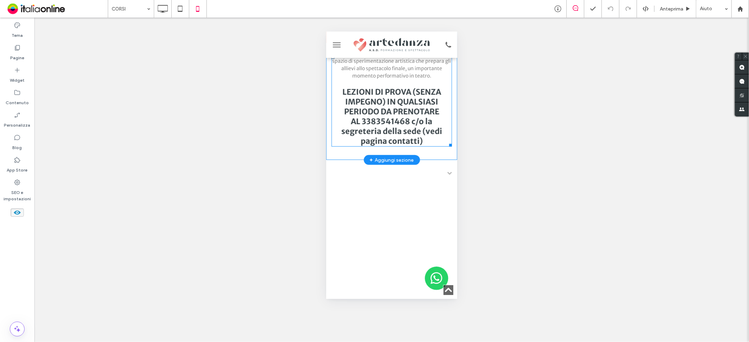
scroll to position [234, 0]
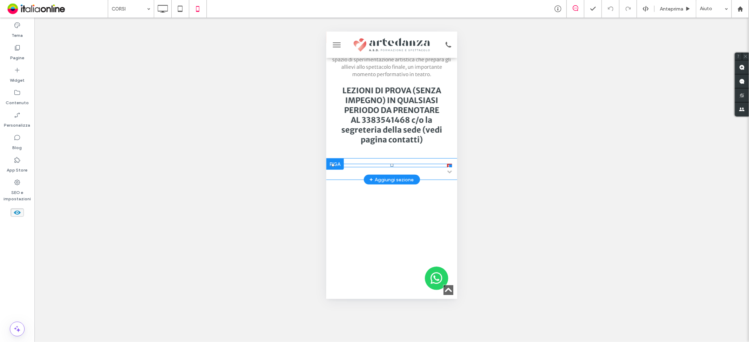
click at [446, 174] on span at bounding box center [448, 171] width 5 height 5
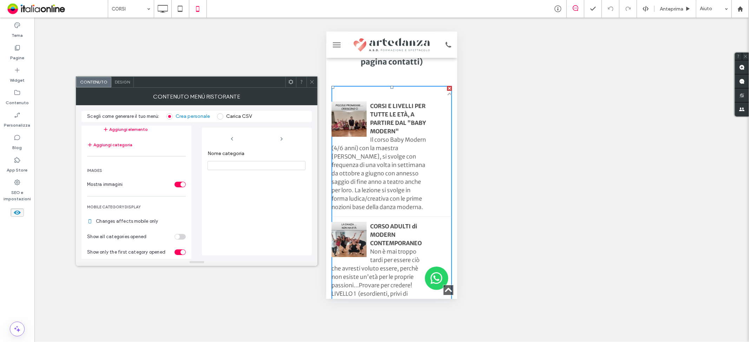
scroll to position [58, 0]
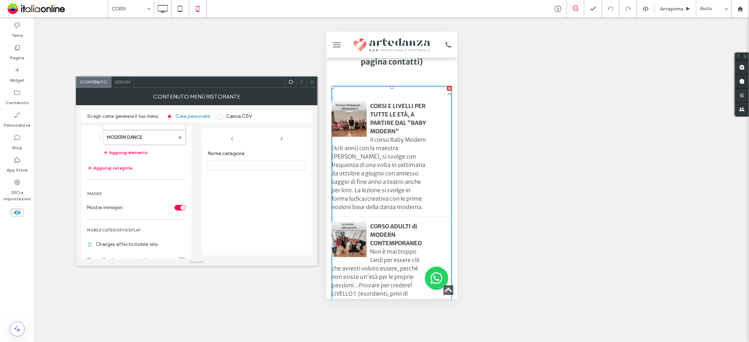
click at [118, 85] on div "Design" at bounding box center [122, 82] width 22 height 11
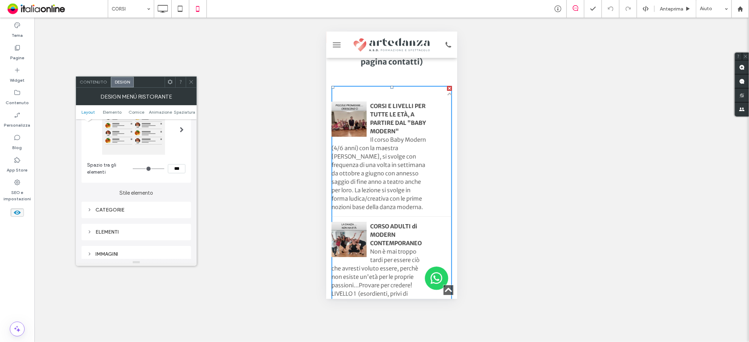
scroll to position [78, 0]
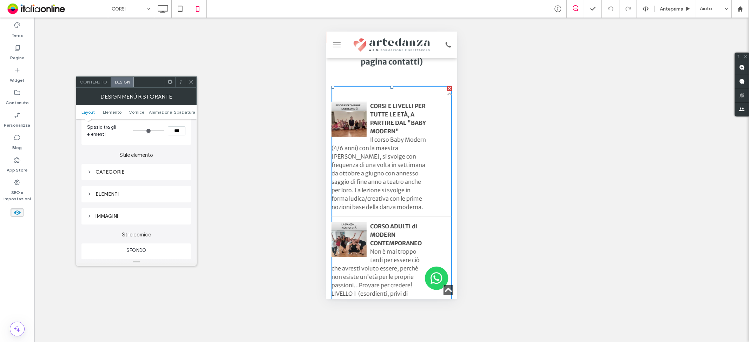
click at [118, 173] on div "CATEGORIE" at bounding box center [136, 172] width 98 height 6
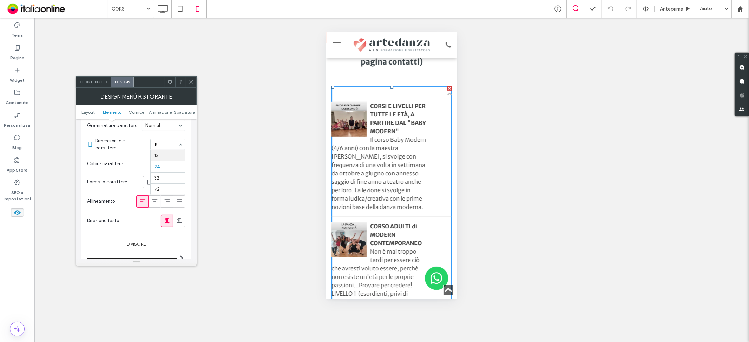
scroll to position [0, 0]
type input "**"
click at [151, 156] on section "Colore carattere" at bounding box center [136, 164] width 98 height 18
click at [141, 142] on span "Dimensioni del carattere" at bounding box center [121, 145] width 52 height 14
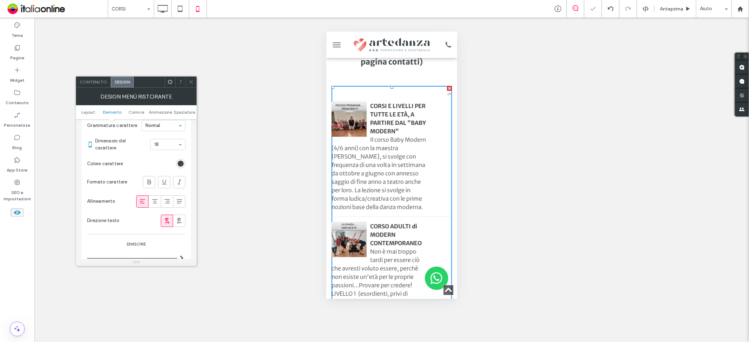
click at [134, 148] on section "Dimensioni del carattere 18" at bounding box center [140, 144] width 90 height 21
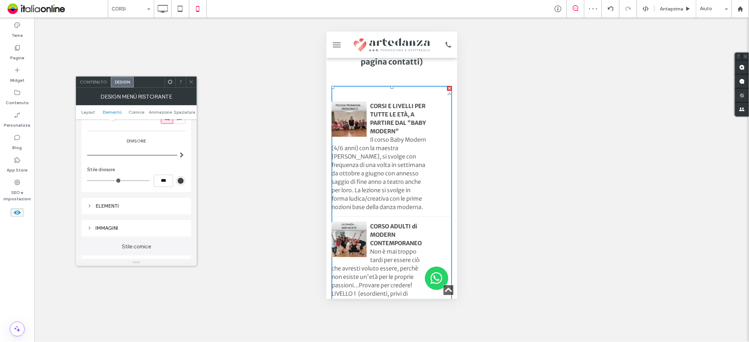
scroll to position [273, 0]
click at [124, 191] on div "ELEMENTI" at bounding box center [136, 193] width 98 height 6
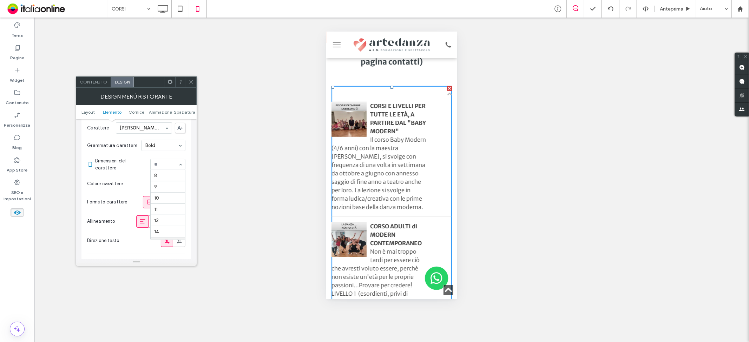
scroll to position [68, 0]
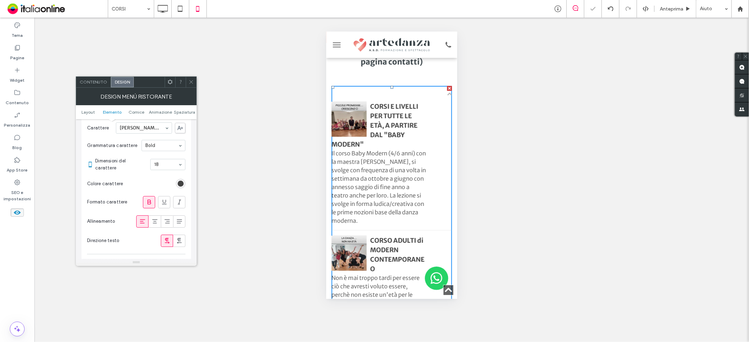
click at [160, 165] on input at bounding box center [166, 164] width 24 height 5
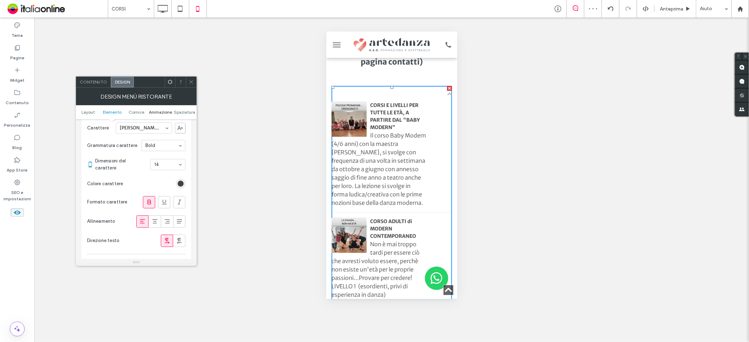
drag, startPoint x: 127, startPoint y: 205, endPoint x: 154, endPoint y: 113, distance: 95.8
click at [127, 205] on div "Formato carattere" at bounding box center [136, 202] width 98 height 19
drag, startPoint x: 194, startPoint y: 83, endPoint x: 183, endPoint y: 71, distance: 16.6
click at [194, 83] on div at bounding box center [191, 82] width 11 height 11
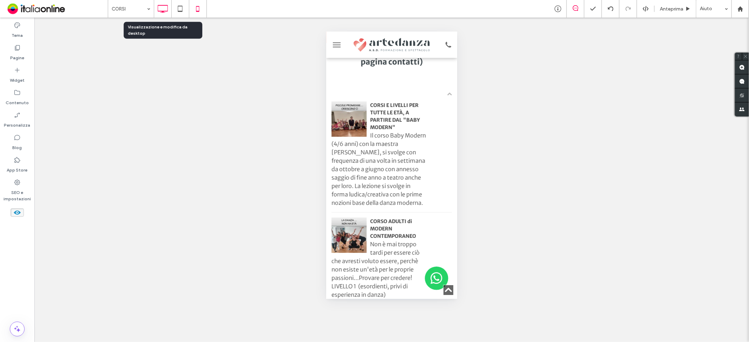
drag, startPoint x: 166, startPoint y: 9, endPoint x: 163, endPoint y: 3, distance: 6.9
click at [164, 9] on icon at bounding box center [162, 9] width 14 height 14
